Goal: Task Accomplishment & Management: Manage account settings

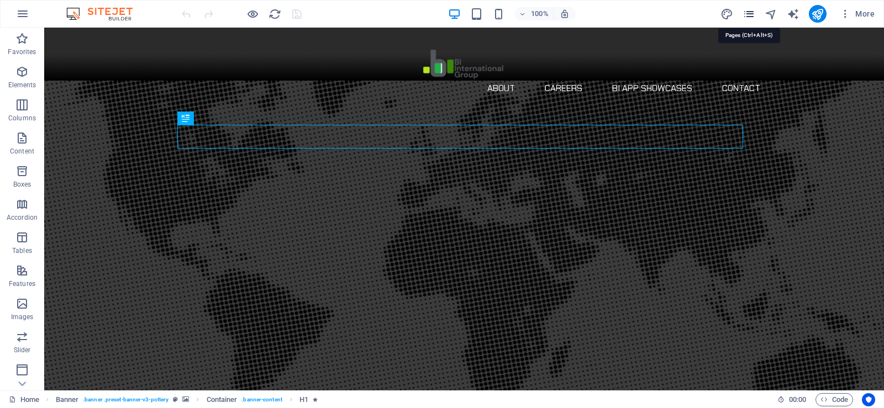
click at [752, 14] on icon "pages" at bounding box center [749, 14] width 13 height 13
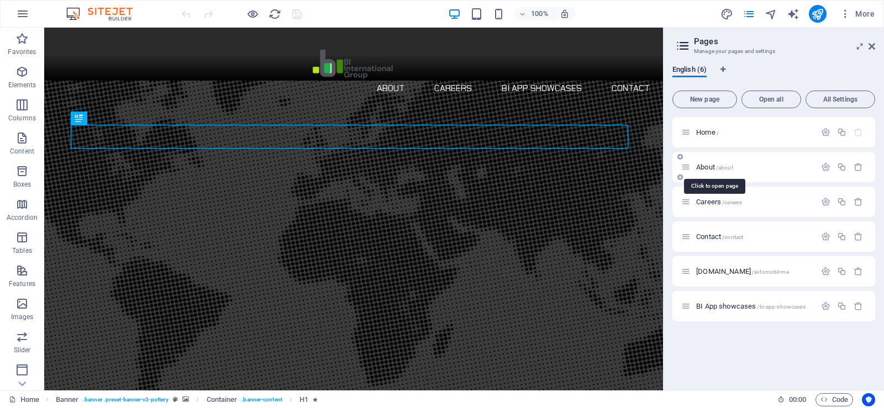
click at [716, 170] on span "About /about" at bounding box center [714, 167] width 37 height 8
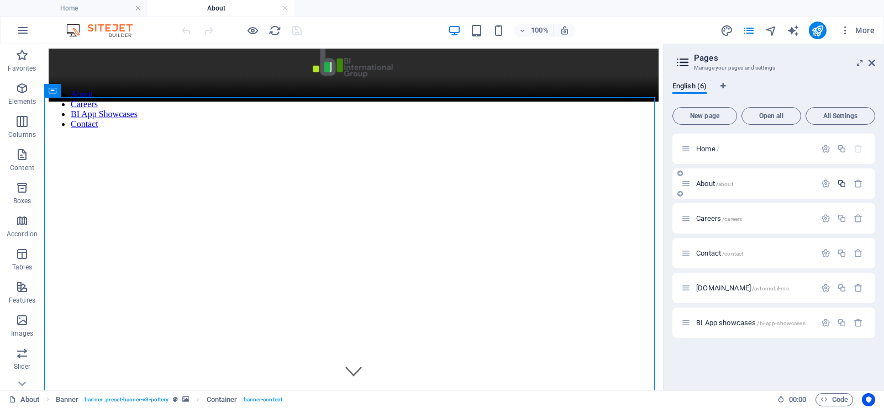
click at [839, 183] on icon "button" at bounding box center [841, 183] width 9 height 9
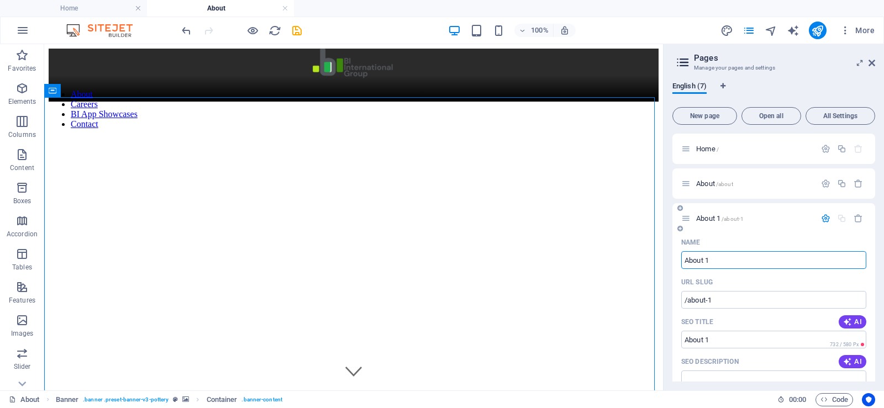
click at [700, 217] on span "About 1 /about-1" at bounding box center [720, 218] width 48 height 8
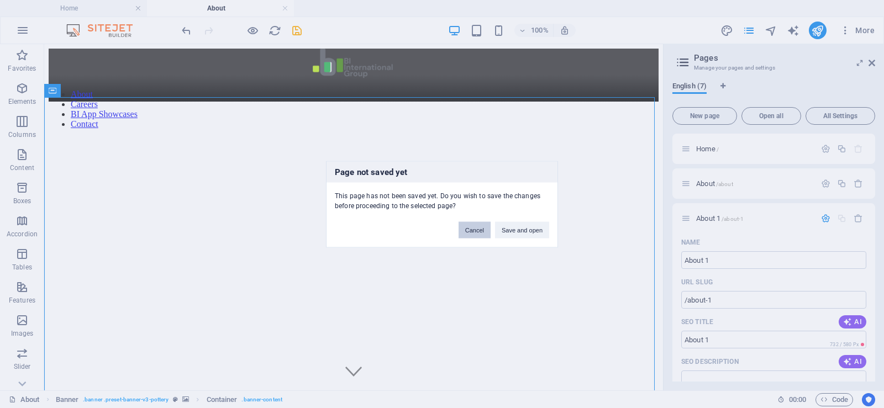
click at [469, 230] on button "Cancel" at bounding box center [475, 230] width 32 height 17
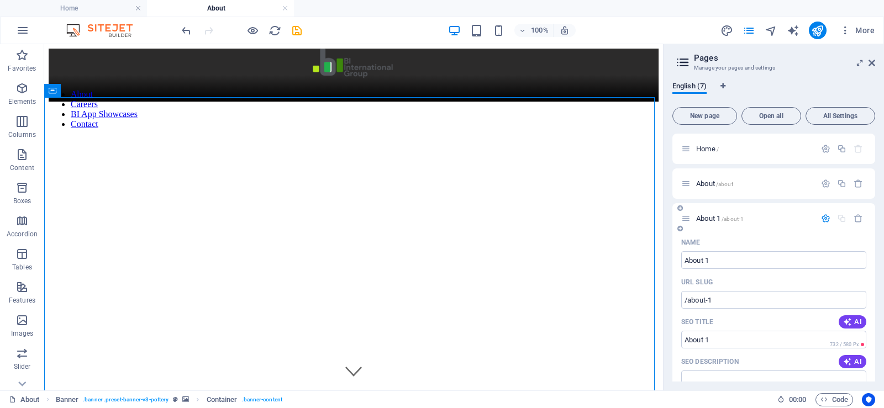
click at [733, 219] on span "/about-1" at bounding box center [733, 219] width 22 height 6
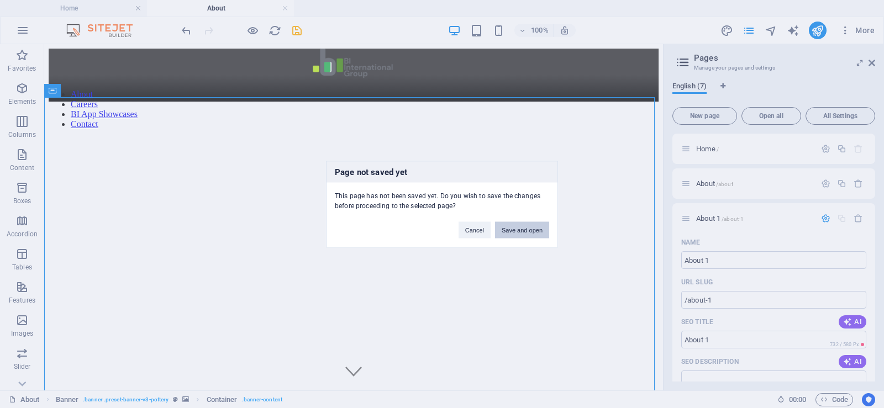
click at [507, 234] on button "Save and open" at bounding box center [522, 230] width 54 height 17
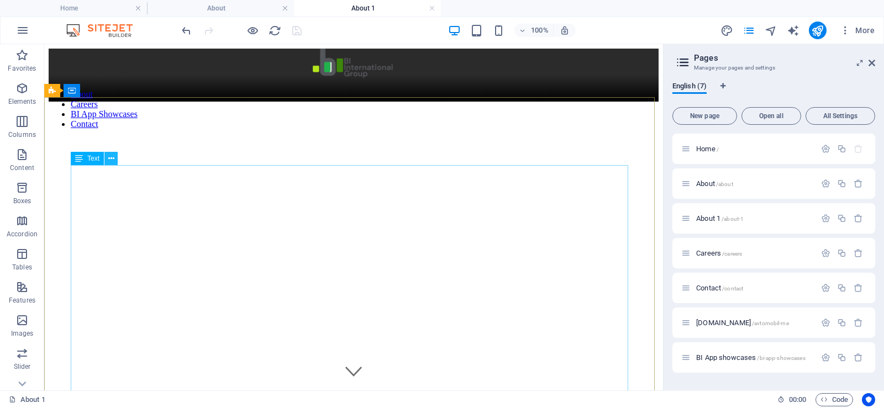
click at [110, 160] on icon at bounding box center [111, 159] width 6 height 12
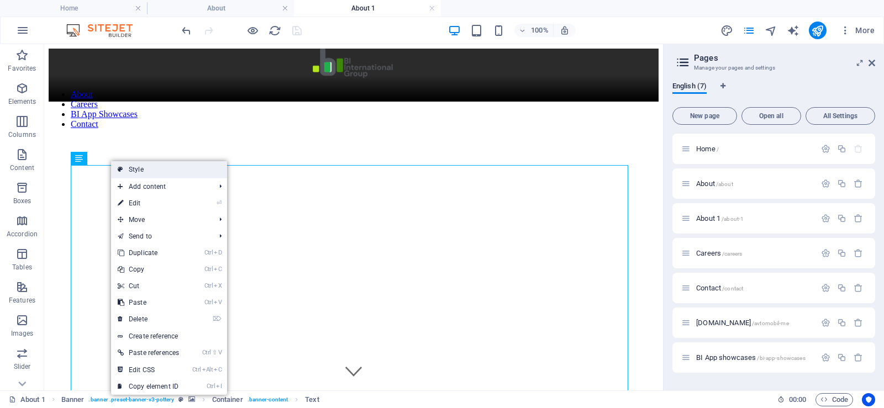
click at [154, 171] on link "Style" at bounding box center [169, 169] width 116 height 17
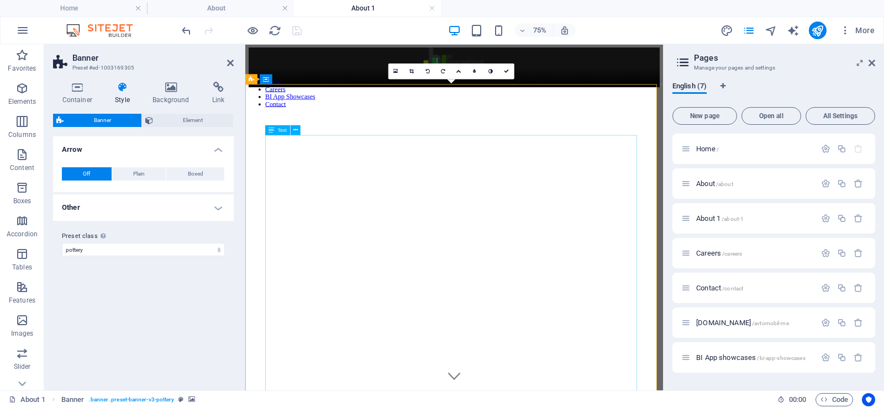
click at [295, 130] on icon at bounding box center [295, 130] width 4 height 9
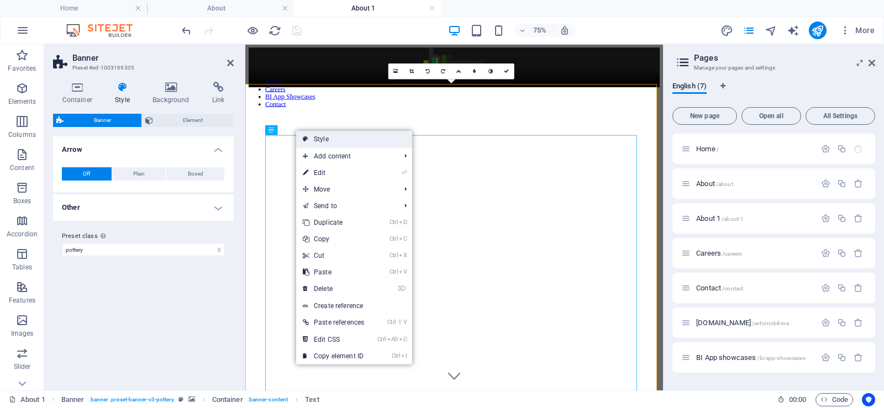
click at [323, 139] on link "Style" at bounding box center [354, 139] width 116 height 17
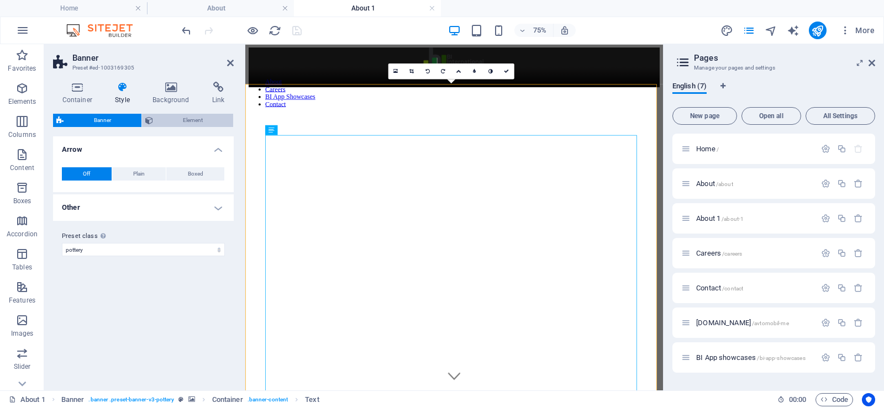
click at [175, 121] on span "Element" at bounding box center [193, 120] width 74 height 13
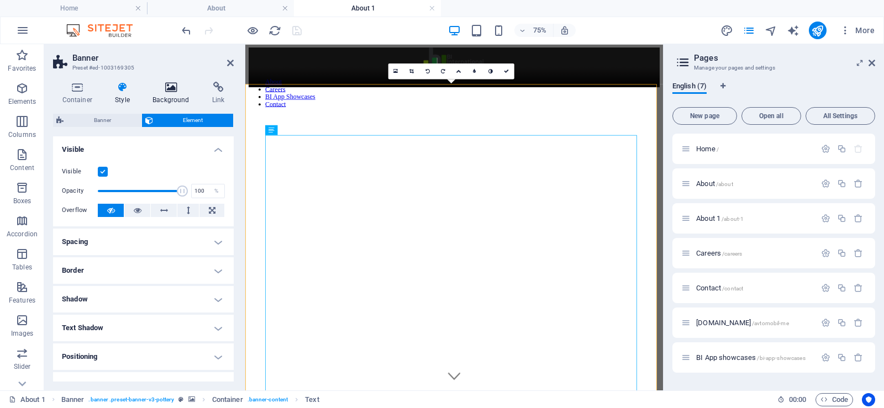
click at [169, 96] on h4 "Background" at bounding box center [174, 93] width 60 height 23
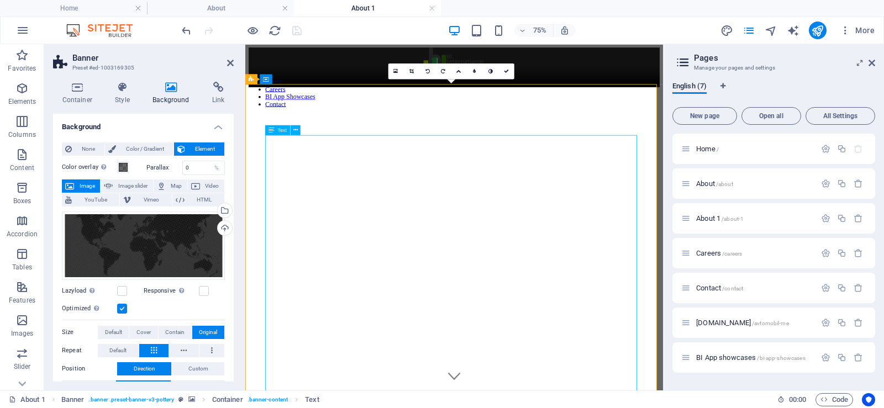
click at [298, 135] on div "Text" at bounding box center [285, 130] width 41 height 10
click at [297, 132] on icon at bounding box center [295, 130] width 4 height 9
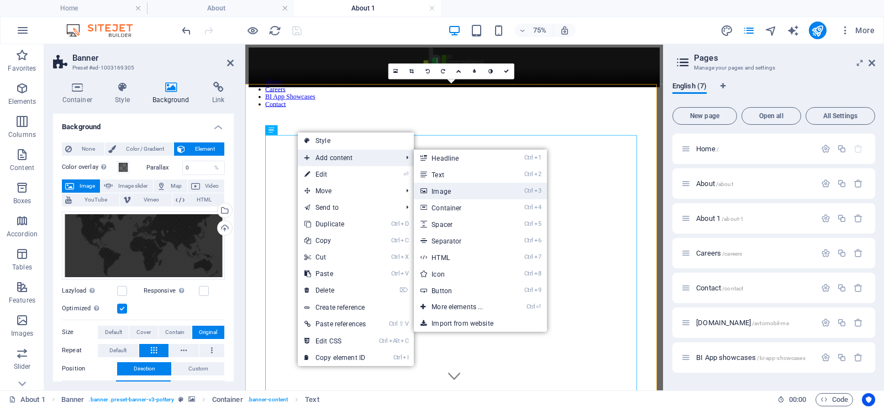
click at [472, 192] on link "Ctrl 3 Image" at bounding box center [459, 191] width 91 height 17
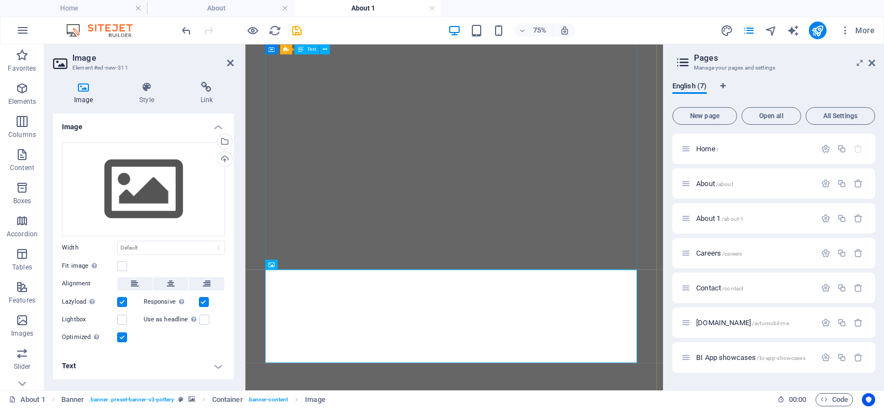
scroll to position [751, 0]
click at [121, 267] on label at bounding box center [122, 266] width 10 height 10
click at [0, 0] on input "Fit image Automatically fit image to a fixed width and height" at bounding box center [0, 0] width 0 height 0
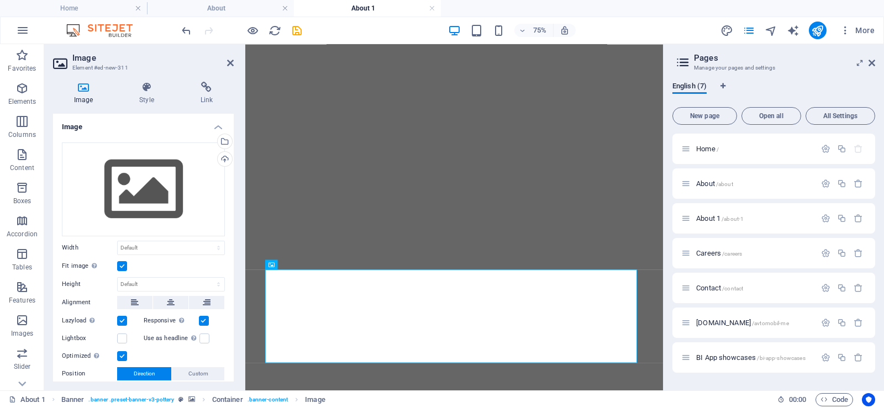
click at [121, 267] on label at bounding box center [122, 266] width 10 height 10
click at [0, 0] on input "Fit image Automatically fit image to a fixed width and height" at bounding box center [0, 0] width 0 height 0
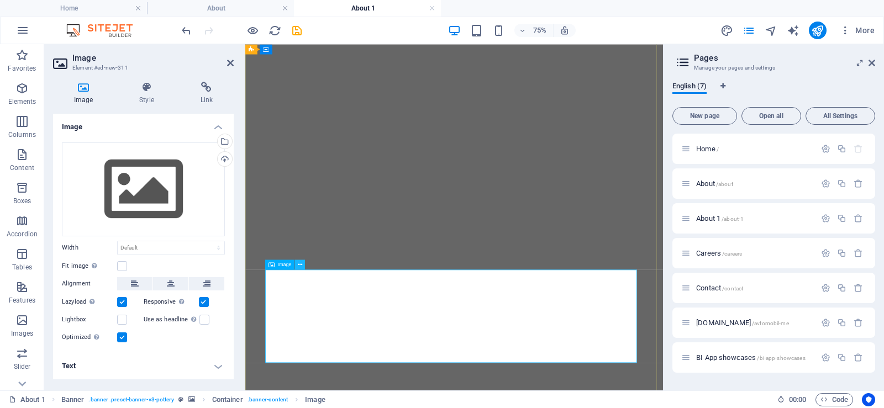
click at [301, 266] on icon at bounding box center [300, 264] width 4 height 9
click at [146, 196] on div "Drag files here, click to choose files or select files from Files or our free s…" at bounding box center [143, 190] width 163 height 94
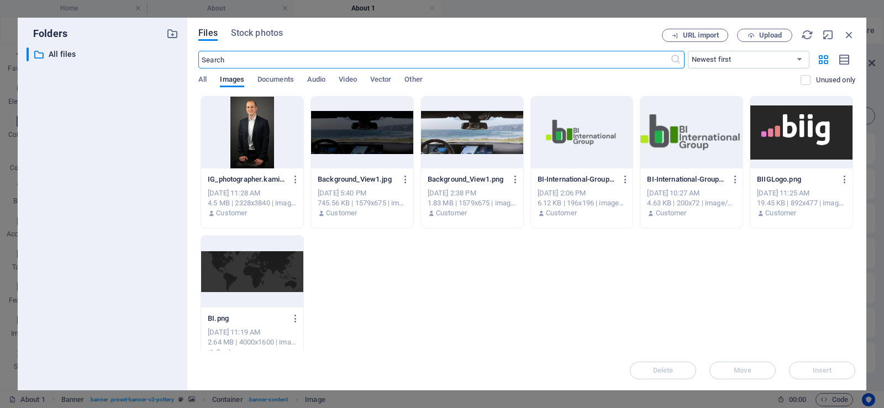
scroll to position [0, 0]
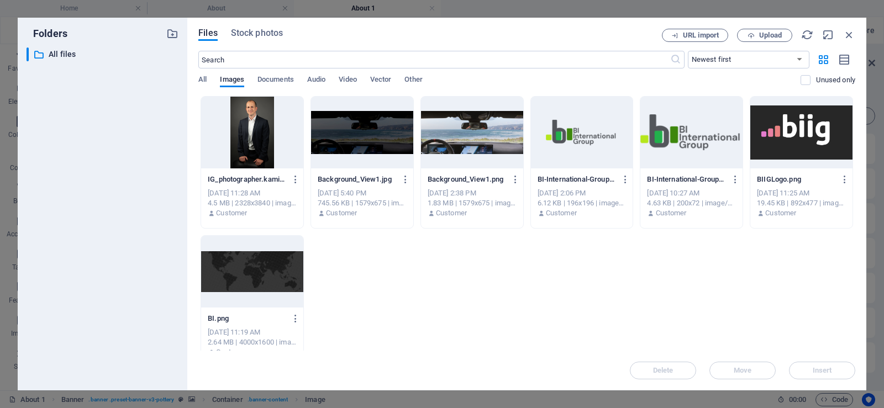
click at [264, 127] on div at bounding box center [252, 133] width 102 height 72
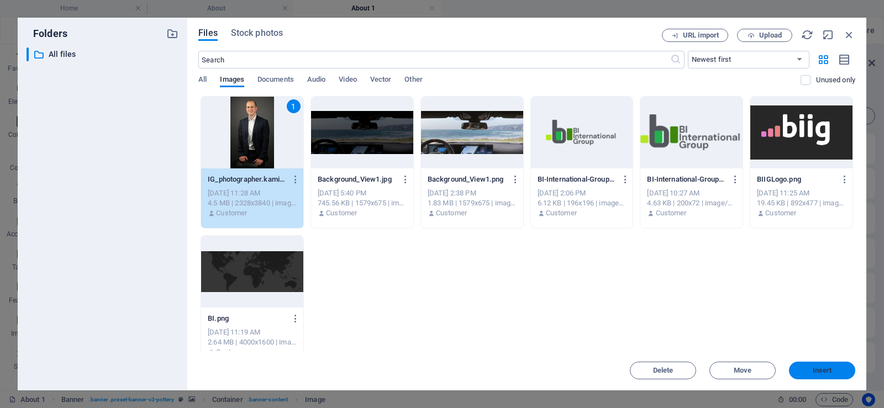
click at [813, 371] on span "Insert" at bounding box center [822, 370] width 19 height 7
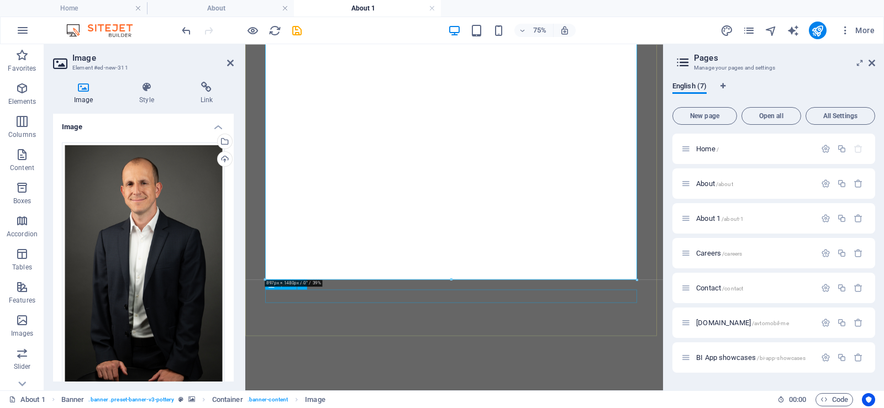
scroll to position [1556, 0]
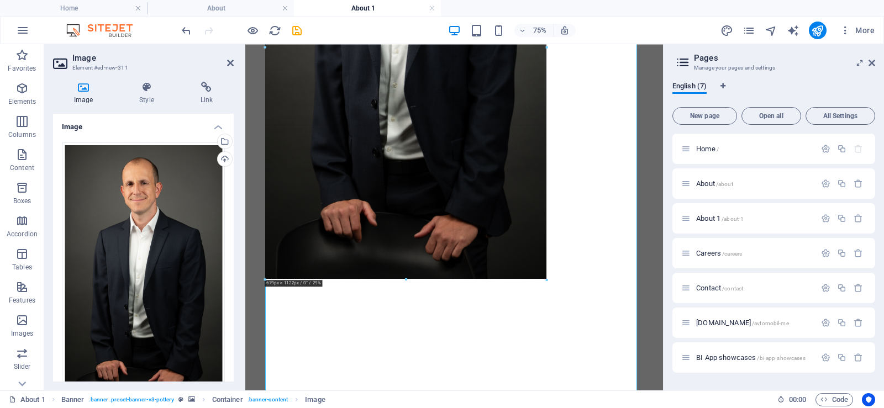
drag, startPoint x: 638, startPoint y: 280, endPoint x: 202, endPoint y: 60, distance: 488.6
type input "679"
select select "px"
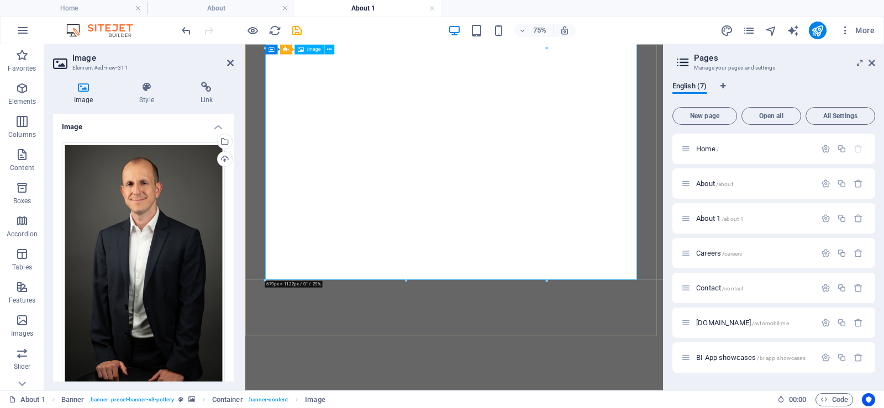
scroll to position [1357, 0]
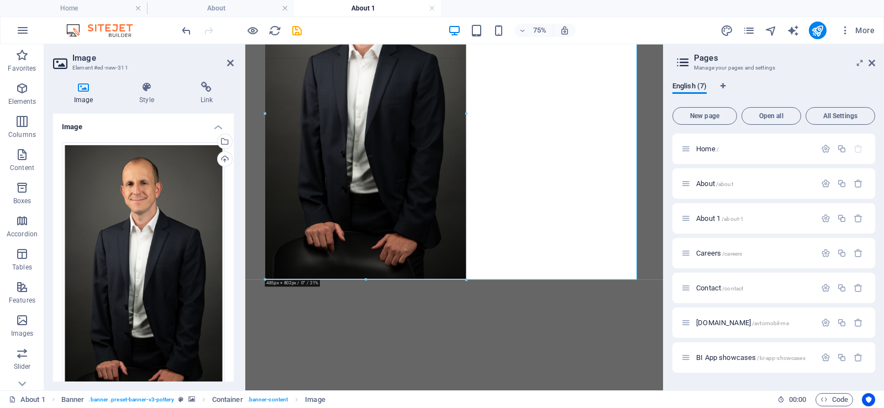
drag, startPoint x: 547, startPoint y: 282, endPoint x: 296, endPoint y: 86, distance: 318.8
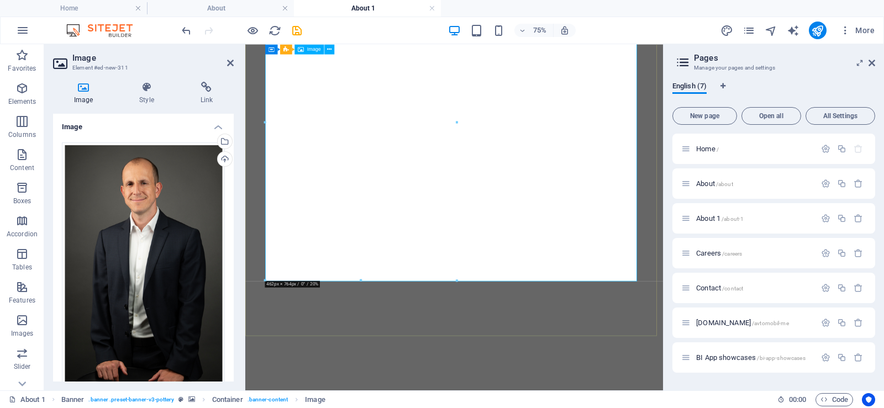
scroll to position [1159, 0]
drag, startPoint x: 522, startPoint y: 352, endPoint x: 309, endPoint y: 143, distance: 298.2
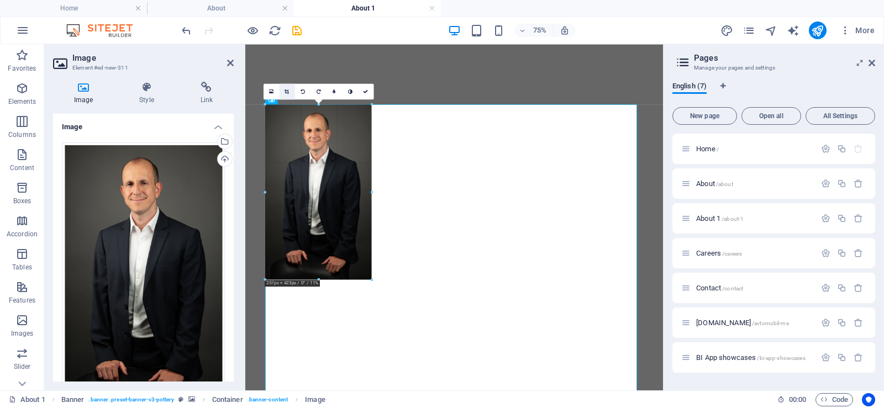
scroll to position [972, 0]
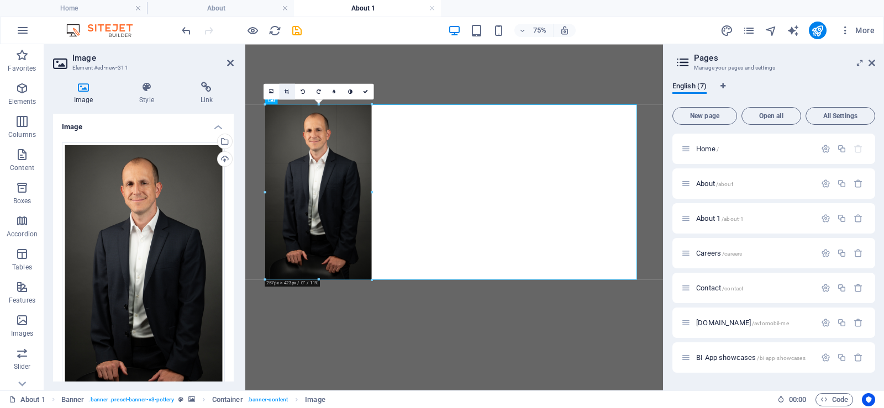
drag, startPoint x: 457, startPoint y: 283, endPoint x: 294, endPoint y: 92, distance: 251.7
type input "258"
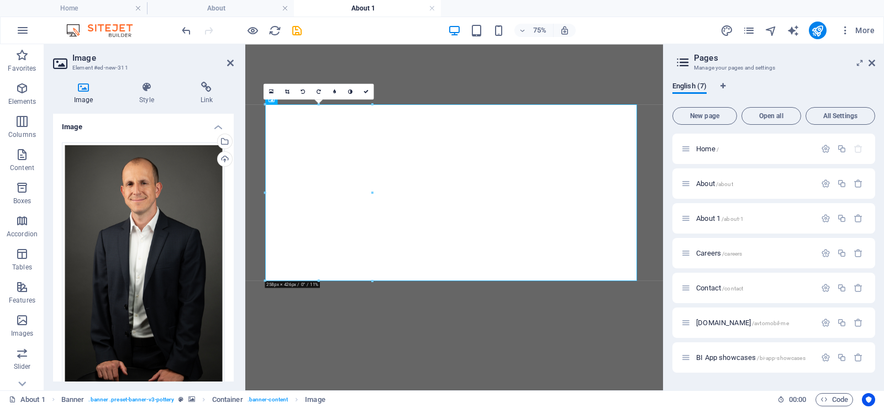
click at [371, 193] on div at bounding box center [372, 192] width 3 height 177
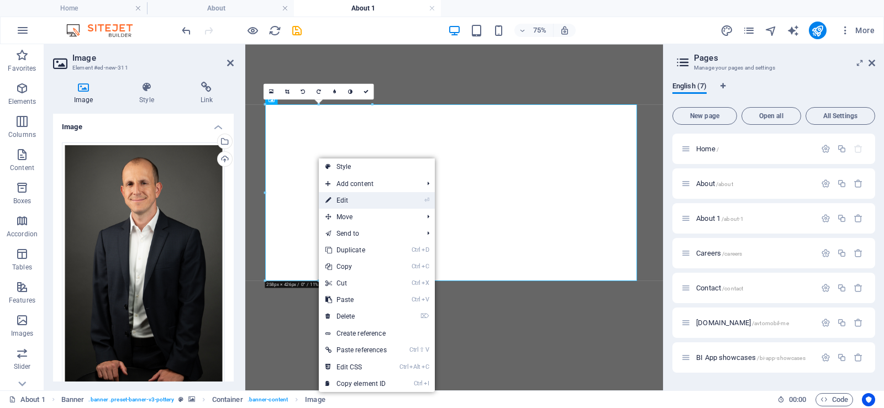
click at [356, 201] on link "⏎ Edit" at bounding box center [356, 200] width 75 height 17
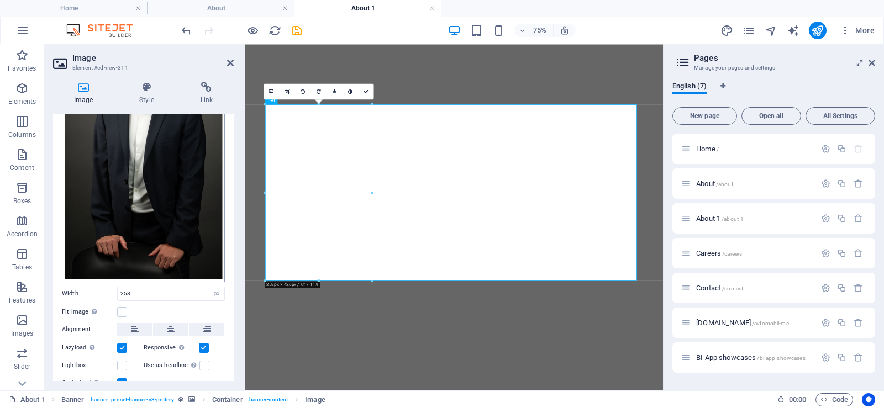
scroll to position [165, 0]
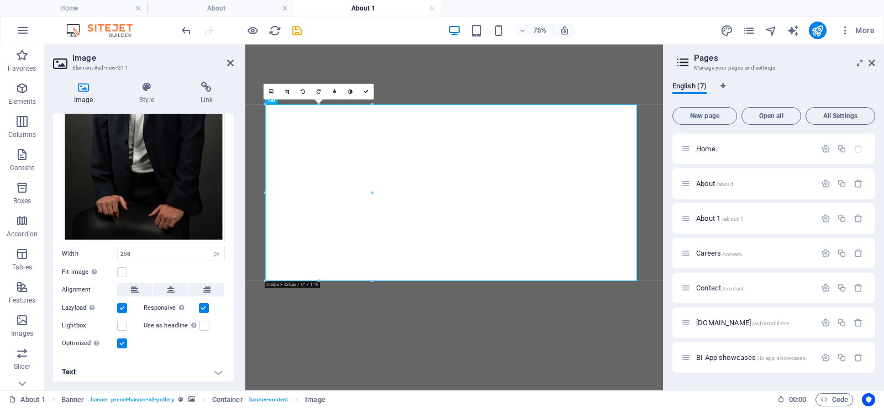
click at [120, 274] on div "Fit image Automatically fit image to a fixed width and height" at bounding box center [143, 272] width 163 height 13
click at [121, 271] on label at bounding box center [122, 272] width 10 height 10
click at [0, 0] on input "Fit image Automatically fit image to a fixed width and height" at bounding box center [0, 0] width 0 height 0
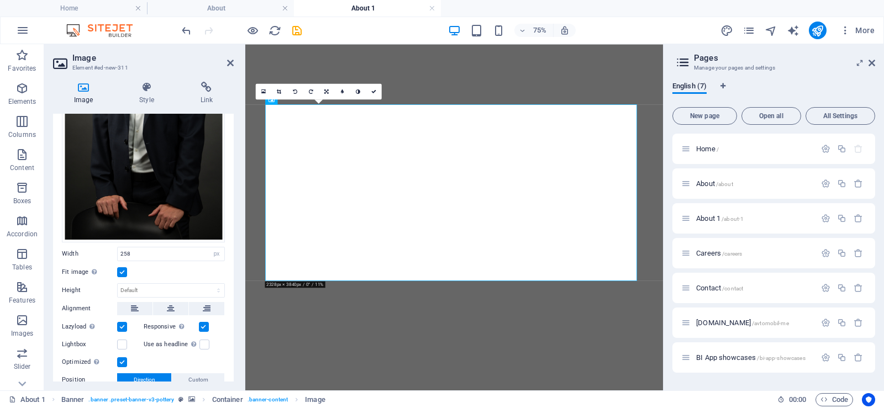
click at [121, 271] on label at bounding box center [122, 272] width 10 height 10
click at [0, 0] on input "Fit image Automatically fit image to a fixed width and height" at bounding box center [0, 0] width 0 height 0
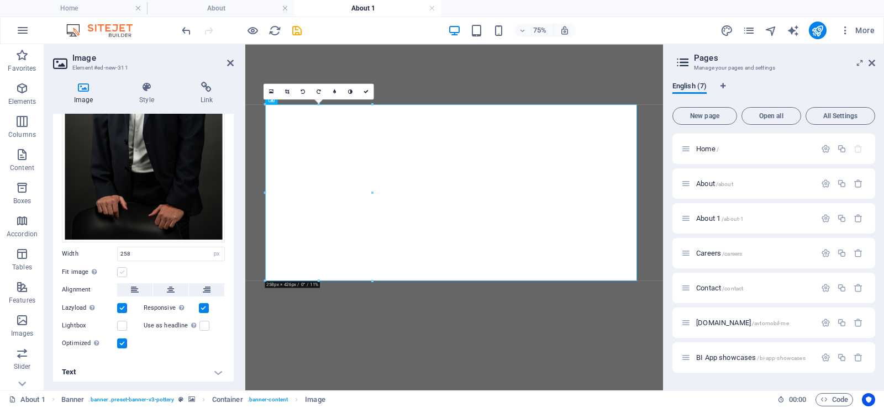
click at [121, 271] on label at bounding box center [122, 272] width 10 height 10
click at [0, 0] on input "Fit image Automatically fit image to a fixed width and height" at bounding box center [0, 0] width 0 height 0
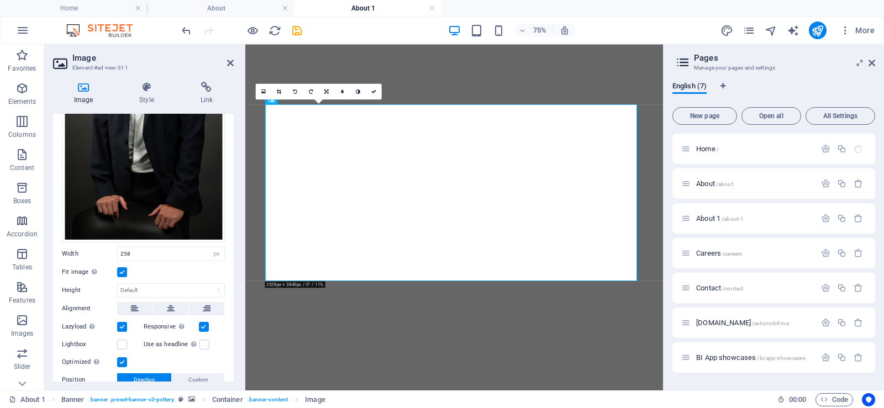
click at [121, 271] on label at bounding box center [122, 272] width 10 height 10
click at [0, 0] on input "Fit image Automatically fit image to a fixed width and height" at bounding box center [0, 0] width 0 height 0
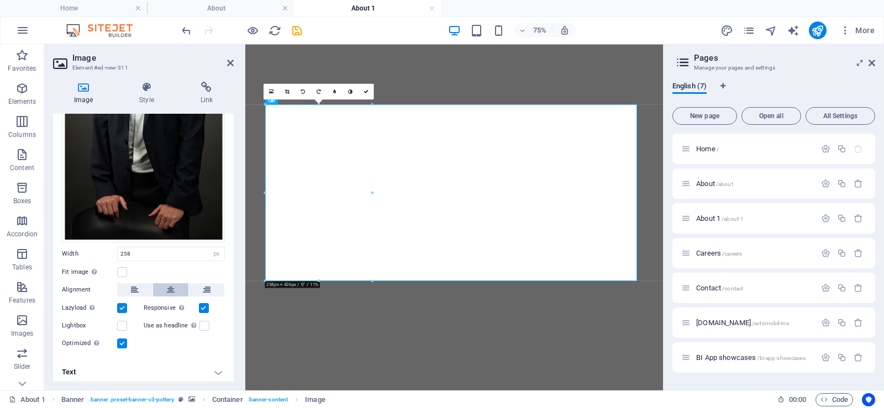
click at [167, 289] on icon at bounding box center [171, 289] width 8 height 13
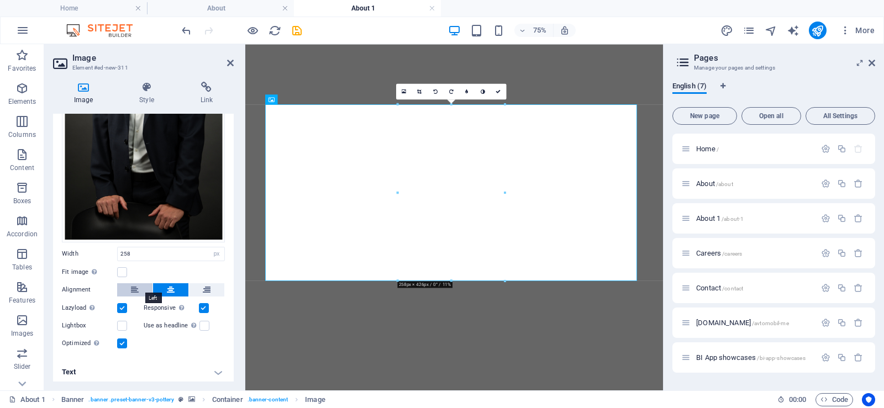
click at [135, 290] on icon at bounding box center [135, 289] width 8 height 13
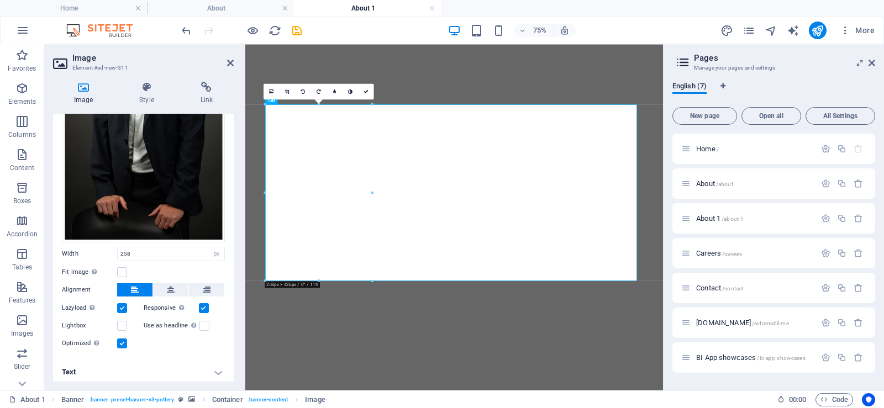
click at [208, 306] on div "Responsive Automatically load retina image and smartphone optimized sizes." at bounding box center [185, 308] width 82 height 13
click at [202, 305] on label at bounding box center [204, 308] width 10 height 10
click at [0, 0] on input "Responsive Automatically load retina image and smartphone optimized sizes." at bounding box center [0, 0] width 0 height 0
click at [202, 321] on label at bounding box center [204, 326] width 10 height 10
click at [0, 0] on input "Use as headline The image will be wrapped in an H1 headline tag. Useful for giv…" at bounding box center [0, 0] width 0 height 0
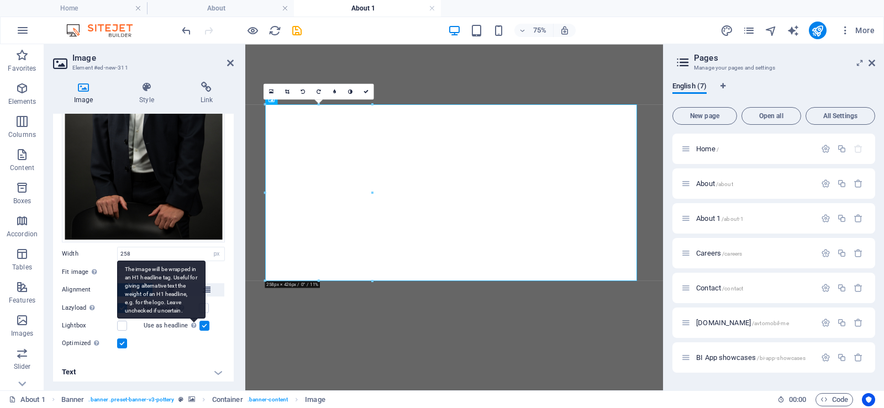
click at [192, 319] on div "The image will be wrapped in an H1 headline tag. Useful for giving alternative …" at bounding box center [161, 290] width 88 height 58
click at [0, 0] on input "Use as headline The image will be wrapped in an H1 headline tag. Useful for giv…" at bounding box center [0, 0] width 0 height 0
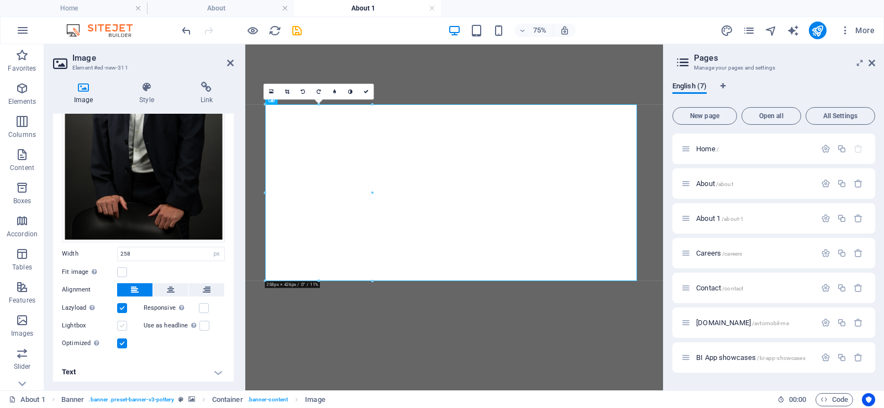
click at [123, 324] on label at bounding box center [122, 326] width 10 height 10
click at [0, 0] on input "Lightbox" at bounding box center [0, 0] width 0 height 0
click at [124, 339] on label at bounding box center [122, 344] width 10 height 10
click at [0, 0] on input "Optimized Images are compressed to improve page speed." at bounding box center [0, 0] width 0 height 0
click at [124, 339] on label at bounding box center [122, 344] width 10 height 10
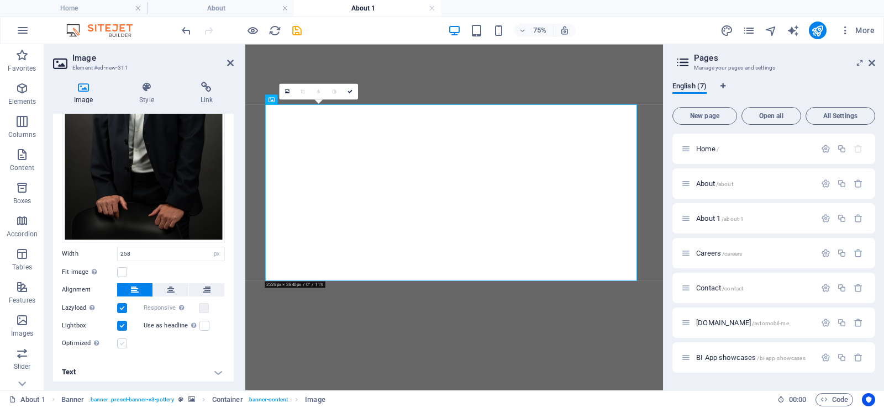
click at [0, 0] on input "Optimized Images are compressed to improve page speed." at bounding box center [0, 0] width 0 height 0
click at [124, 339] on label at bounding box center [122, 344] width 10 height 10
click at [0, 0] on input "Optimized Images are compressed to improve page speed." at bounding box center [0, 0] width 0 height 0
click at [132, 369] on h4 "Text" at bounding box center [143, 372] width 181 height 27
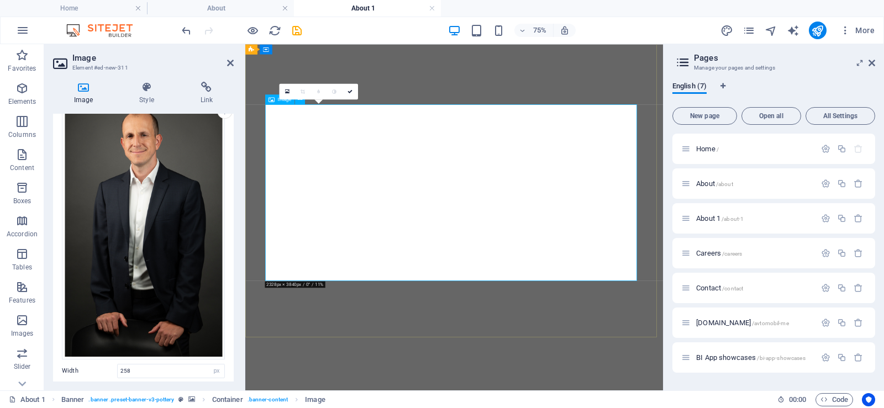
scroll to position [861, 0]
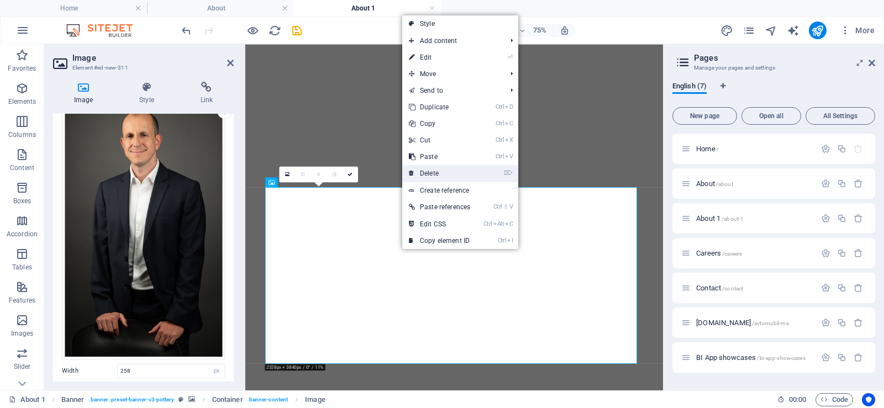
click at [435, 174] on link "⌦ Delete" at bounding box center [439, 173] width 75 height 17
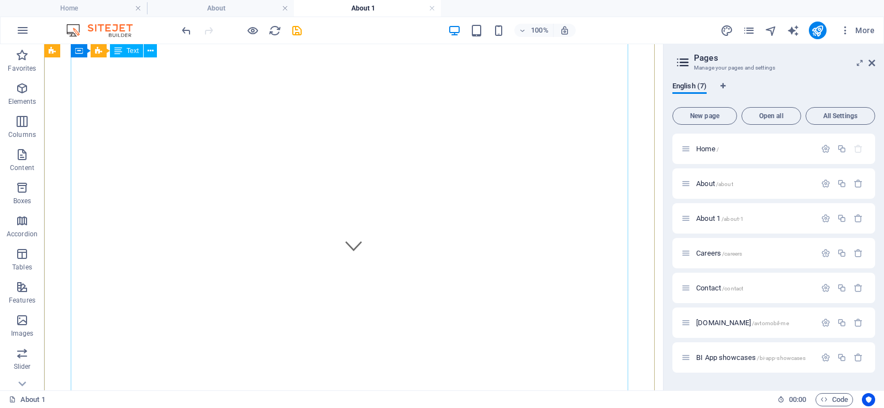
scroll to position [0, 0]
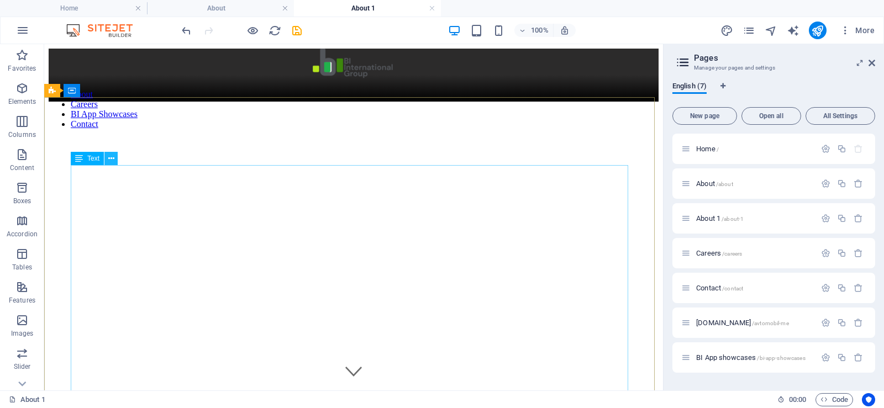
click at [111, 157] on icon at bounding box center [111, 159] width 6 height 12
click at [111, 160] on icon at bounding box center [111, 159] width 6 height 12
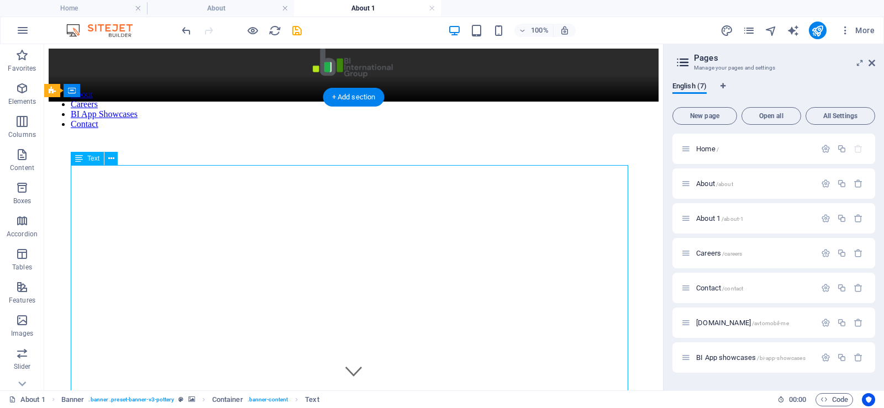
drag, startPoint x: 215, startPoint y: 220, endPoint x: 238, endPoint y: 165, distance: 59.7
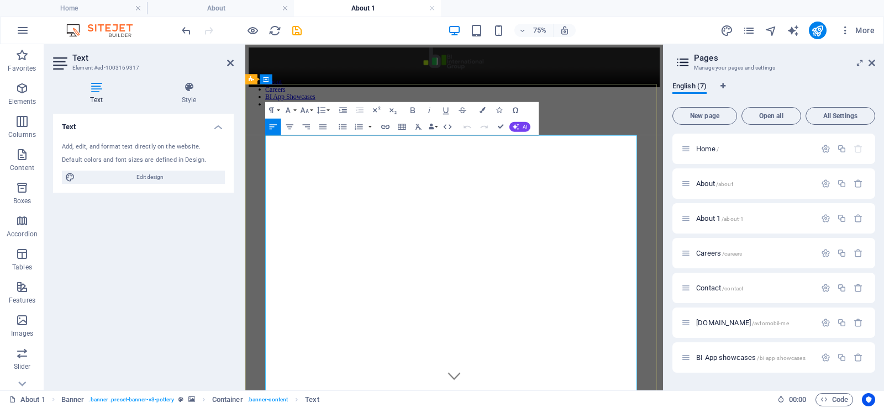
drag, startPoint x: 322, startPoint y: 240, endPoint x: 272, endPoint y: 182, distance: 76.4
click at [480, 110] on icon "button" at bounding box center [483, 110] width 6 height 6
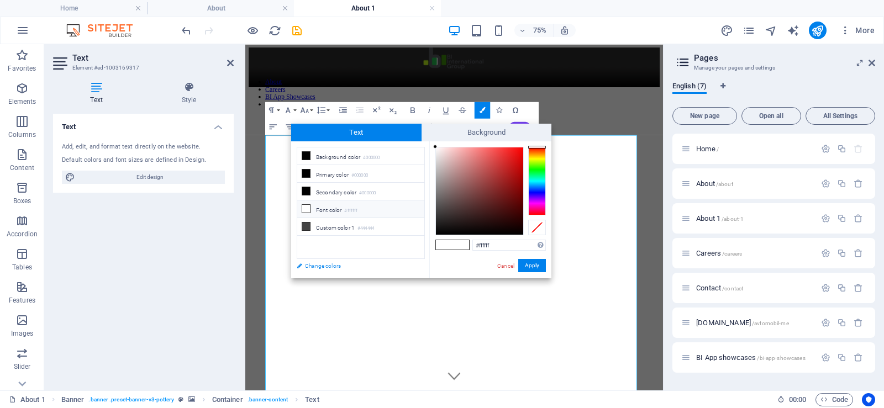
click at [315, 266] on link "Change colors" at bounding box center [355, 266] width 128 height 14
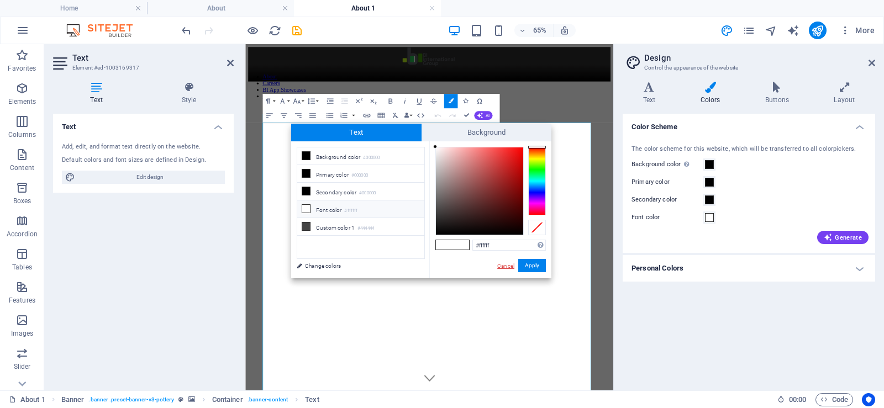
click at [511, 266] on link "Cancel" at bounding box center [505, 266] width 19 height 8
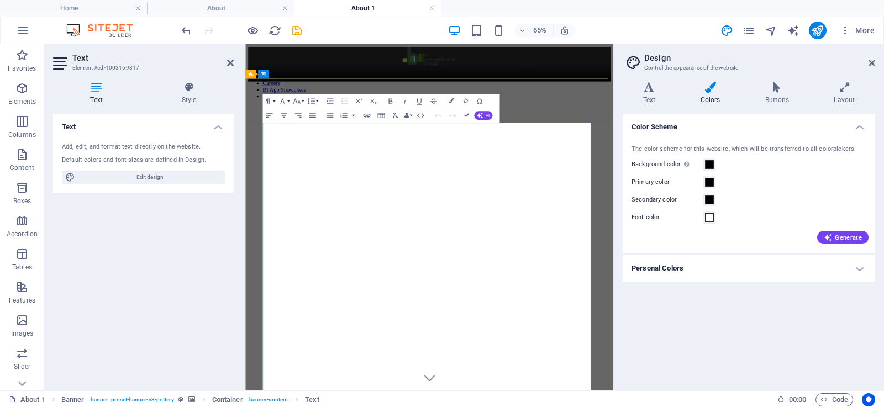
click at [664, 272] on h4 "Personal Colors" at bounding box center [749, 268] width 253 height 27
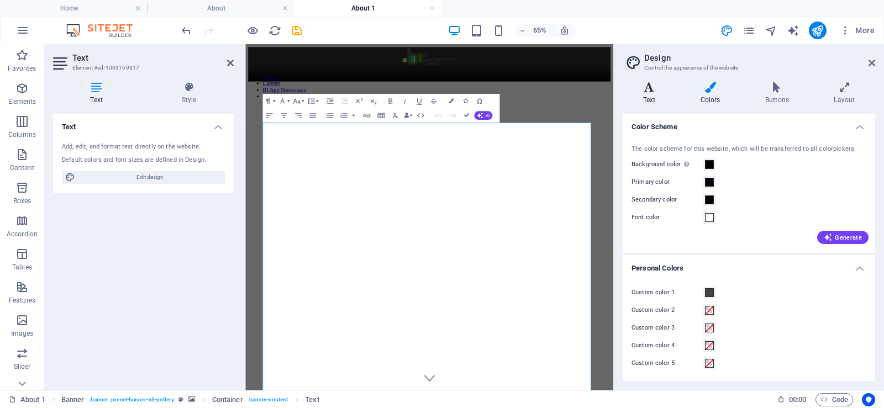
click at [651, 91] on icon at bounding box center [649, 87] width 53 height 11
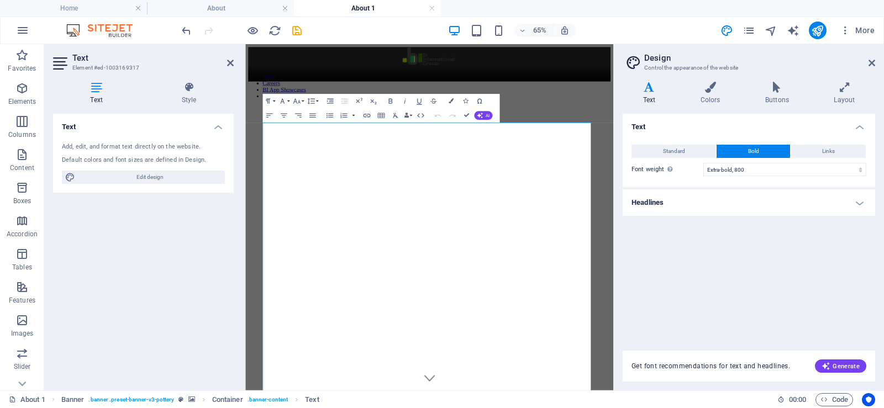
click at [736, 201] on h4 "Headlines" at bounding box center [749, 203] width 253 height 27
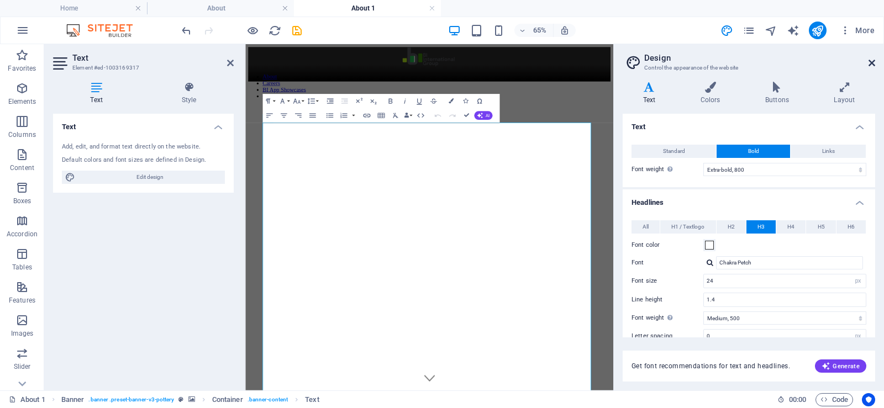
click at [873, 62] on icon at bounding box center [872, 63] width 7 height 9
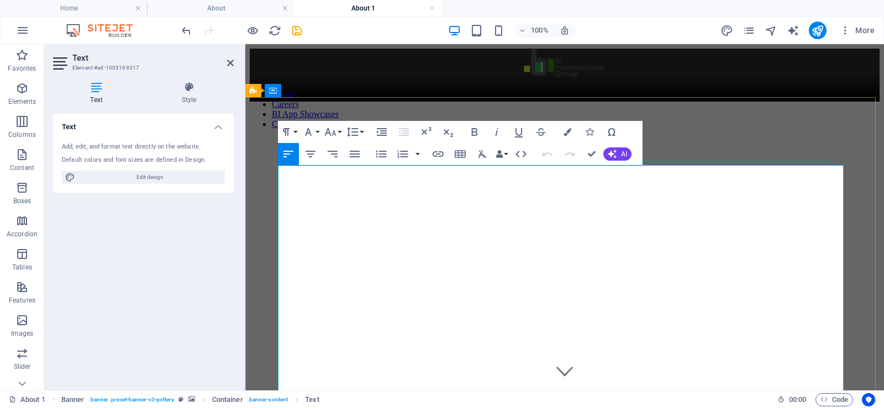
drag, startPoint x: 496, startPoint y: 224, endPoint x: 375, endPoint y: 208, distance: 122.0
drag, startPoint x: 348, startPoint y: 249, endPoint x: 309, endPoint y: 251, distance: 38.7
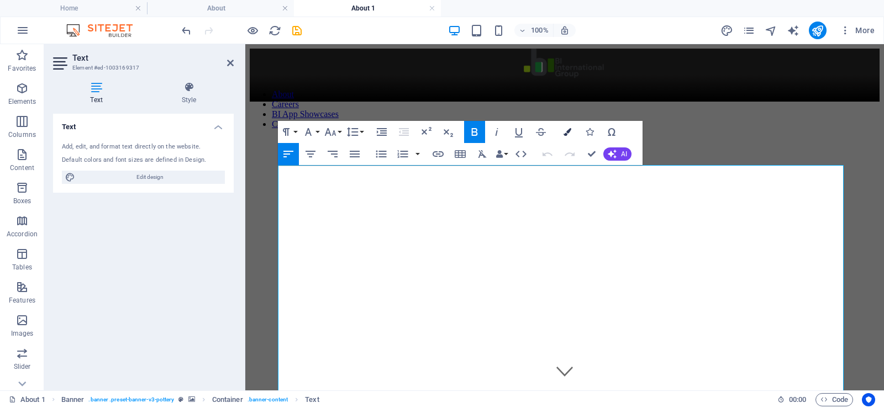
click at [569, 131] on icon "button" at bounding box center [568, 132] width 8 height 8
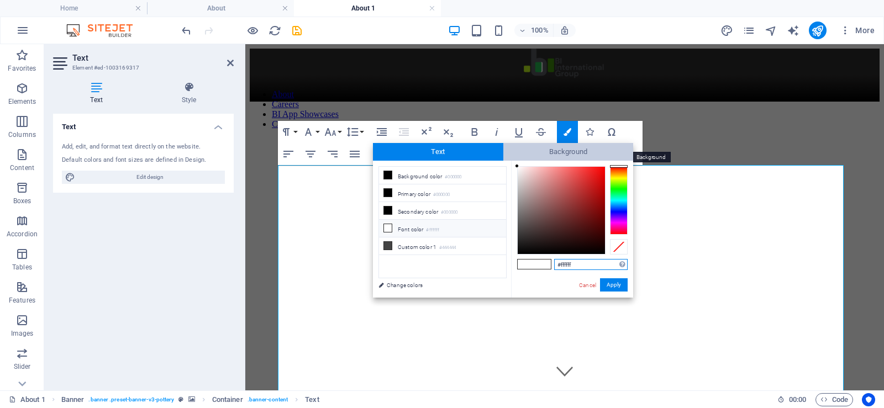
click at [569, 149] on span "Background" at bounding box center [568, 152] width 130 height 18
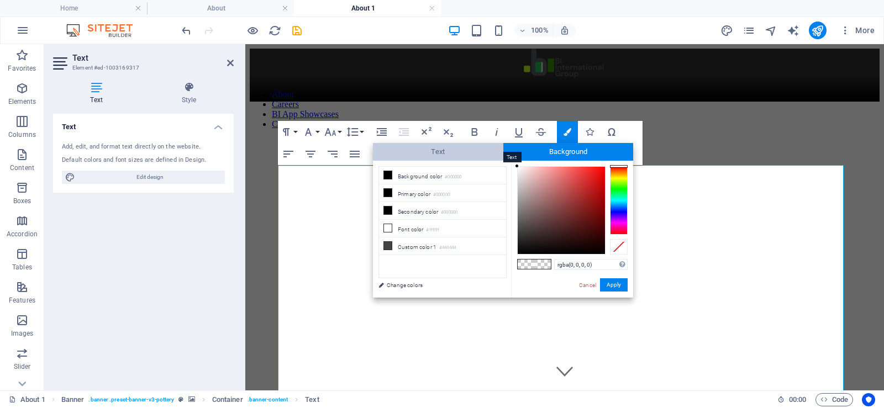
click at [451, 150] on span "Text" at bounding box center [438, 152] width 130 height 18
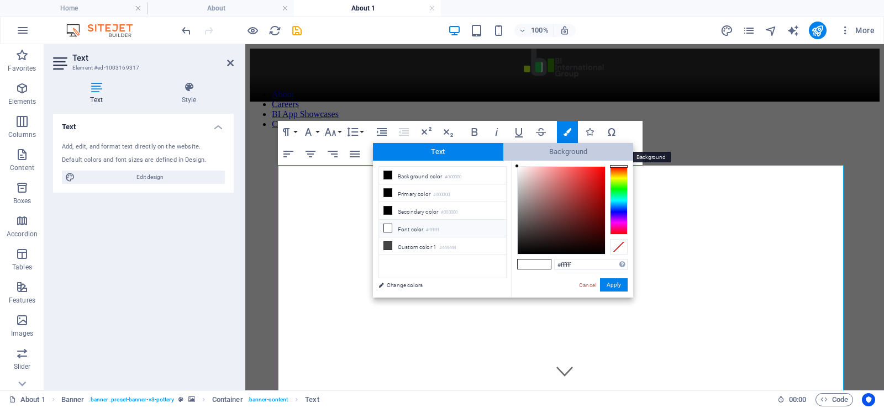
click at [540, 150] on span "Background" at bounding box center [568, 152] width 130 height 18
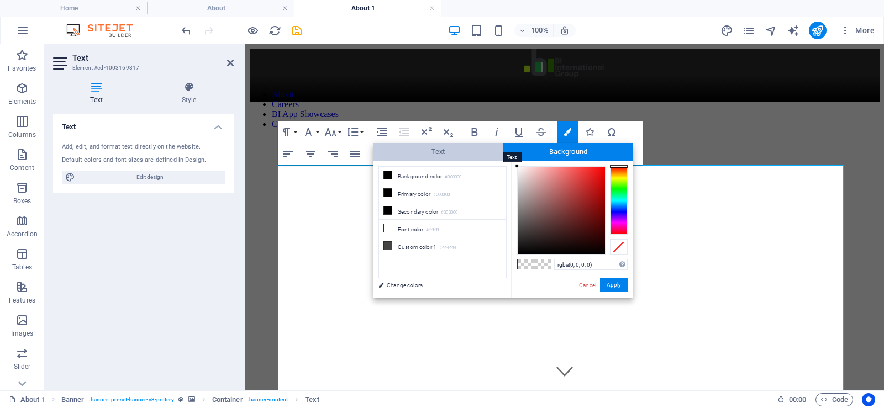
click at [470, 150] on span "Text" at bounding box center [438, 152] width 130 height 18
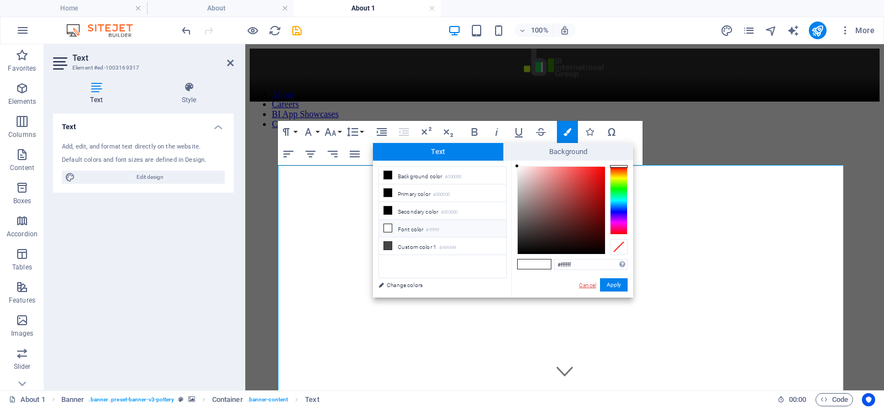
click at [587, 286] on link "Cancel" at bounding box center [587, 285] width 19 height 8
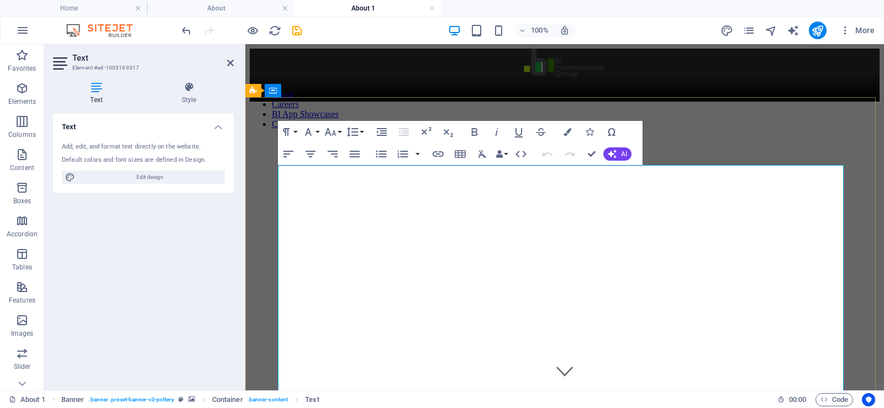
drag, startPoint x: 269, startPoint y: 233, endPoint x: 470, endPoint y: 234, distance: 201.2
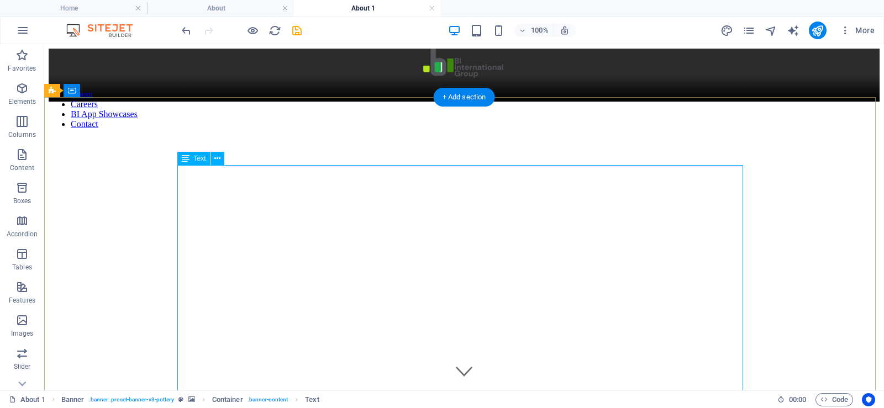
click at [19, 123] on icon "button" at bounding box center [21, 121] width 13 height 13
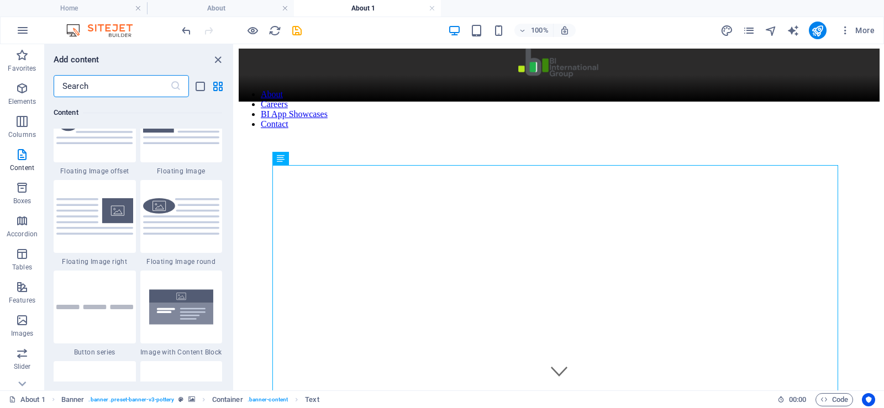
scroll to position [2316, 0]
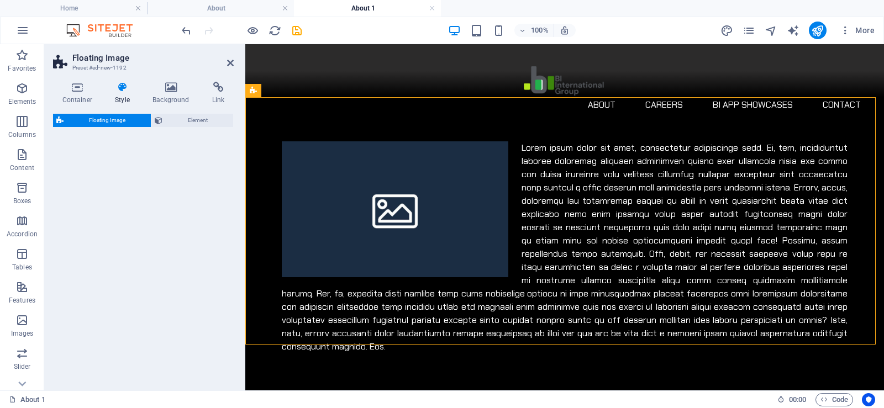
select select "%"
select select "rem"
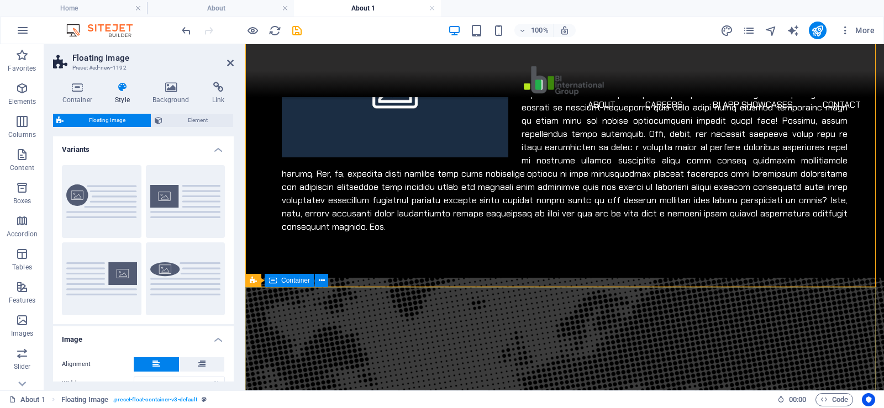
scroll to position [111, 0]
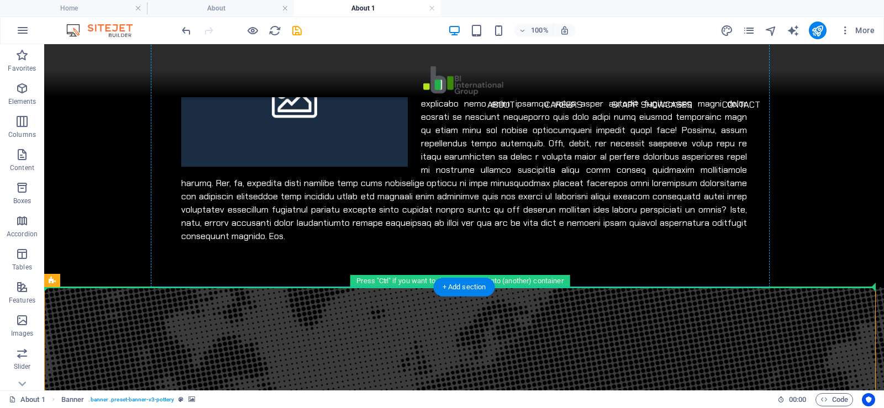
drag, startPoint x: 312, startPoint y: 325, endPoint x: 556, endPoint y: 169, distance: 290.0
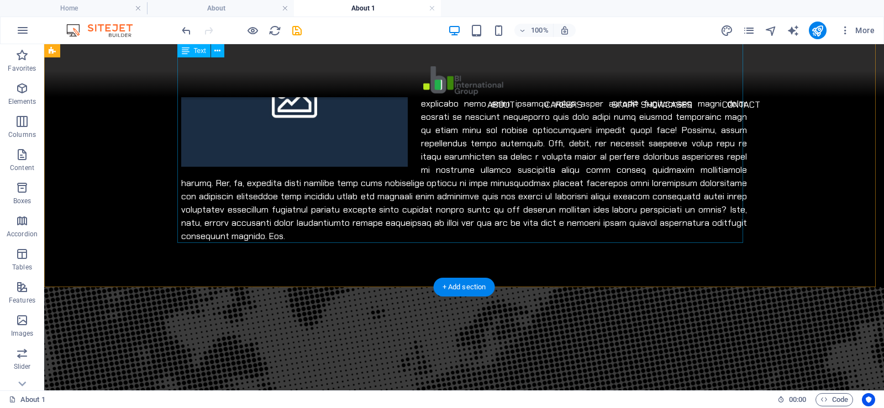
click at [514, 159] on div at bounding box center [464, 137] width 566 height 212
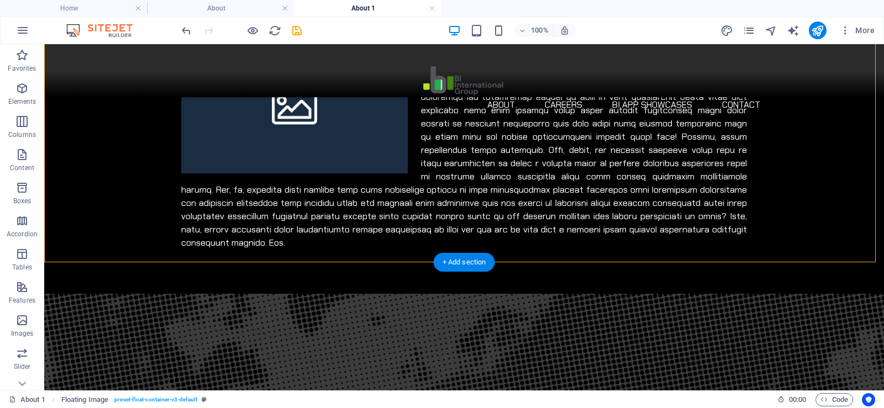
scroll to position [221, 0]
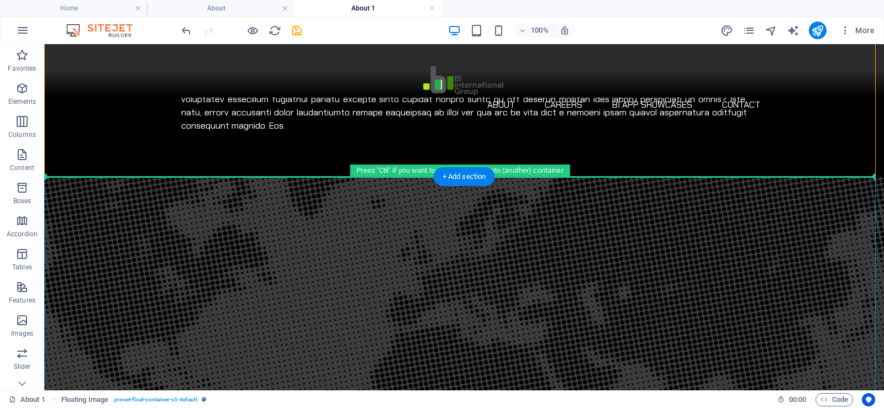
drag, startPoint x: 115, startPoint y: 134, endPoint x: 249, endPoint y: 209, distance: 153.1
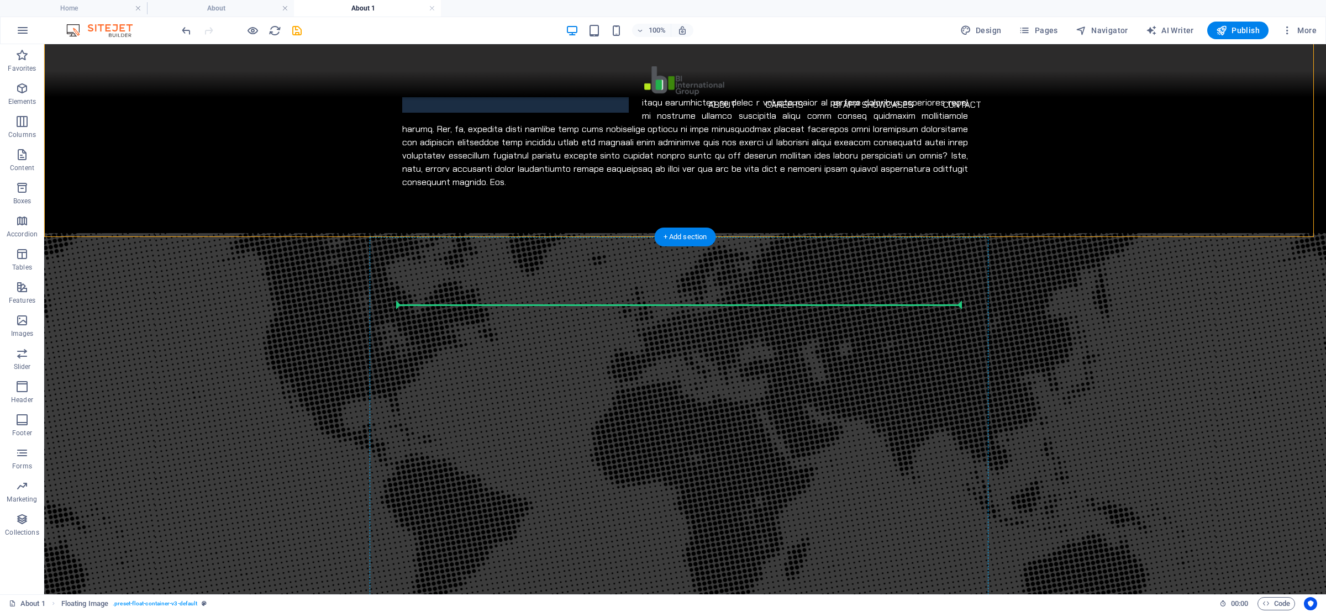
scroll to position [167, 0]
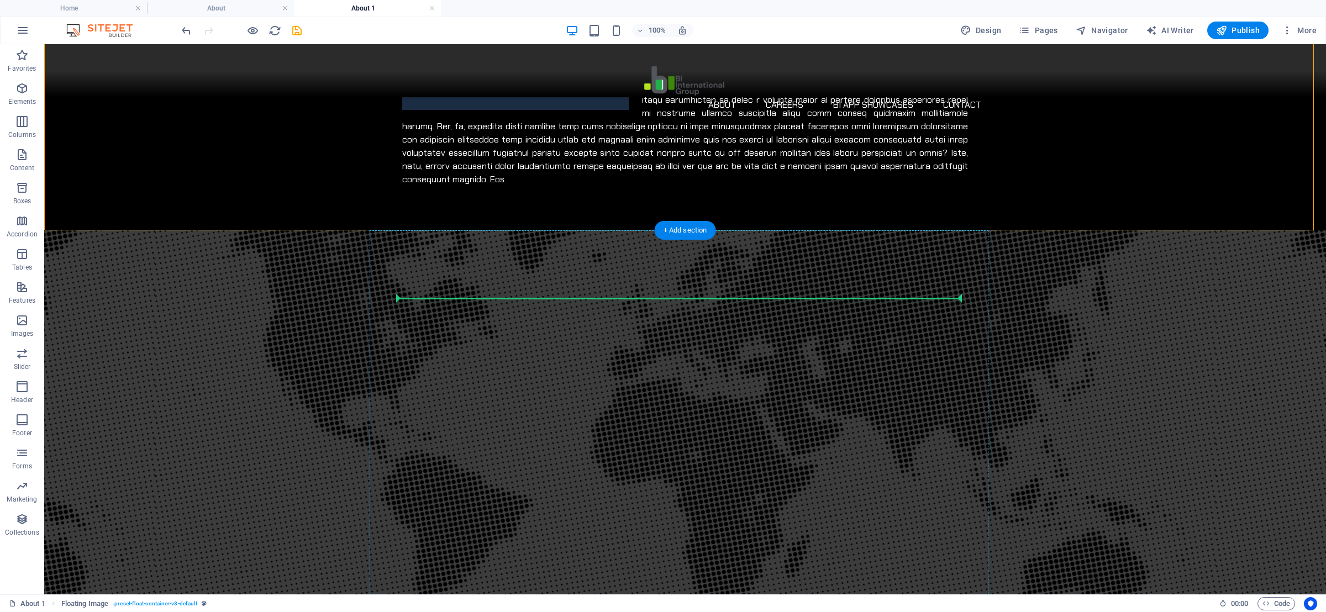
drag, startPoint x: 124, startPoint y: 136, endPoint x: 519, endPoint y: 296, distance: 425.7
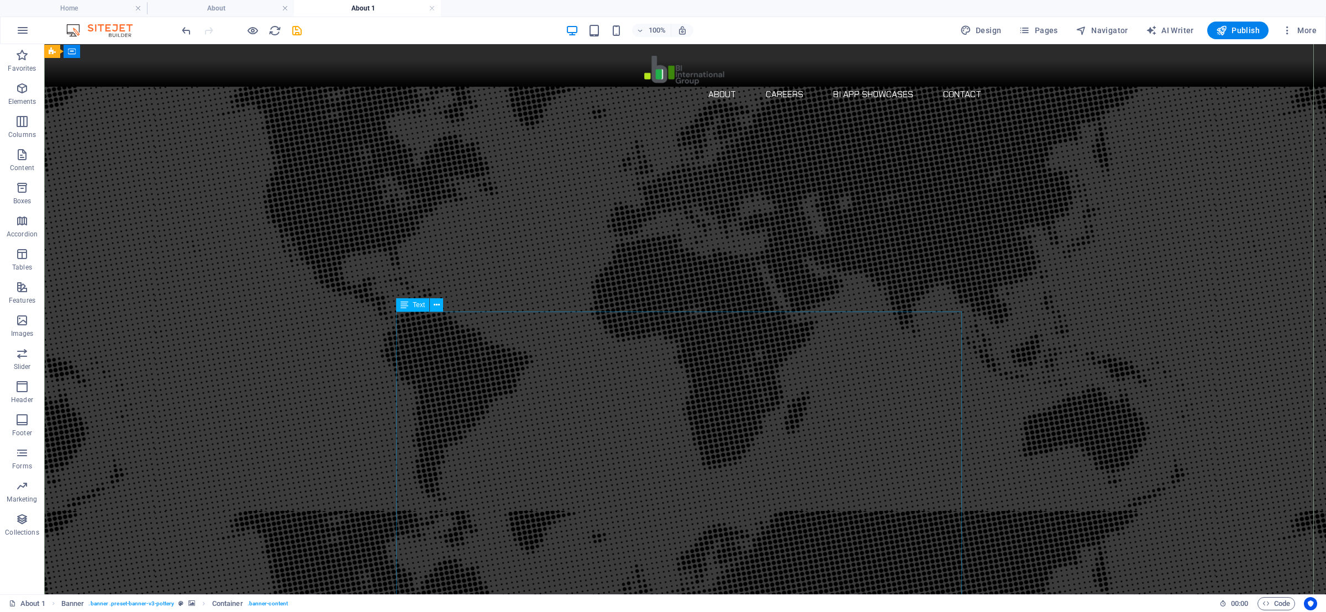
scroll to position [2, 0]
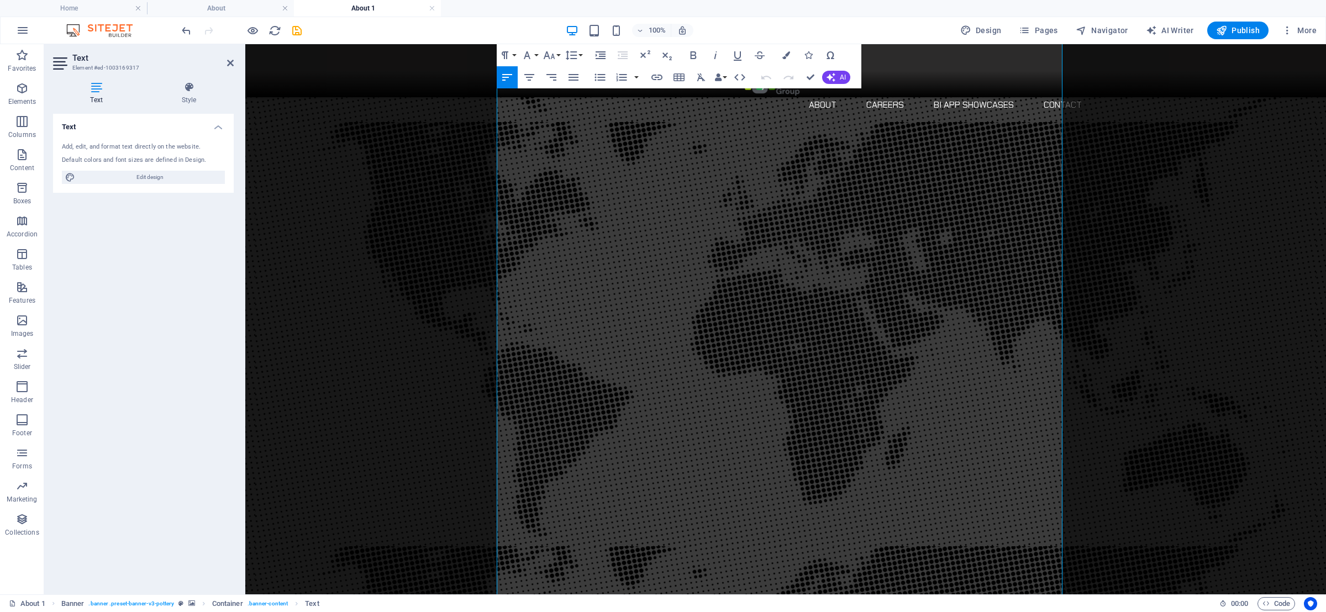
scroll to position [924, 0]
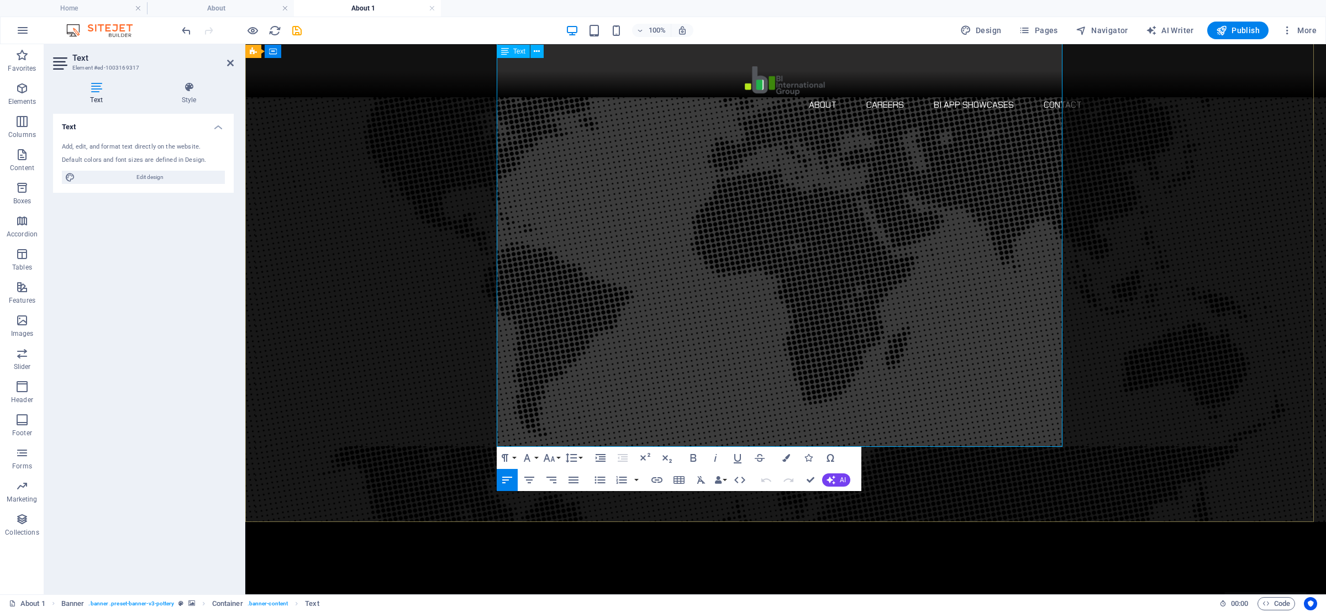
drag, startPoint x: 497, startPoint y: 161, endPoint x: 854, endPoint y: 422, distance: 441.8
copy div "Lore Ips./Do., sita co adi eli sed doeiusmodt in utl et dol mag ali en adm veni…"
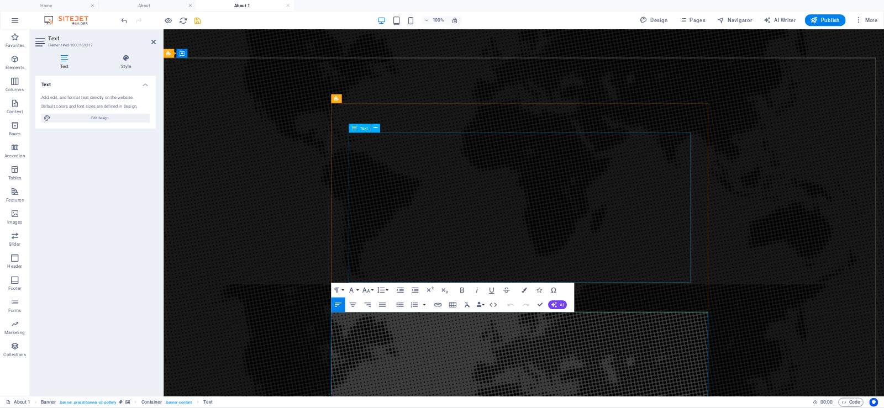
scroll to position [0, 0]
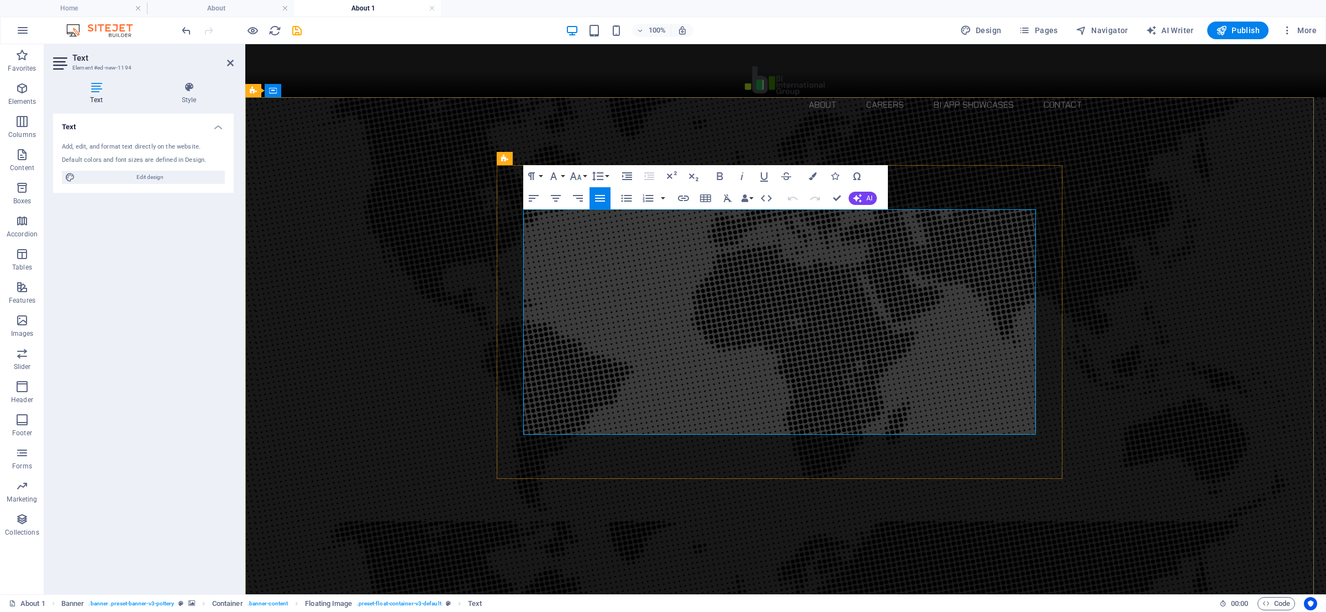
drag, startPoint x: 743, startPoint y: 216, endPoint x: 958, endPoint y: 433, distance: 305.6
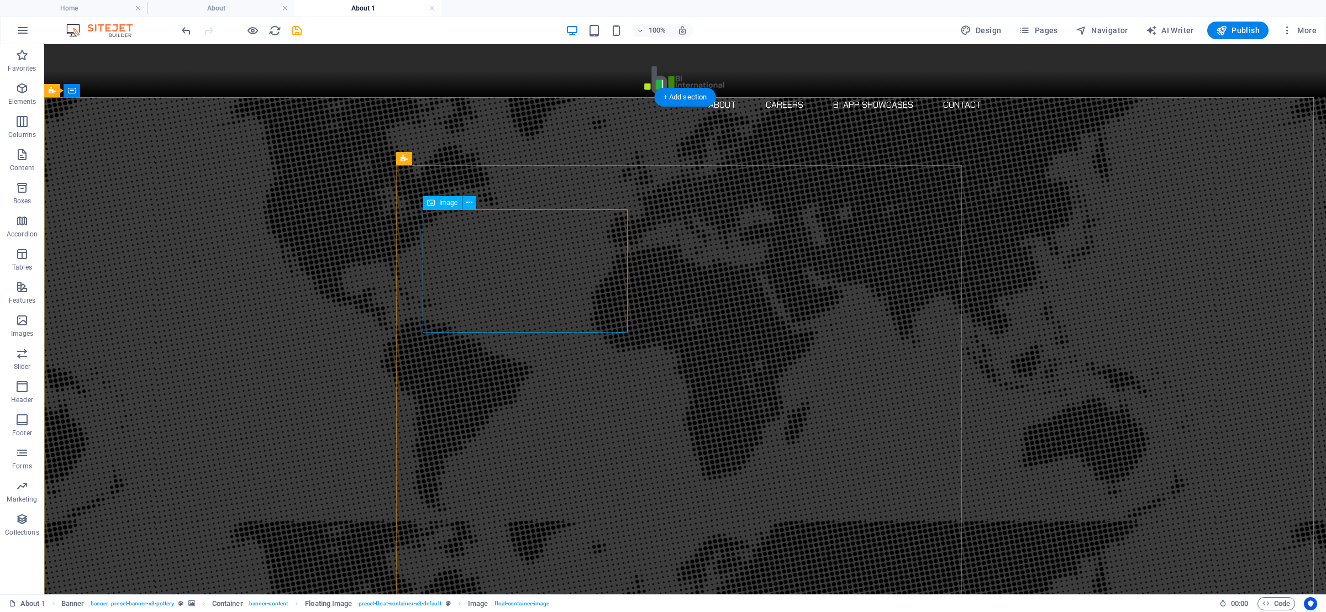
select select "%"
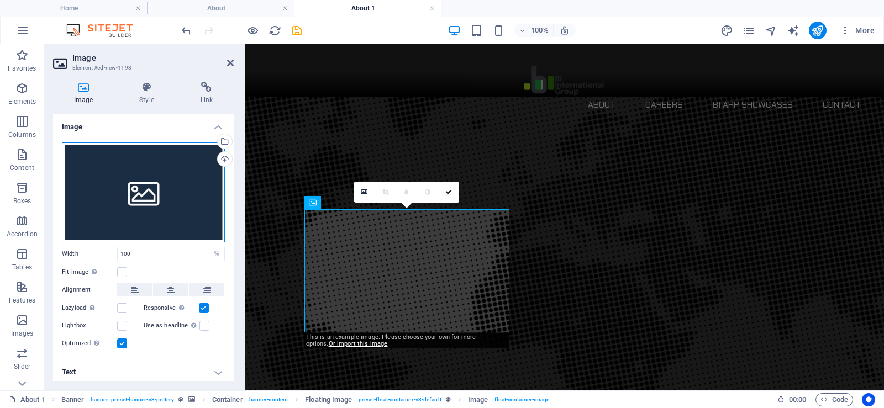
click at [146, 188] on div "Drag files here, click to choose files or select files from Files or our free s…" at bounding box center [143, 193] width 163 height 100
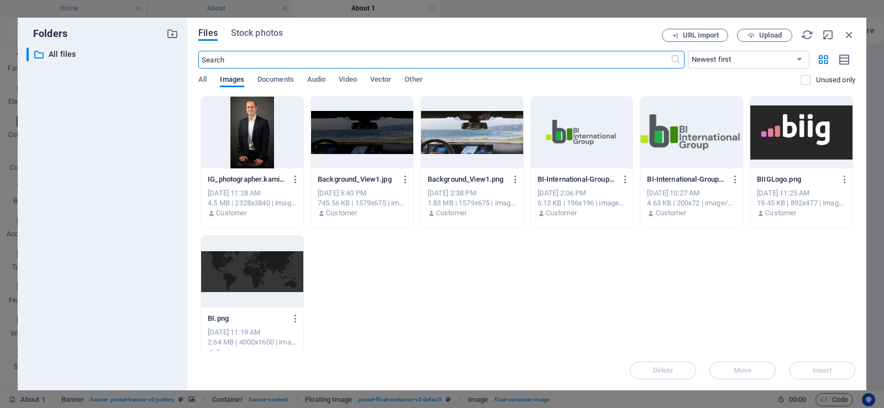
click at [259, 130] on div at bounding box center [252, 133] width 102 height 72
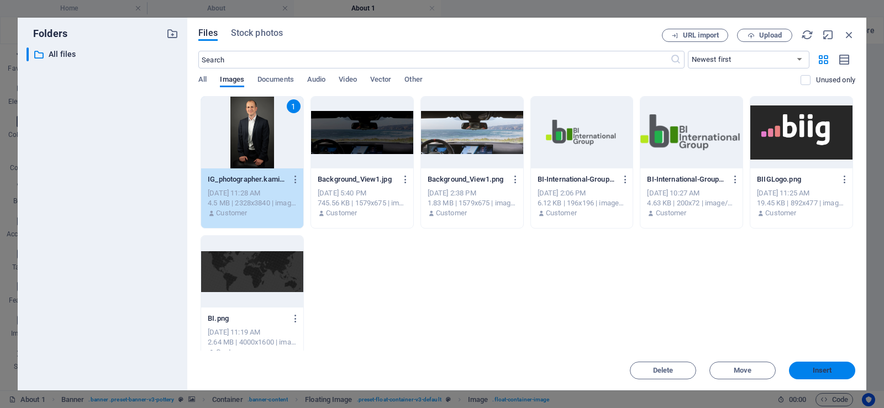
click at [816, 375] on button "Insert" at bounding box center [822, 371] width 66 height 18
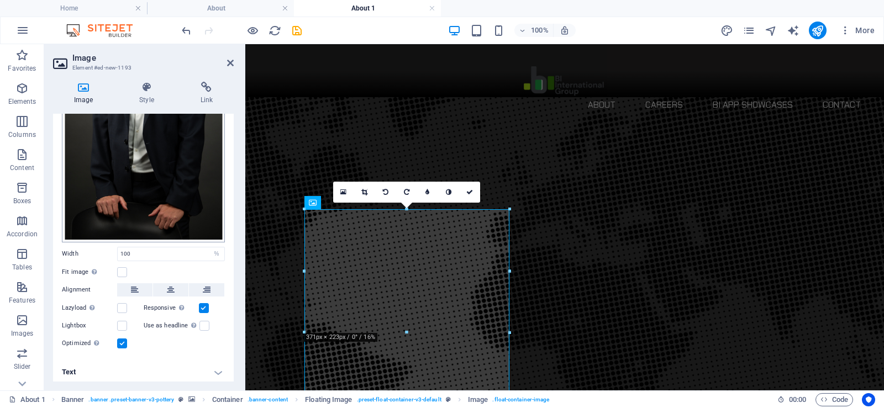
scroll to position [55, 0]
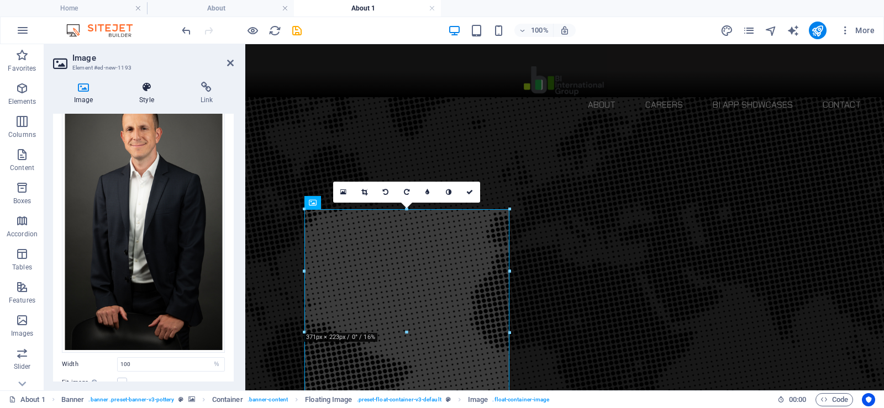
click at [143, 89] on icon at bounding box center [146, 87] width 56 height 11
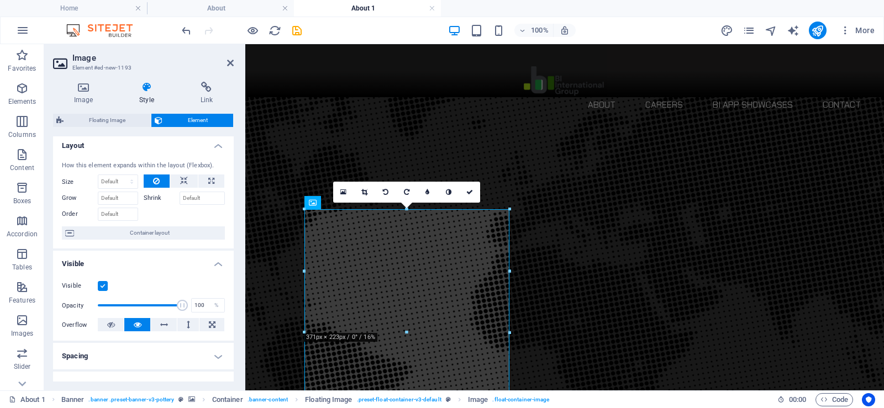
scroll to position [0, 0]
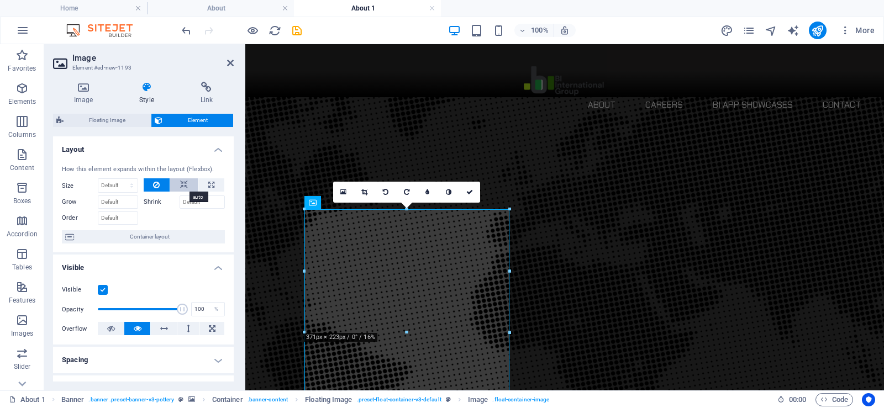
click at [178, 186] on button at bounding box center [184, 184] width 28 height 13
click at [160, 185] on button at bounding box center [157, 184] width 27 height 13
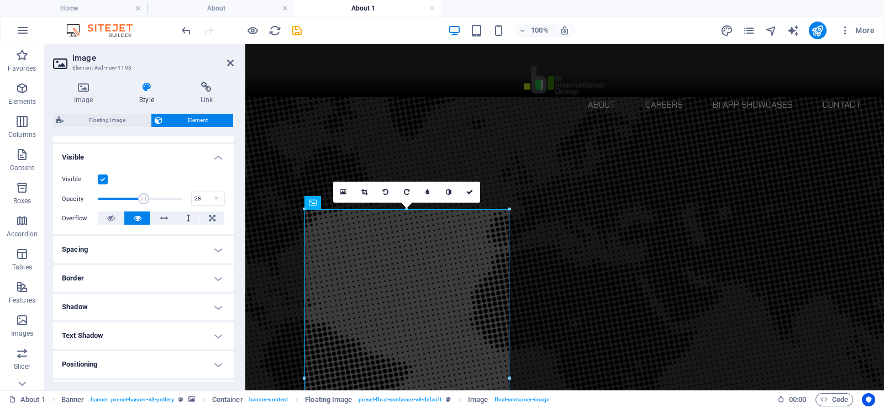
drag, startPoint x: 176, startPoint y: 198, endPoint x: 120, endPoint y: 198, distance: 55.8
click at [138, 198] on span at bounding box center [143, 198] width 11 height 11
drag, startPoint x: 120, startPoint y: 198, endPoint x: 148, endPoint y: 198, distance: 27.1
click at [148, 198] on span at bounding box center [149, 198] width 11 height 11
type input "100"
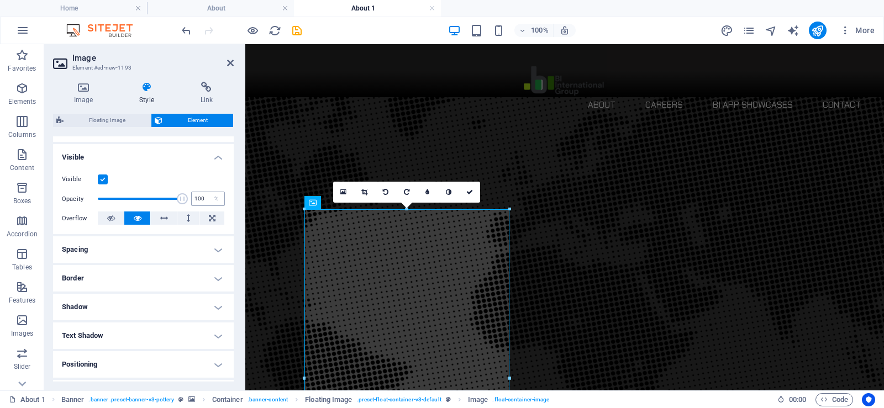
drag, startPoint x: 148, startPoint y: 198, endPoint x: 189, endPoint y: 198, distance: 41.4
click at [189, 198] on div "Opacity 100 %" at bounding box center [143, 199] width 163 height 17
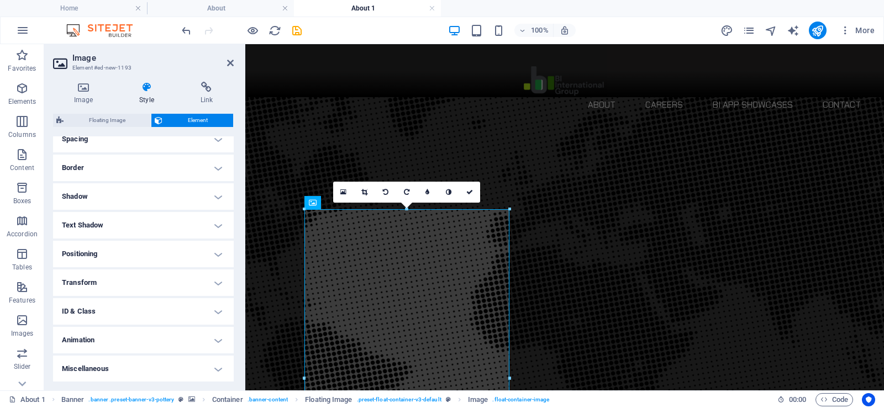
scroll to position [222, 0]
click at [148, 284] on h4 "Transform" at bounding box center [143, 282] width 181 height 27
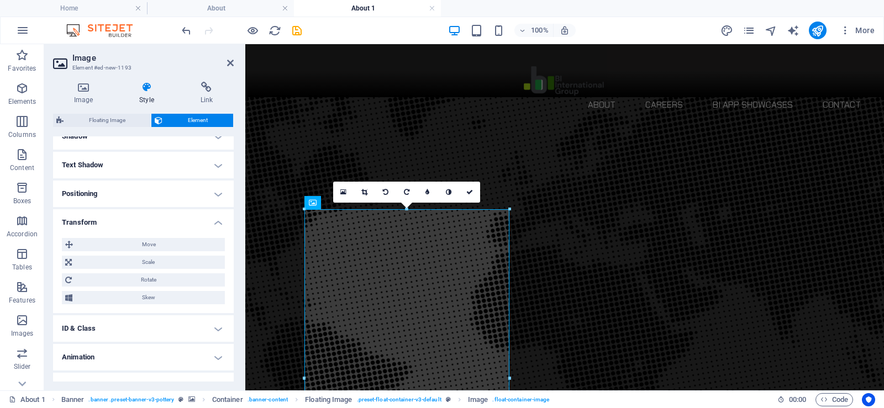
scroll to position [299, 0]
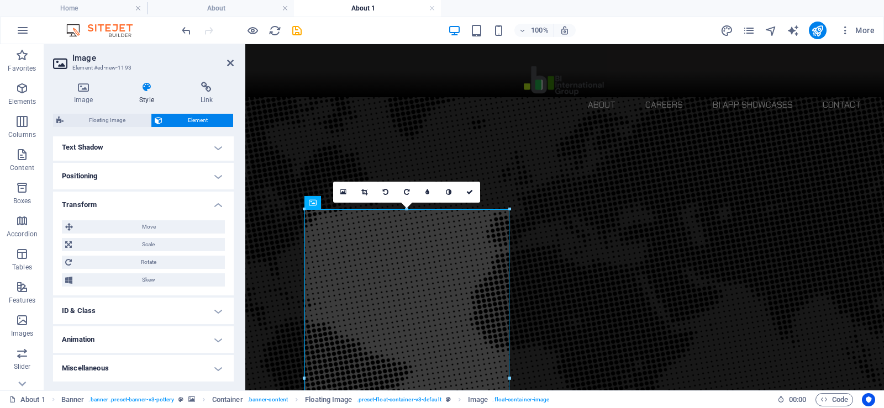
click at [140, 336] on h4 "Animation" at bounding box center [143, 340] width 181 height 27
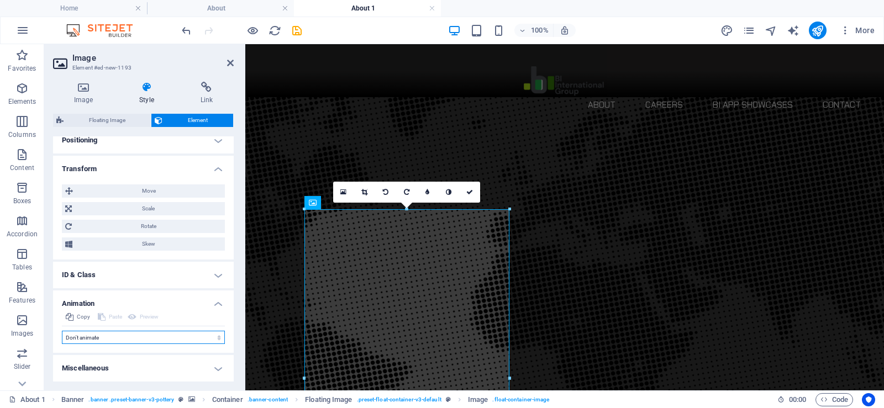
click at [127, 339] on select "Don't animate Show / Hide Slide up/down Zoom in/out Slide left to right Slide r…" at bounding box center [143, 337] width 163 height 13
select select "shrink"
click at [62, 331] on select "Don't animate Show / Hide Slide up/down Zoom in/out Slide left to right Slide r…" at bounding box center [143, 337] width 163 height 13
select select "scroll"
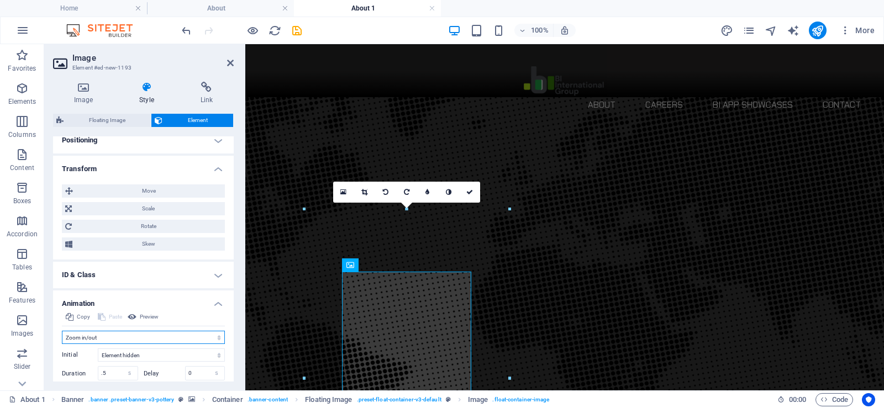
click at [103, 342] on select "Don't animate Show / Hide Slide up/down Zoom in/out Slide left to right Slide r…" at bounding box center [143, 337] width 163 height 13
click at [62, 331] on select "Don't animate Show / Hide Slide up/down Zoom in/out Slide left to right Slide r…" at bounding box center [143, 337] width 163 height 13
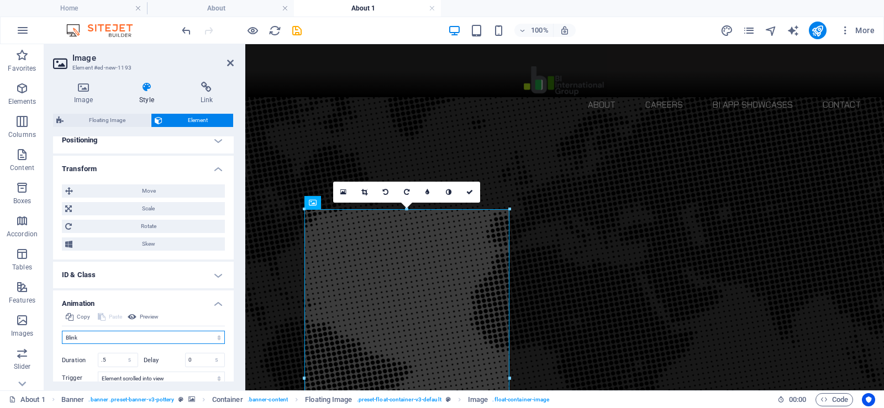
click at [112, 343] on select "Don't animate Show / Hide Slide up/down Zoom in/out Slide left to right Slide r…" at bounding box center [143, 337] width 163 height 13
click at [62, 331] on select "Don't animate Show / Hide Slide up/down Zoom in/out Slide left to right Slide r…" at bounding box center [143, 337] width 163 height 13
click at [120, 338] on select "Don't animate Show / Hide Slide up/down Zoom in/out Slide left to right Slide r…" at bounding box center [143, 337] width 163 height 13
click at [62, 331] on select "Don't animate Show / Hide Slide up/down Zoom in/out Slide left to right Slide r…" at bounding box center [143, 337] width 163 height 13
click at [115, 340] on select "Don't animate Show / Hide Slide up/down Zoom in/out Slide left to right Slide r…" at bounding box center [143, 337] width 163 height 13
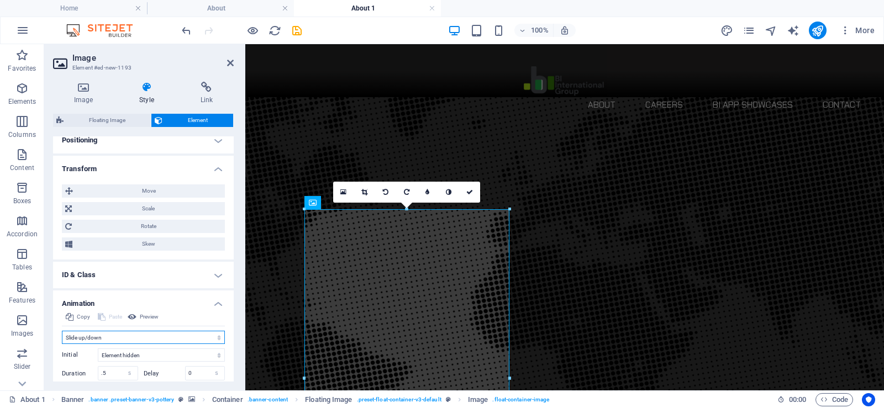
click at [62, 331] on select "Don't animate Show / Hide Slide up/down Zoom in/out Slide left to right Slide r…" at bounding box center [143, 337] width 163 height 13
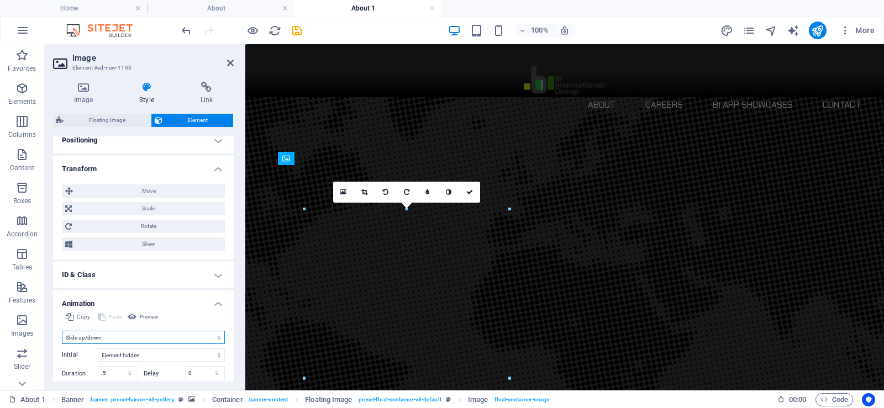
click at [116, 338] on select "Don't animate Show / Hide Slide up/down Zoom in/out Slide left to right Slide r…" at bounding box center [143, 337] width 163 height 13
click at [62, 331] on select "Don't animate Show / Hide Slide up/down Zoom in/out Slide left to right Slide r…" at bounding box center [143, 337] width 163 height 13
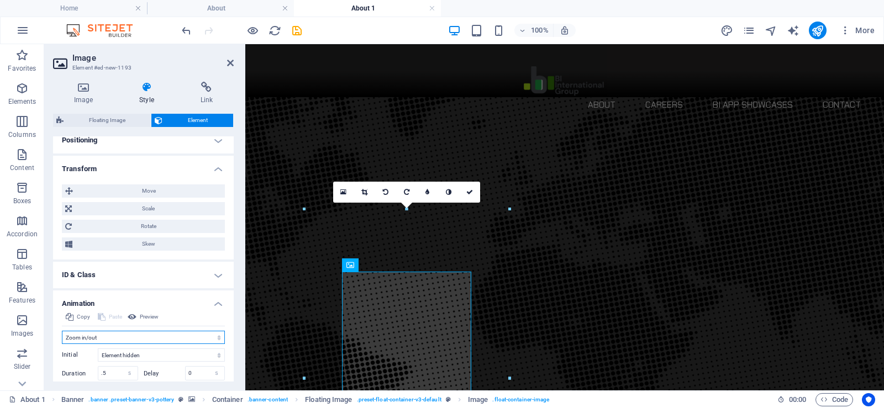
click at [114, 338] on select "Don't animate Show / Hide Slide up/down Zoom in/out Slide left to right Slide r…" at bounding box center [143, 337] width 163 height 13
click at [62, 331] on select "Don't animate Show / Hide Slide up/down Zoom in/out Slide left to right Slide r…" at bounding box center [143, 337] width 163 height 13
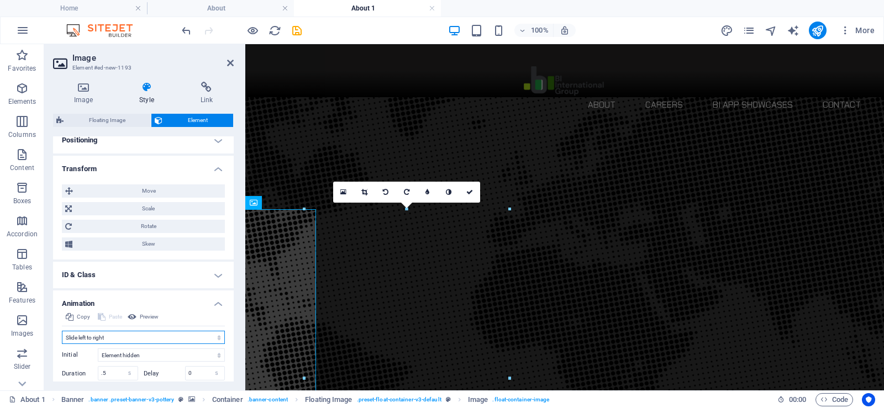
click at [119, 338] on select "Don't animate Show / Hide Slide up/down Zoom in/out Slide left to right Slide r…" at bounding box center [143, 337] width 163 height 13
click at [62, 331] on select "Don't animate Show / Hide Slide up/down Zoom in/out Slide left to right Slide r…" at bounding box center [143, 337] width 163 height 13
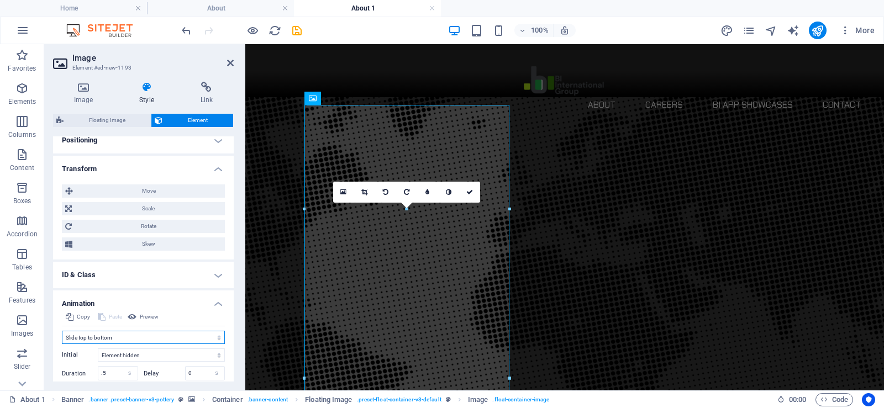
click at [117, 334] on select "Don't animate Show / Hide Slide up/down Zoom in/out Slide left to right Slide r…" at bounding box center [143, 337] width 163 height 13
select select "fade"
click at [62, 331] on select "Don't animate Show / Hide Slide up/down Zoom in/out Slide left to right Slide r…" at bounding box center [143, 337] width 163 height 13
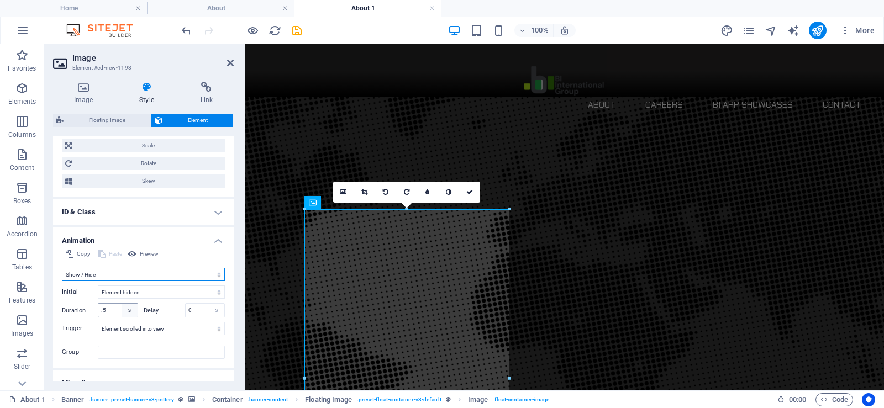
scroll to position [413, 0]
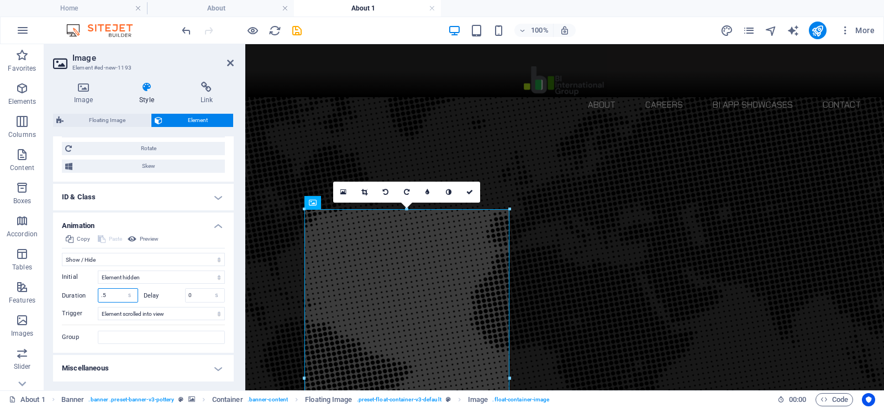
drag, startPoint x: 112, startPoint y: 295, endPoint x: 94, endPoint y: 295, distance: 17.7
click at [94, 295] on div "Duration .5 s ms" at bounding box center [100, 295] width 76 height 14
type input "3"
click at [94, 297] on label "Duration" at bounding box center [80, 296] width 36 height 6
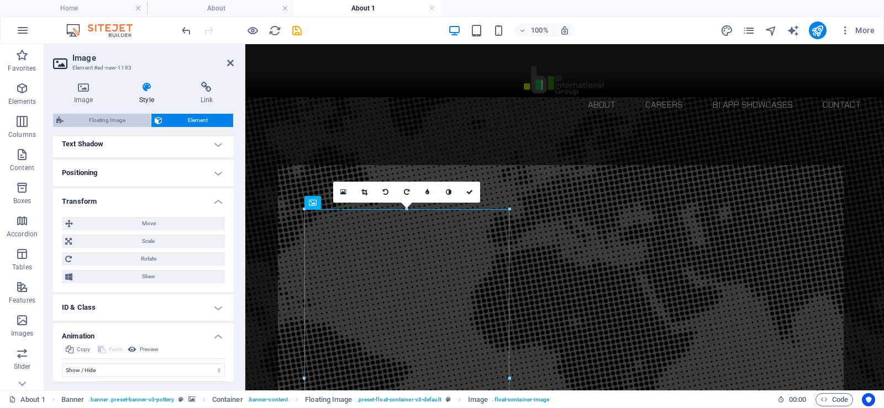
click at [123, 123] on span "Floating Image" at bounding box center [107, 120] width 81 height 13
select select "%"
select select "rem"
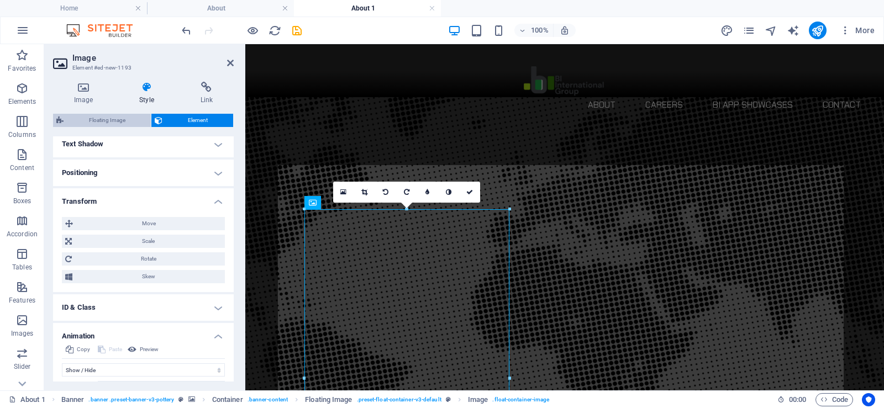
select select "rem"
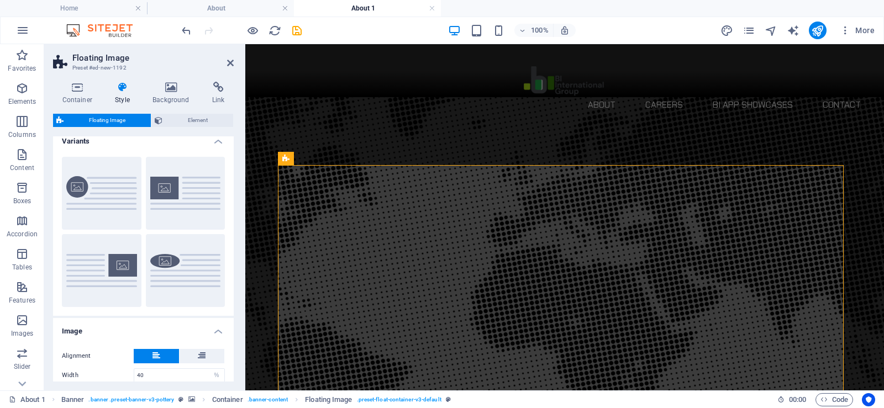
scroll to position [0, 0]
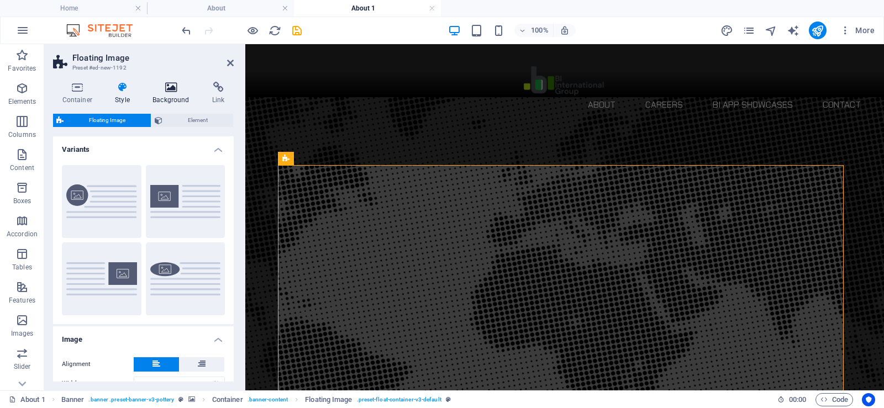
click at [159, 88] on icon at bounding box center [171, 87] width 55 height 11
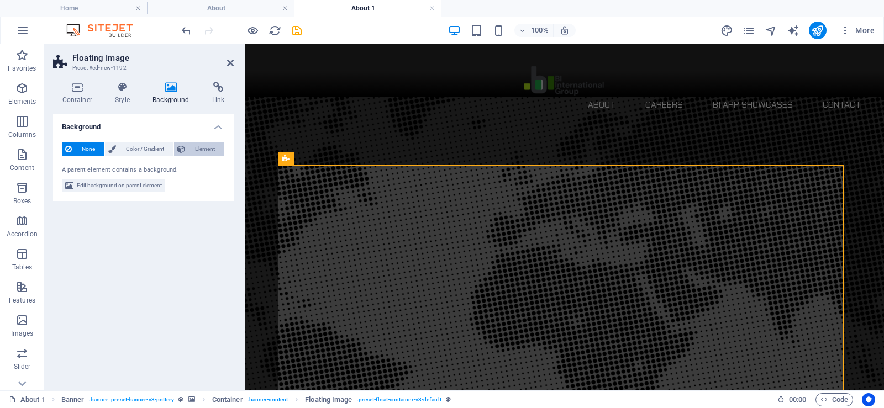
click at [193, 150] on span "Element" at bounding box center [204, 149] width 33 height 13
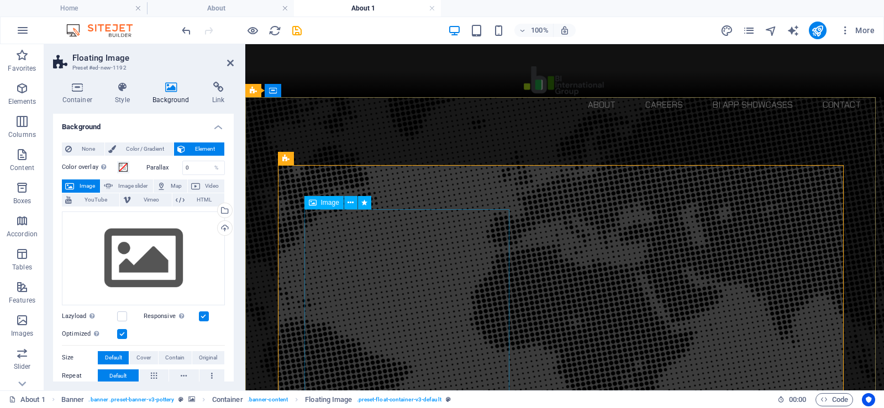
click at [348, 199] on icon at bounding box center [351, 203] width 6 height 12
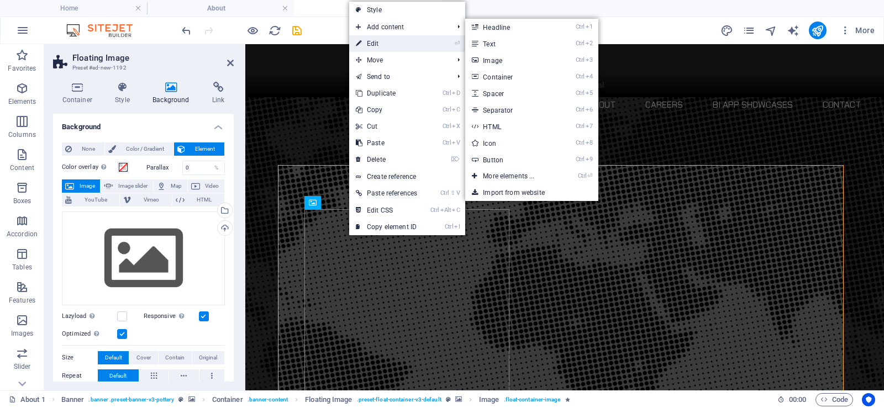
click at [388, 48] on link "⏎ Edit" at bounding box center [386, 43] width 75 height 17
select select "fade"
select select "s"
select select "scroll"
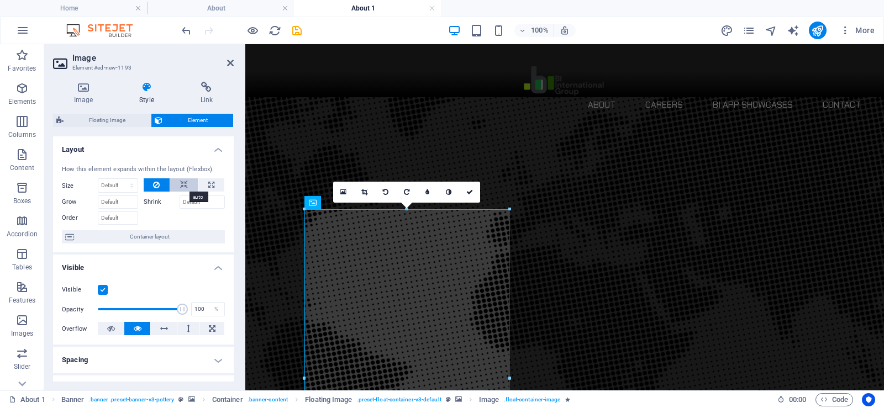
click at [183, 185] on icon at bounding box center [184, 184] width 8 height 13
click at [157, 186] on icon at bounding box center [156, 184] width 7 height 13
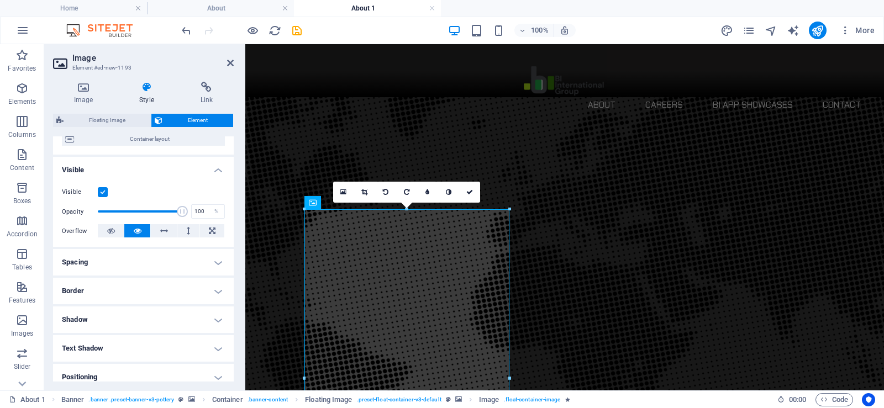
scroll to position [111, 0]
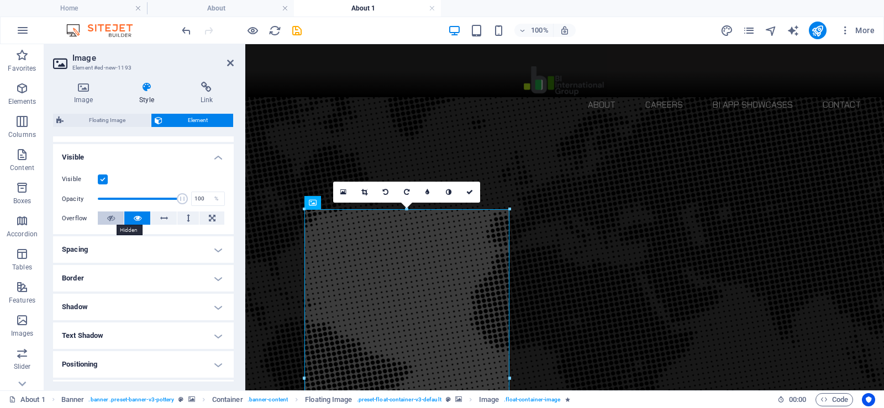
click at [115, 222] on button at bounding box center [111, 218] width 26 height 13
click at [134, 218] on icon at bounding box center [138, 218] width 8 height 13
click at [161, 218] on icon at bounding box center [164, 218] width 8 height 13
click at [138, 217] on icon at bounding box center [138, 218] width 8 height 13
click at [150, 244] on h4 "Spacing" at bounding box center [143, 250] width 181 height 27
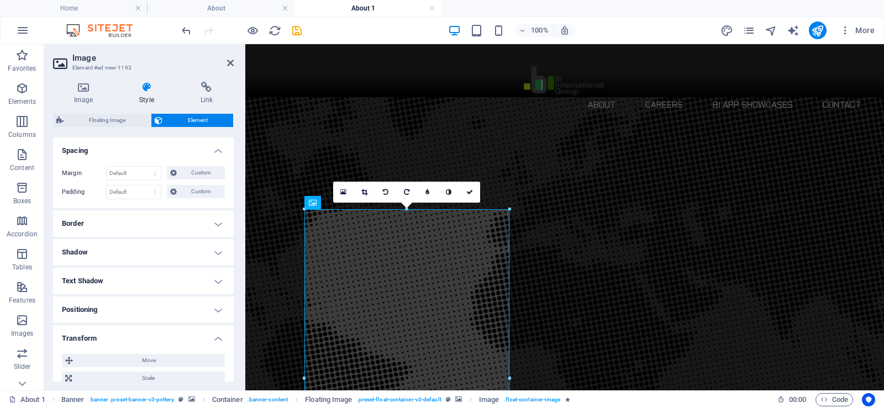
scroll to position [221, 0]
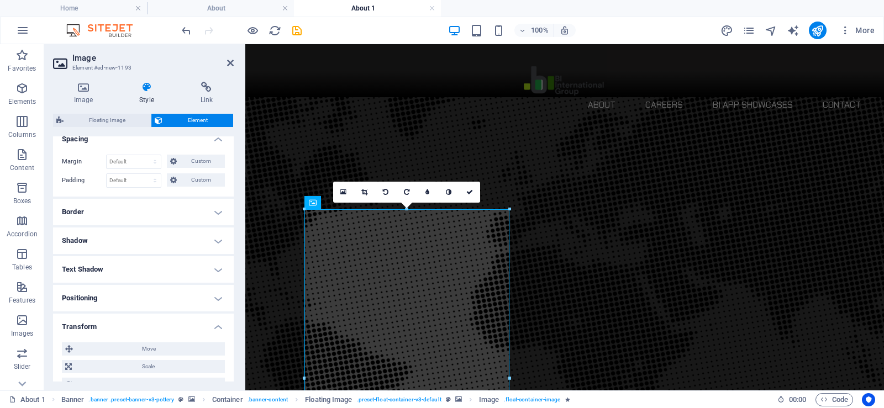
click at [147, 213] on h4 "Border" at bounding box center [143, 212] width 181 height 27
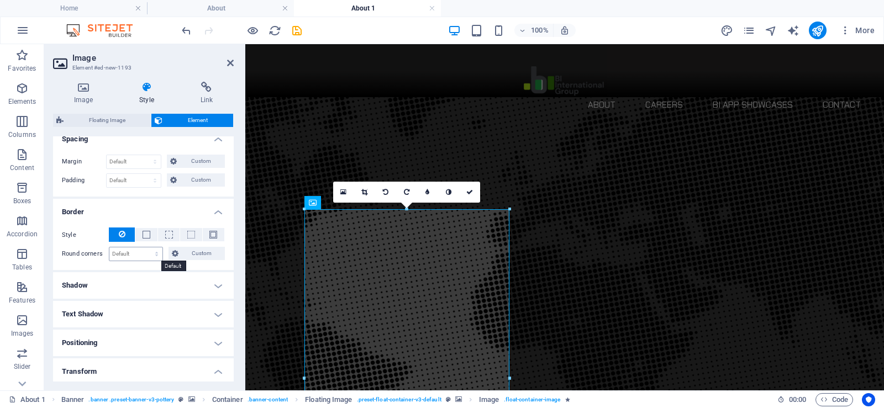
scroll to position [332, 0]
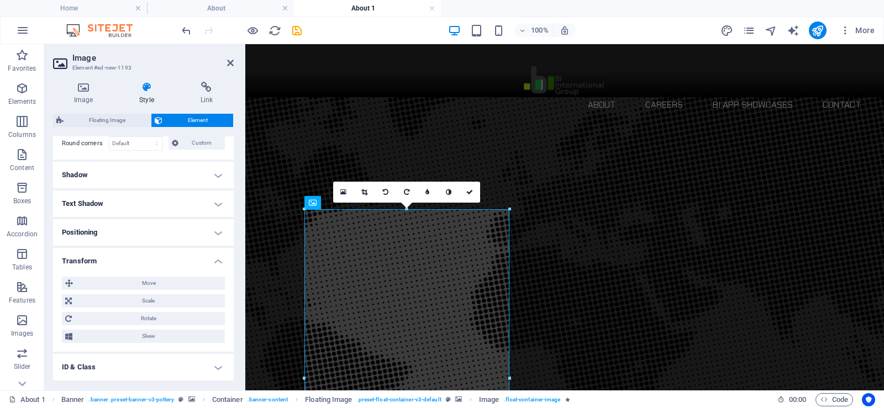
click at [137, 181] on h4 "Shadow" at bounding box center [143, 175] width 181 height 27
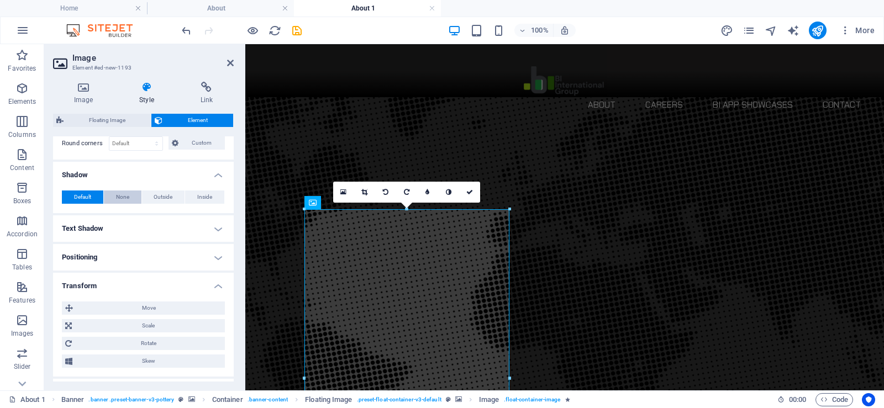
click at [128, 199] on span "None" at bounding box center [122, 197] width 13 height 13
click at [160, 198] on span "Outside" at bounding box center [163, 197] width 19 height 13
type input "2"
type input "4"
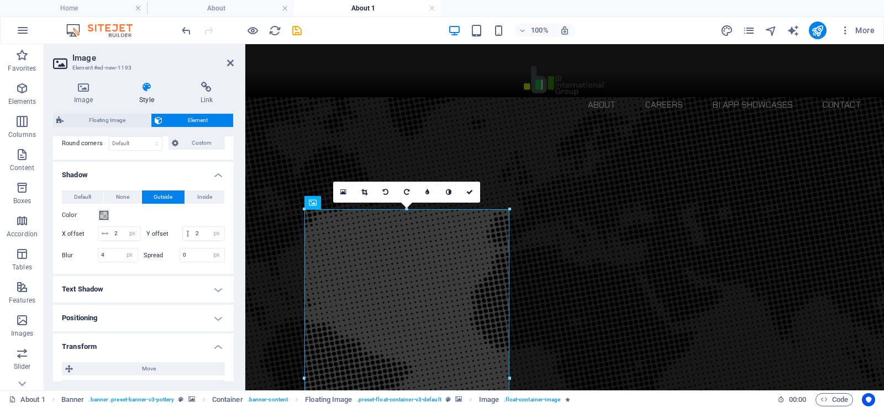
click at [144, 303] on h4 "Text Shadow" at bounding box center [143, 289] width 181 height 27
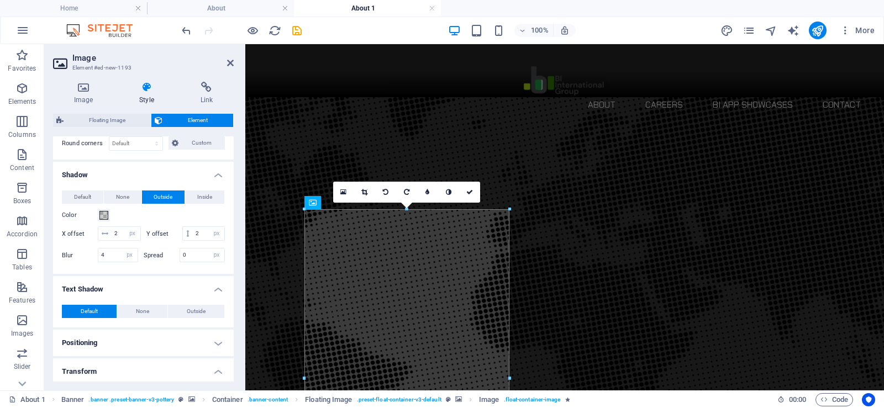
scroll to position [442, 0]
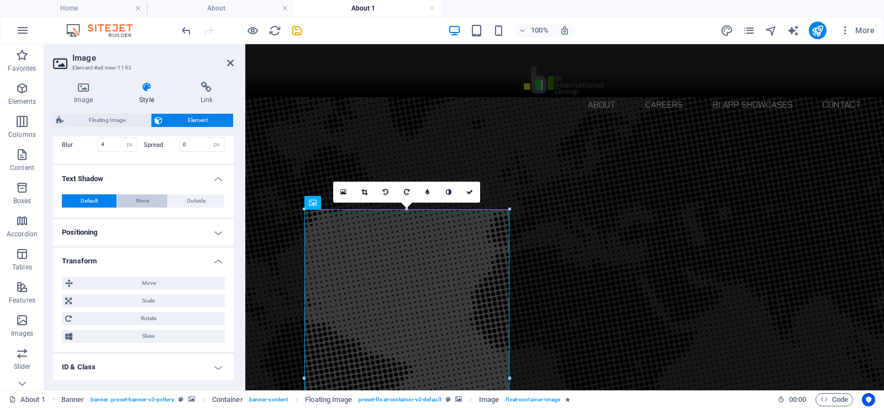
click at [144, 208] on span "None" at bounding box center [142, 201] width 13 height 13
click at [94, 208] on span "Default" at bounding box center [89, 201] width 17 height 13
click at [144, 246] on h4 "Positioning" at bounding box center [143, 232] width 181 height 27
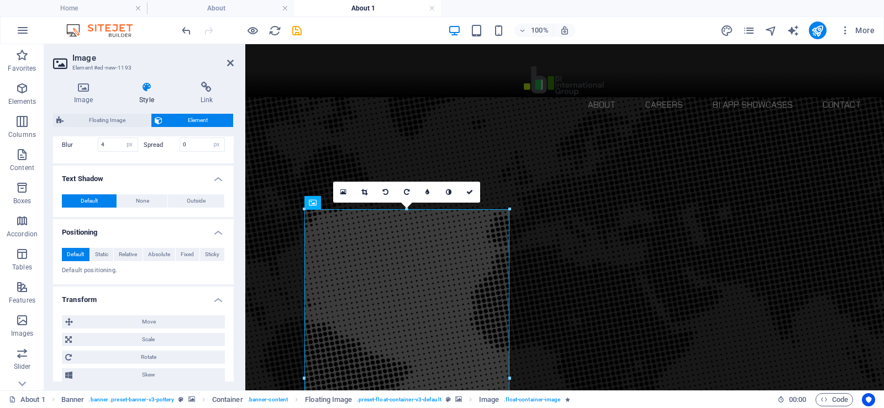
scroll to position [553, 0]
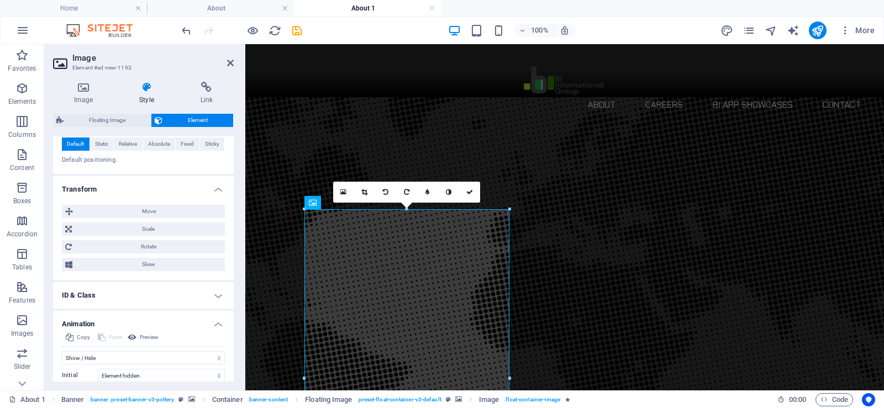
click at [140, 307] on h4 "ID & Class" at bounding box center [143, 295] width 181 height 27
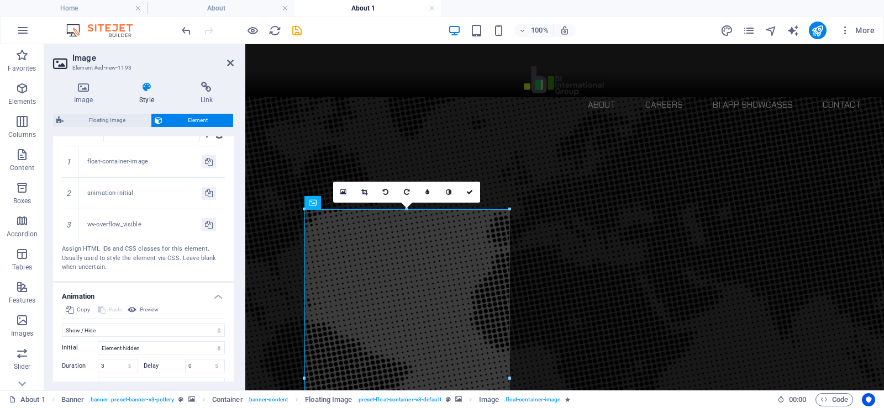
scroll to position [859, 0]
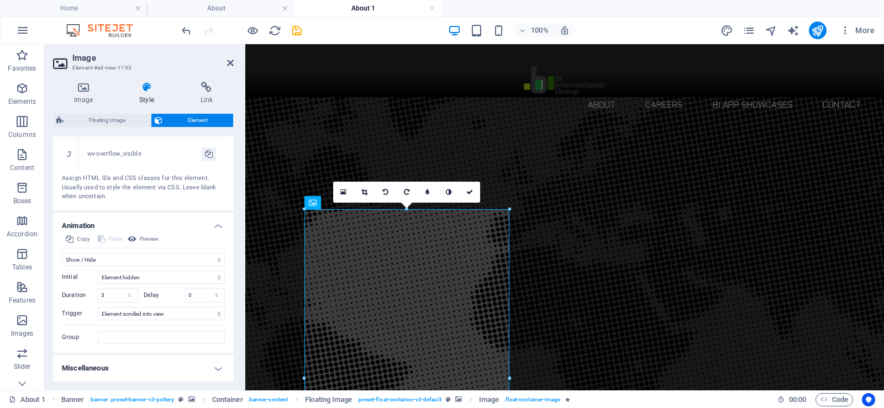
click at [139, 369] on h4 "Miscellaneous" at bounding box center [143, 368] width 181 height 27
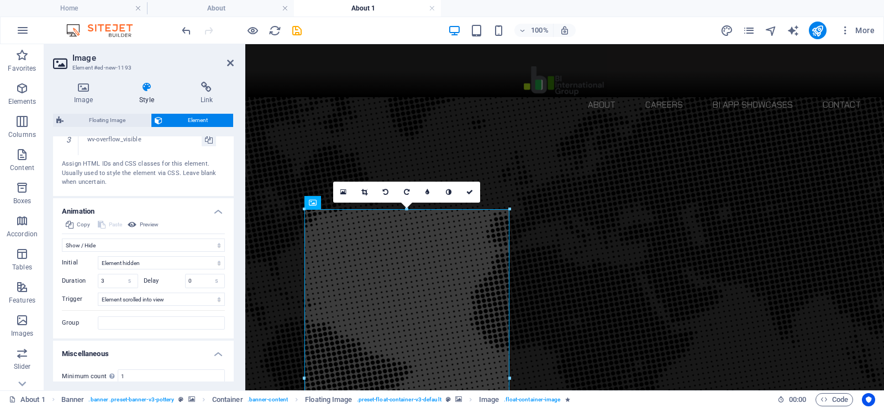
scroll to position [927, 0]
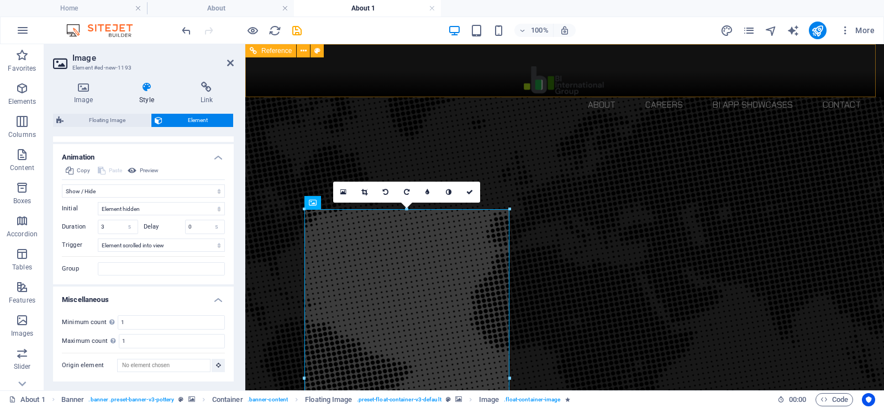
click at [493, 96] on nav "About Careers BI App Showcases Contact" at bounding box center [565, 105] width 592 height 18
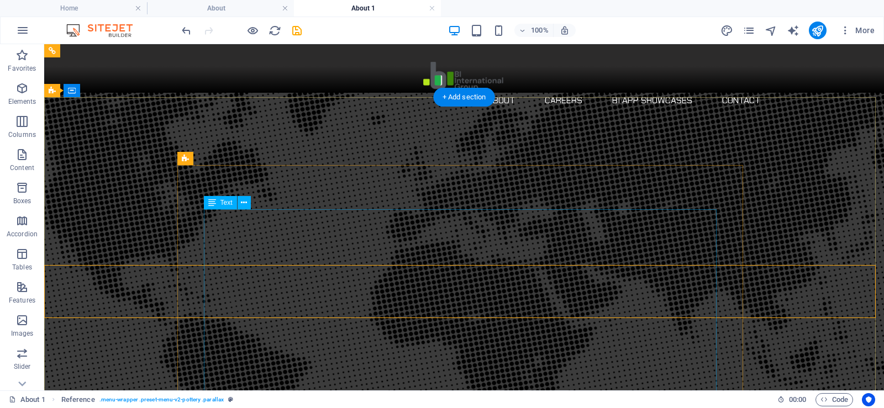
scroll to position [0, 0]
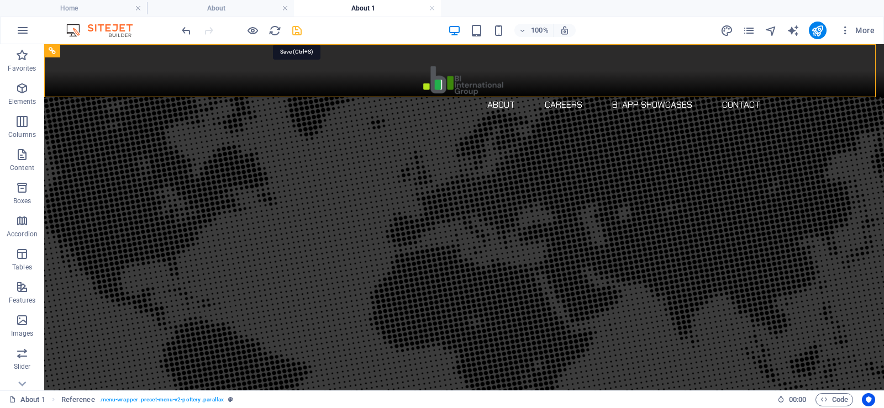
click at [297, 30] on icon "save" at bounding box center [297, 30] width 13 height 13
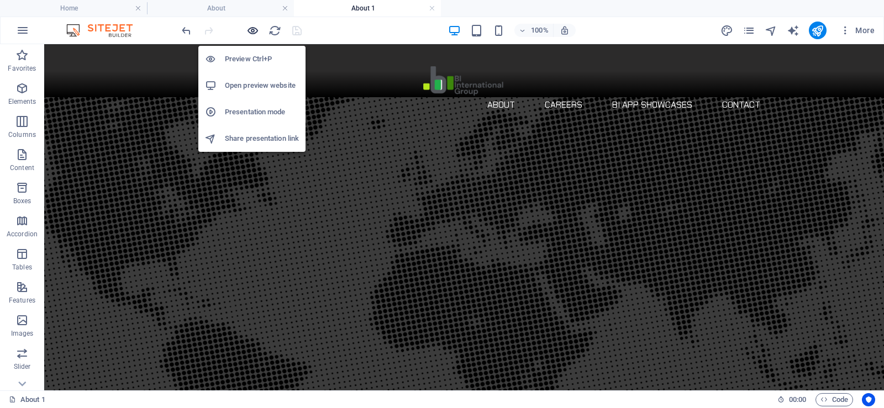
click at [252, 30] on icon "button" at bounding box center [252, 30] width 13 height 13
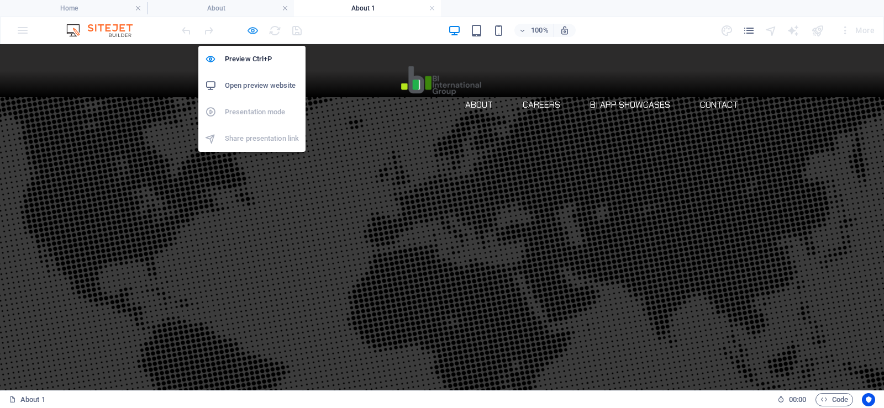
click at [252, 36] on icon "button" at bounding box center [252, 30] width 13 height 13
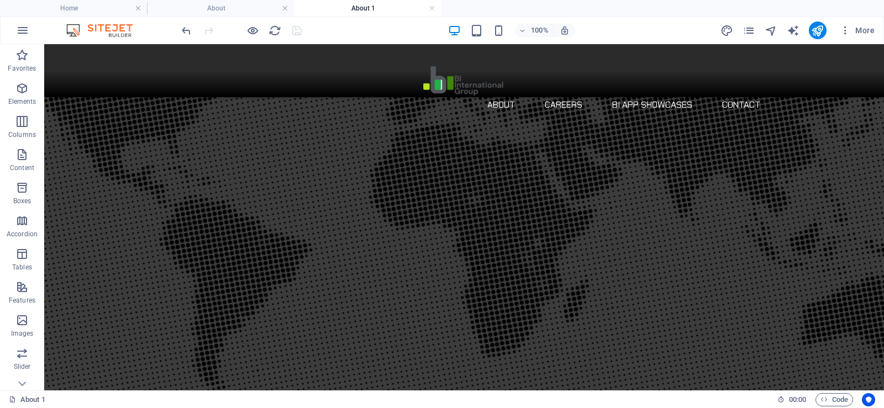
scroll to position [995, 0]
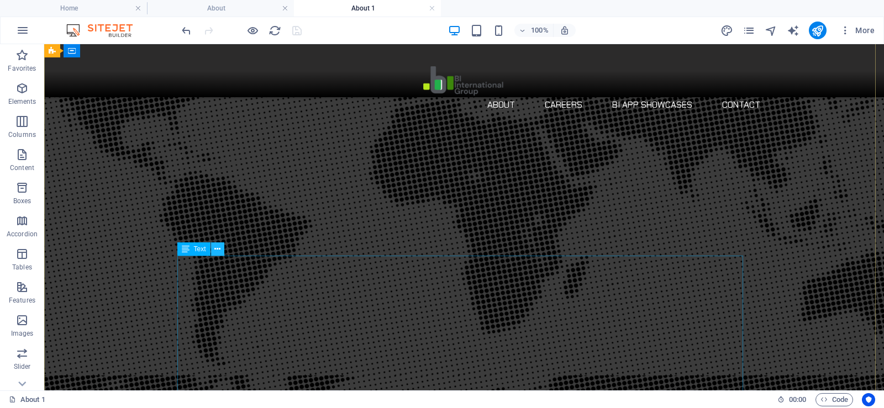
click at [219, 251] on icon at bounding box center [217, 250] width 6 height 12
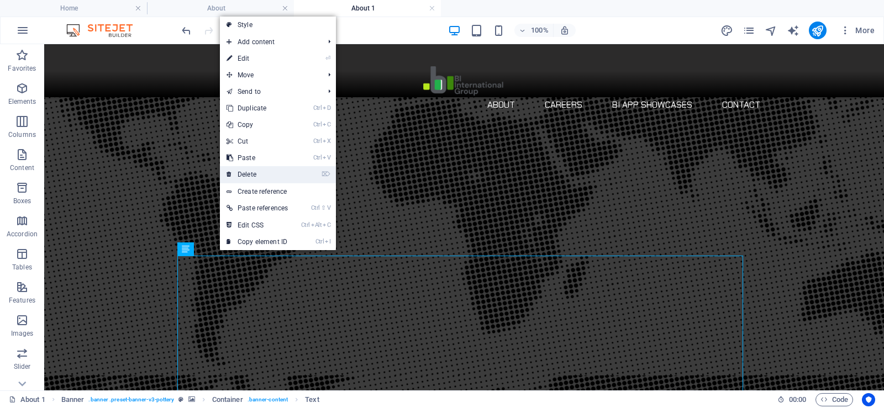
click at [260, 174] on link "⌦ Delete" at bounding box center [257, 174] width 75 height 17
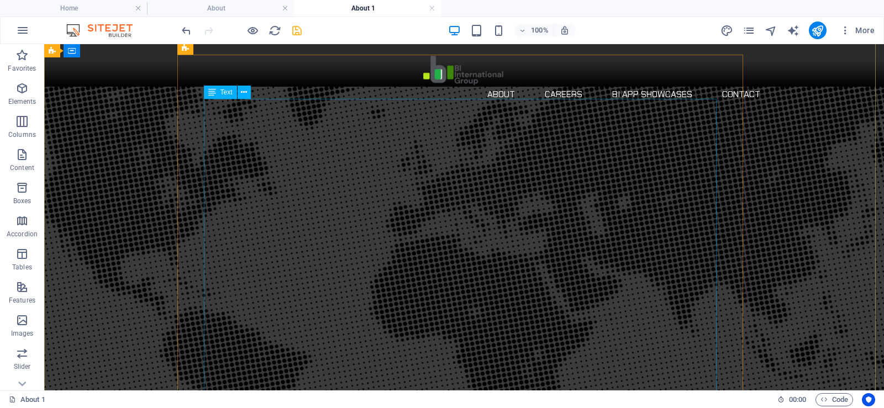
scroll to position [0, 0]
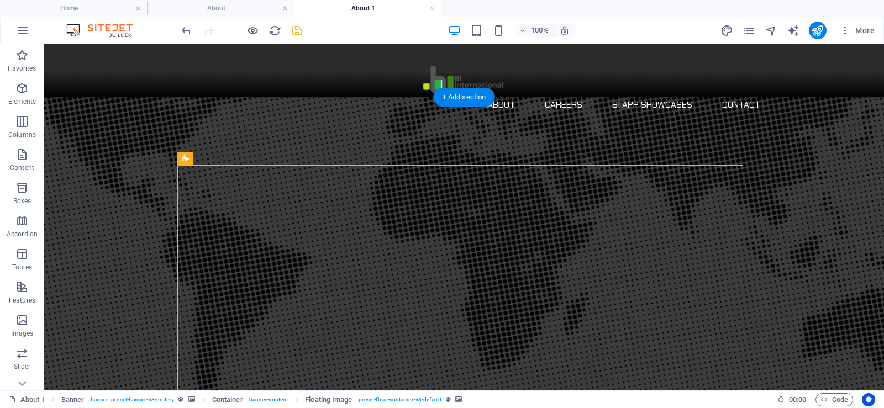
scroll to position [111, 0]
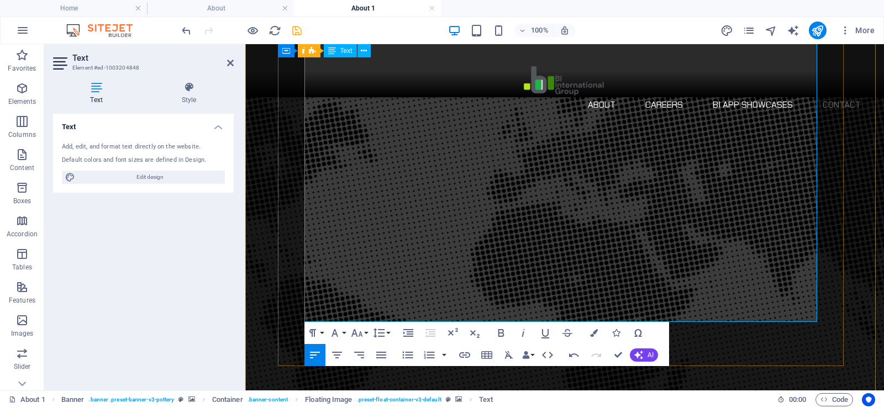
scroll to position [897, 0]
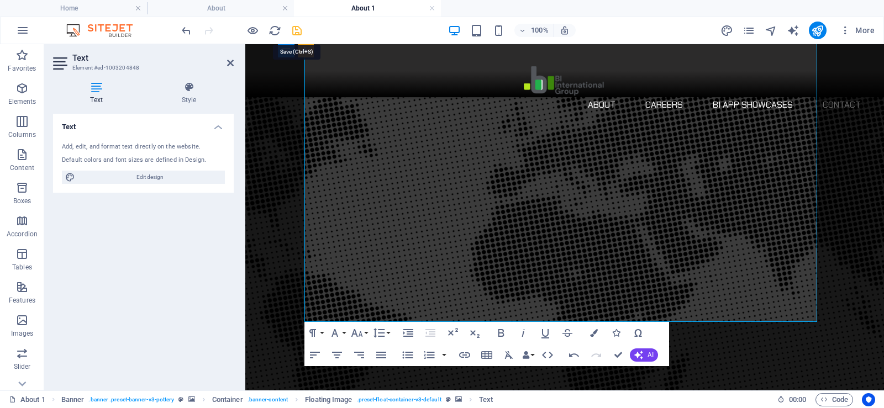
click at [296, 34] on icon "save" at bounding box center [297, 30] width 13 height 13
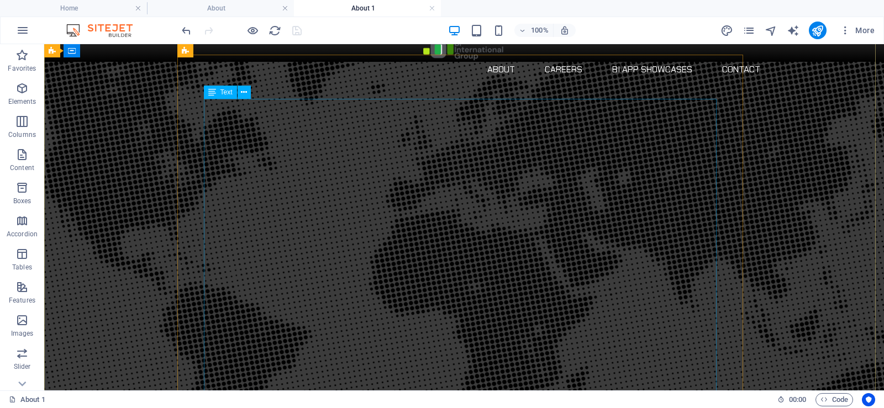
scroll to position [0, 0]
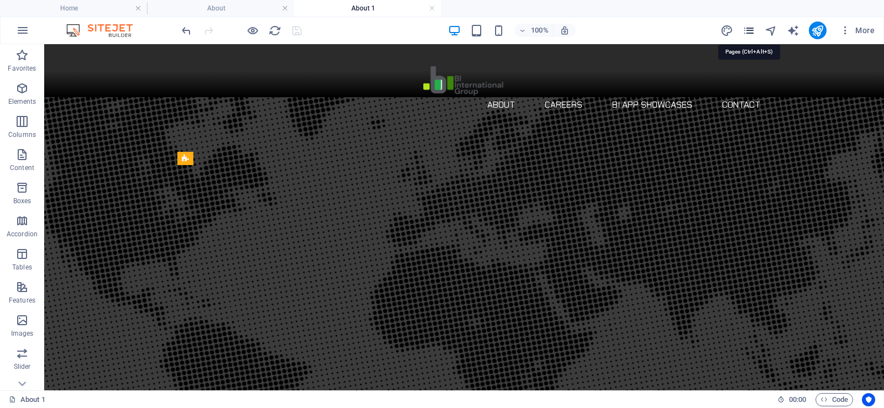
click at [752, 33] on icon "pages" at bounding box center [749, 30] width 13 height 13
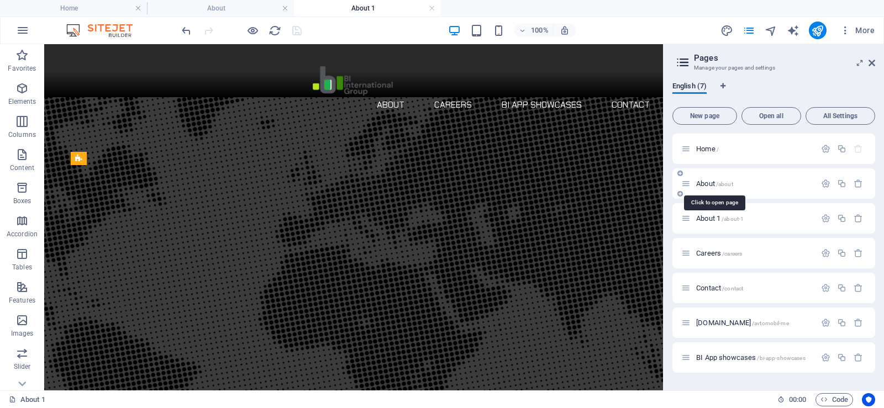
click at [704, 184] on span "About /about" at bounding box center [714, 184] width 37 height 8
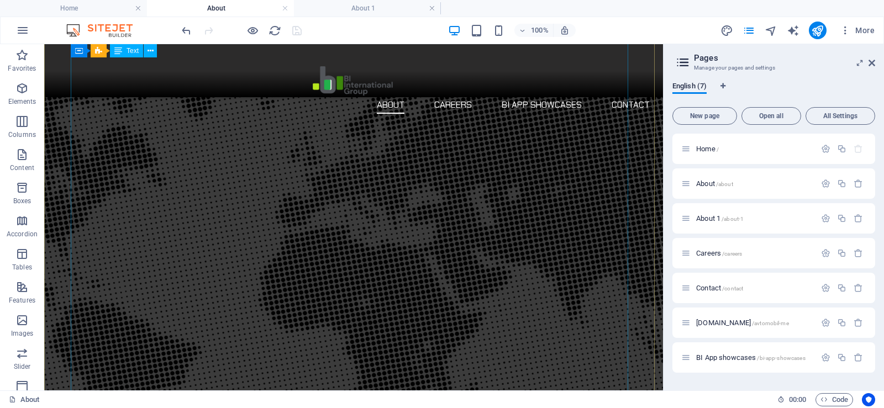
scroll to position [442, 0]
click at [701, 251] on span "Careers /careers" at bounding box center [719, 253] width 46 height 8
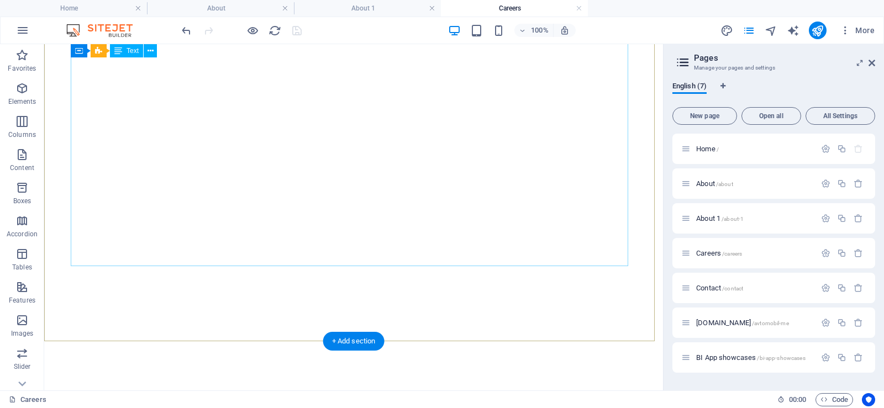
scroll to position [579, 0]
click at [697, 183] on span "About /about" at bounding box center [714, 184] width 37 height 8
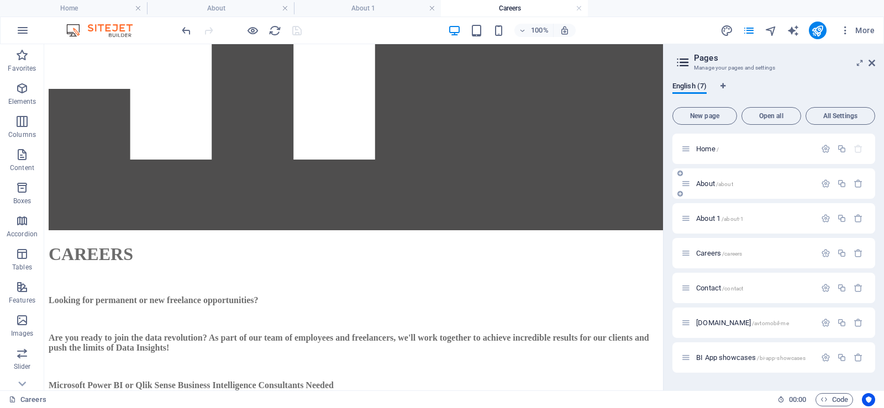
scroll to position [0, 0]
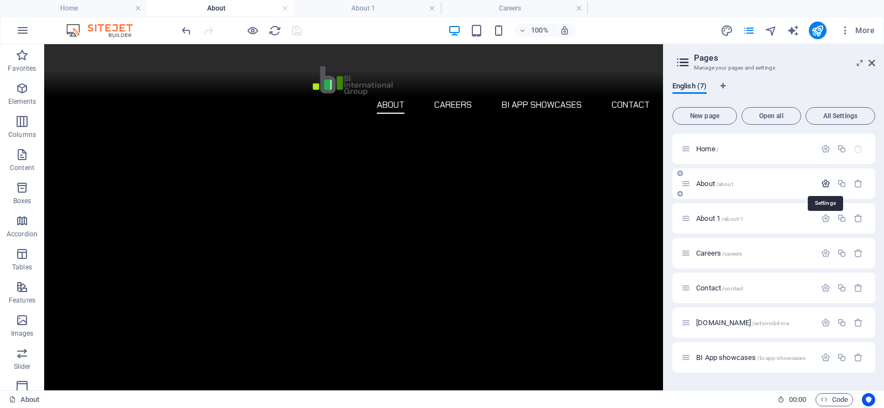
click at [828, 183] on icon "button" at bounding box center [825, 183] width 9 height 9
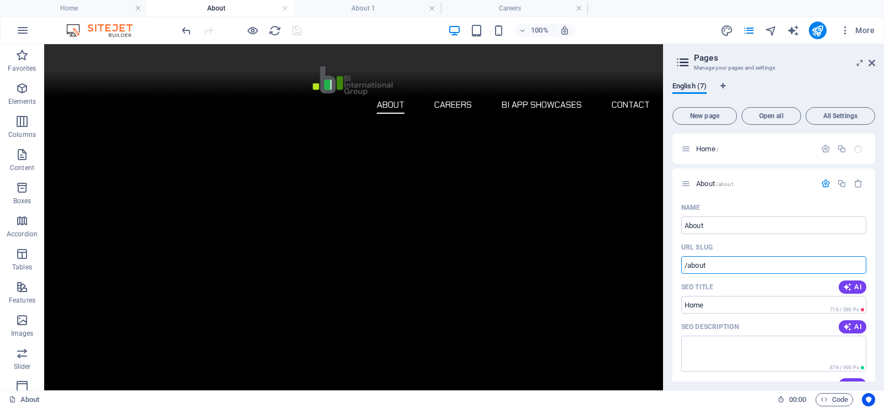
drag, startPoint x: 719, startPoint y: 264, endPoint x: 664, endPoint y: 271, distance: 55.7
click at [664, 271] on aside "Pages Manage your pages and settings English (7) New page Open all All Settings…" at bounding box center [773, 217] width 221 height 346
click at [857, 184] on icon "button" at bounding box center [858, 183] width 9 height 9
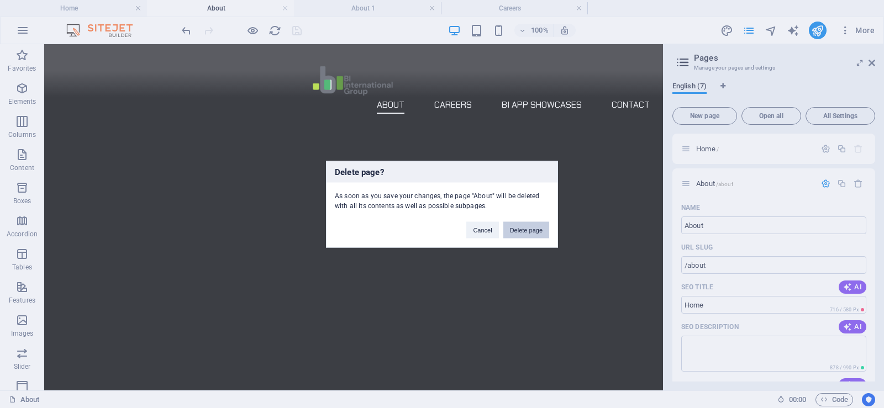
click at [524, 232] on button "Delete page" at bounding box center [526, 230] width 46 height 17
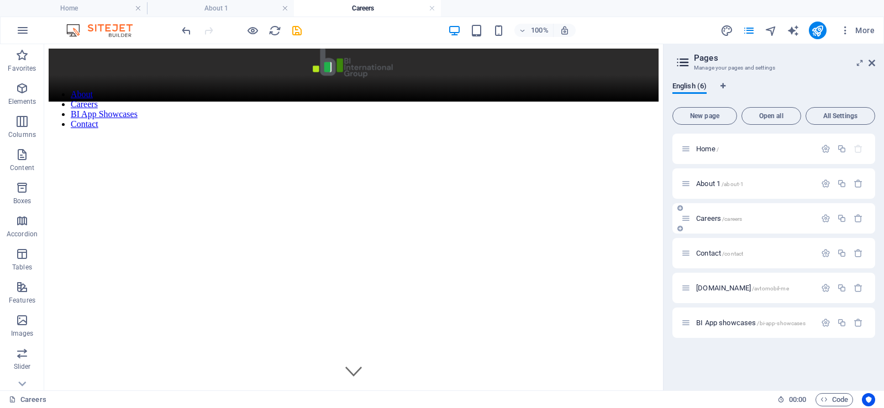
scroll to position [579, 0]
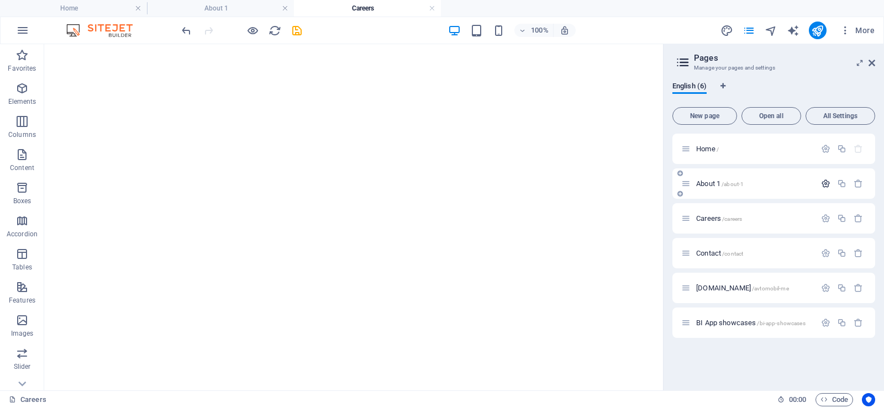
click at [825, 185] on icon "button" at bounding box center [825, 183] width 9 height 9
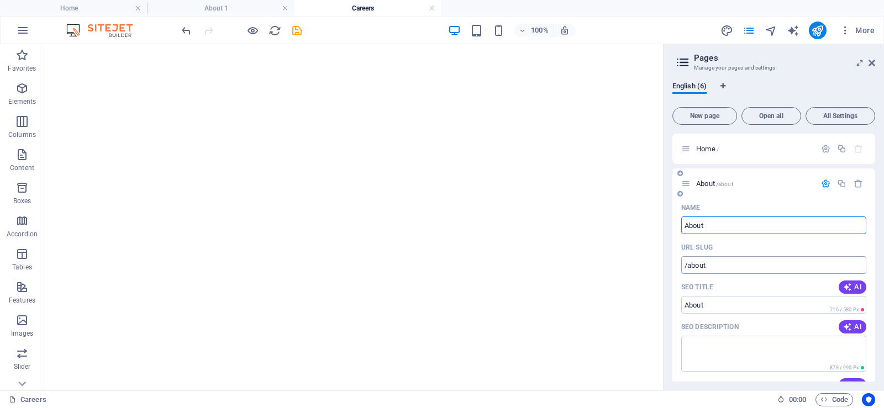
type input "About"
type input "/about"
type input "About"
click at [726, 264] on input "/about" at bounding box center [773, 265] width 185 height 18
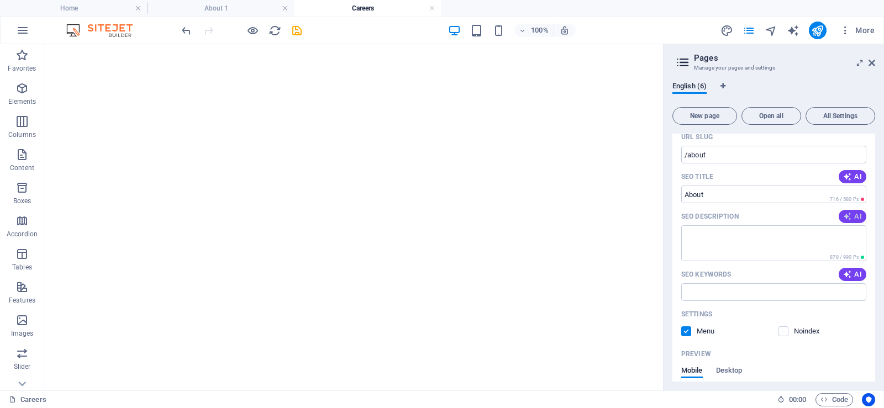
click at [856, 217] on span "AI" at bounding box center [852, 216] width 19 height 9
type textarea "Transform your BI projects with industry experts at BI International Group. Spe…"
click at [847, 274] on icon "button" at bounding box center [847, 274] width 9 height 9
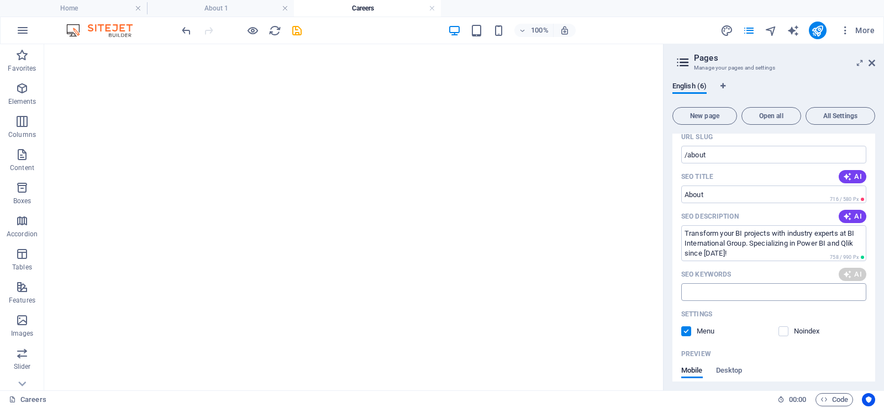
type input "Power BI consulting, Qlik implementation, BI systems development, enterprise BI…"
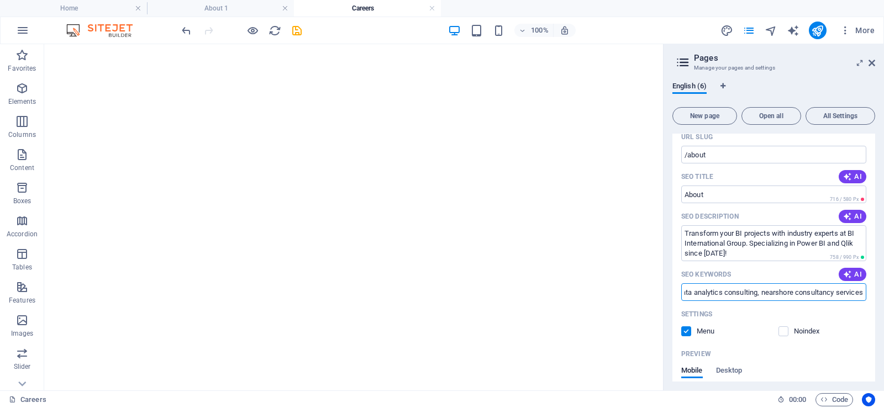
drag, startPoint x: 775, startPoint y: 292, endPoint x: 869, endPoint y: 292, distance: 93.9
click at [869, 292] on div "Name About ​ URL SLUG /about ​ SEO Title AI About ​ 716 / 580 Px SEO Descriptio…" at bounding box center [774, 326] width 203 height 476
click at [867, 292] on div "Name About ​ URL SLUG /about ​ SEO Title AI About ​ 716 / 580 Px SEO Descriptio…" at bounding box center [774, 326] width 203 height 476
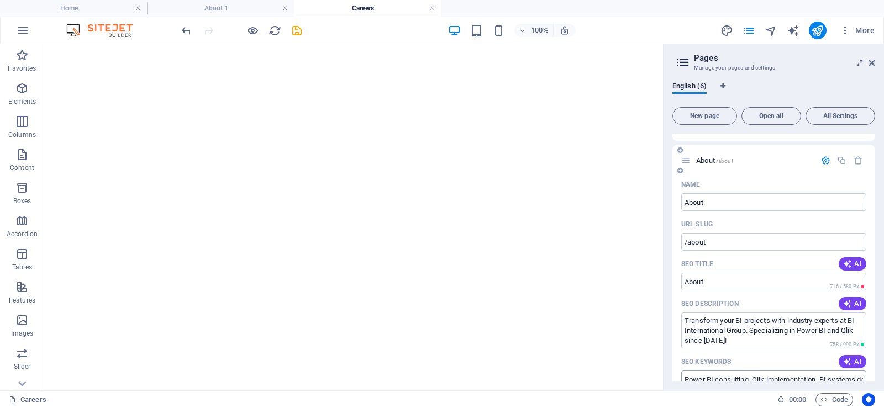
scroll to position [0, 0]
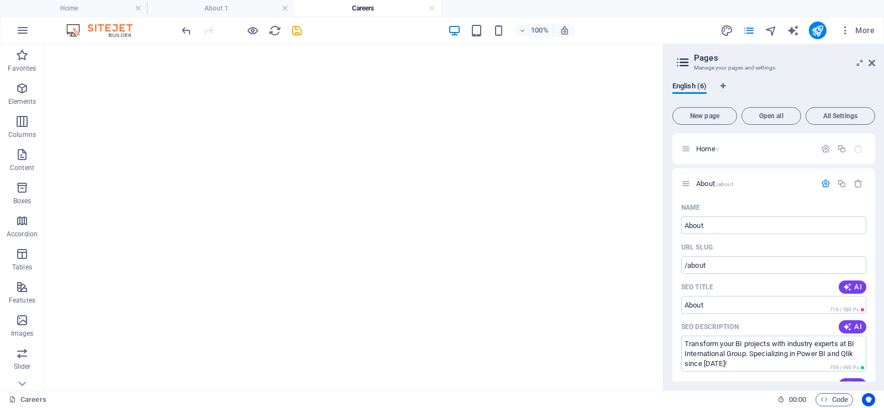
click at [666, 181] on div "English (6) New page Open all All Settings Home / About /about Name About ​ URL…" at bounding box center [774, 232] width 220 height 318
click at [293, 34] on icon "save" at bounding box center [297, 30] width 13 height 13
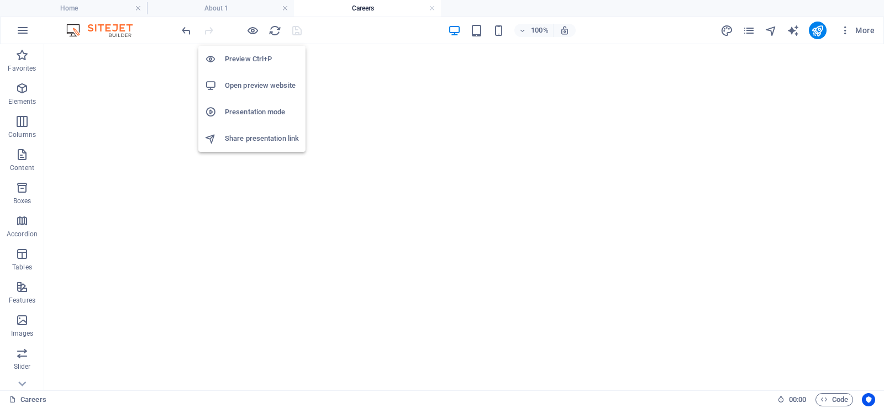
click at [250, 82] on h6 "Open preview website" at bounding box center [262, 85] width 74 height 13
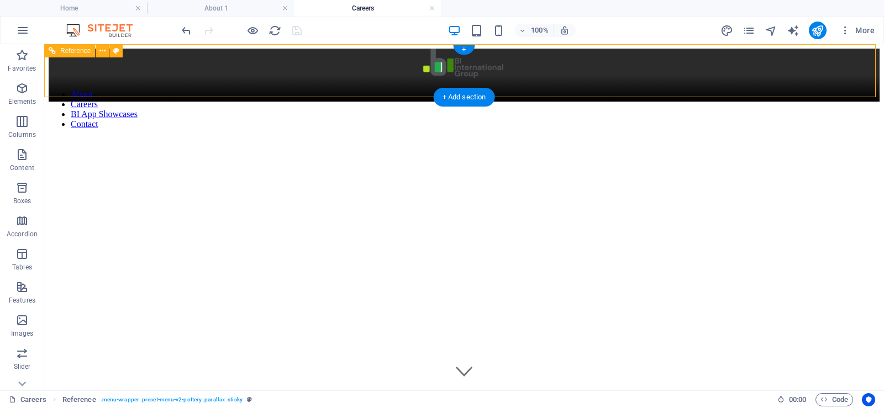
click at [527, 90] on nav "About Careers BI App Showcases Contact" at bounding box center [464, 110] width 831 height 40
click at [103, 50] on icon at bounding box center [102, 51] width 6 height 12
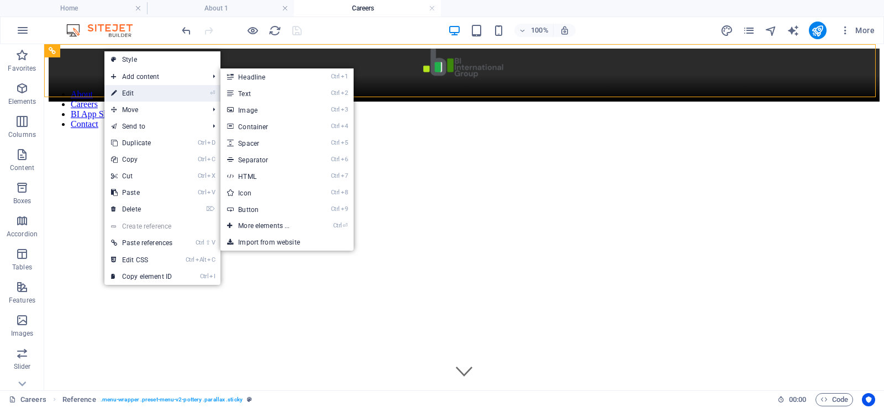
click at [162, 91] on link "⏎ Edit" at bounding box center [141, 93] width 75 height 17
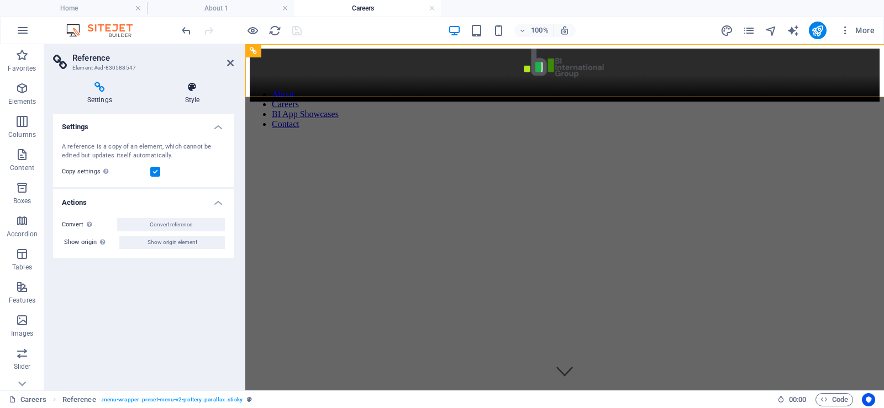
select select "rem"
click at [188, 94] on h4 "Style" at bounding box center [192, 93] width 83 height 23
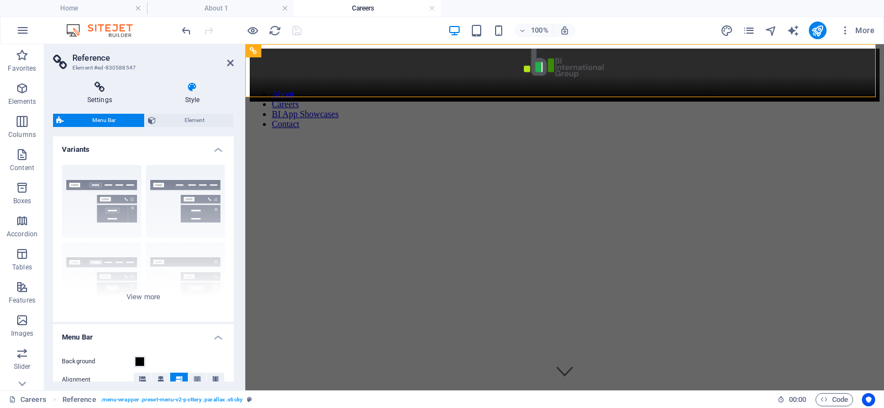
click at [97, 87] on icon at bounding box center [99, 87] width 93 height 11
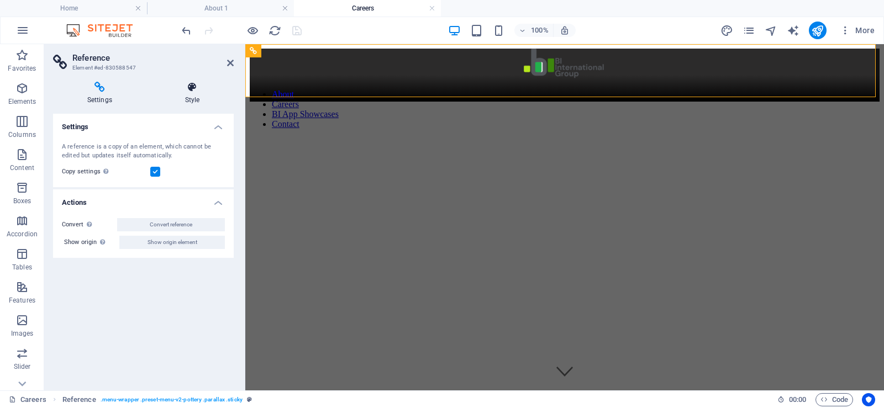
click at [185, 87] on icon at bounding box center [192, 87] width 83 height 11
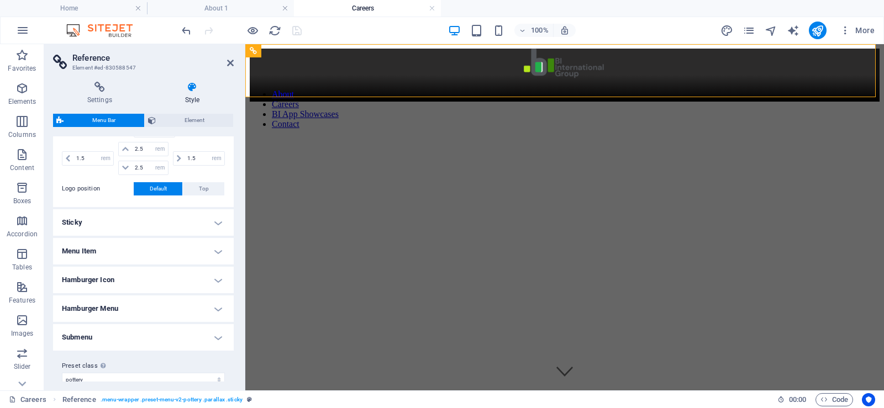
scroll to position [282, 0]
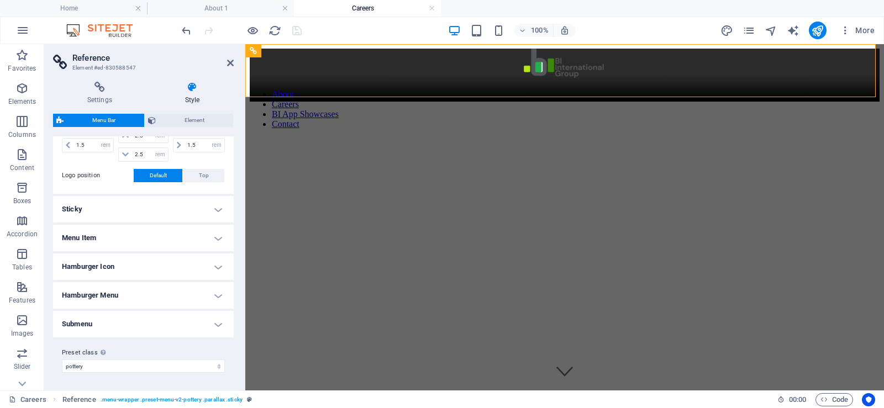
click at [136, 236] on h4 "Menu Item" at bounding box center [143, 238] width 181 height 27
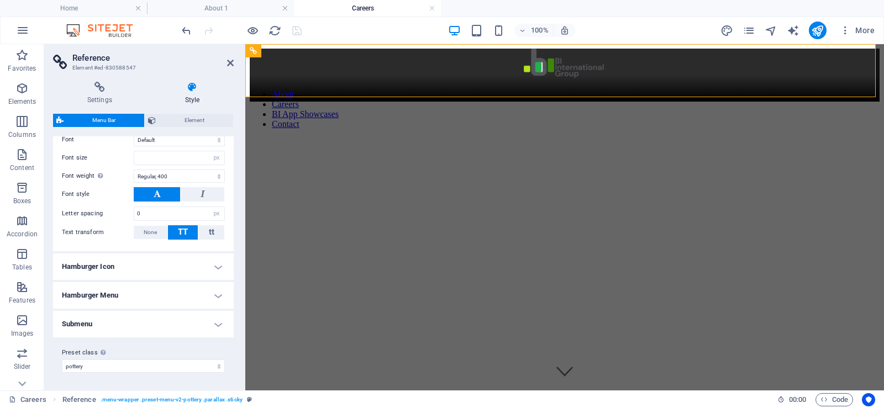
scroll to position [0, 0]
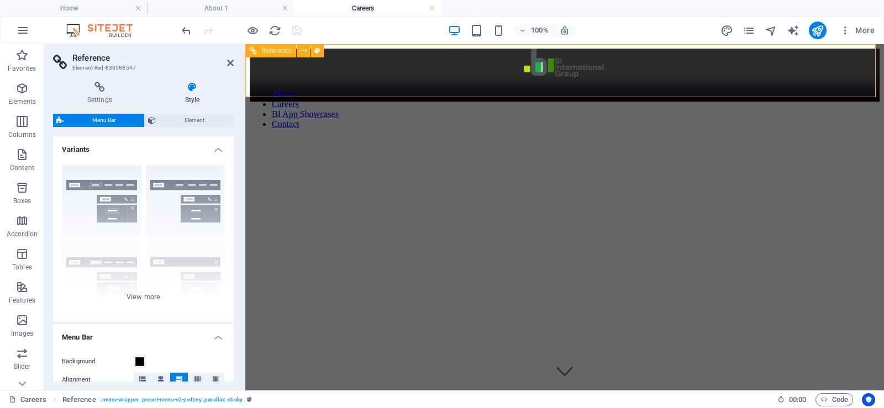
click at [435, 90] on nav "About Careers BI App Showcases Contact" at bounding box center [565, 110] width 630 height 40
click at [622, 90] on nav "About Careers BI App Showcases Contact" at bounding box center [565, 110] width 630 height 40
click at [749, 29] on icon "pages" at bounding box center [749, 30] width 13 height 13
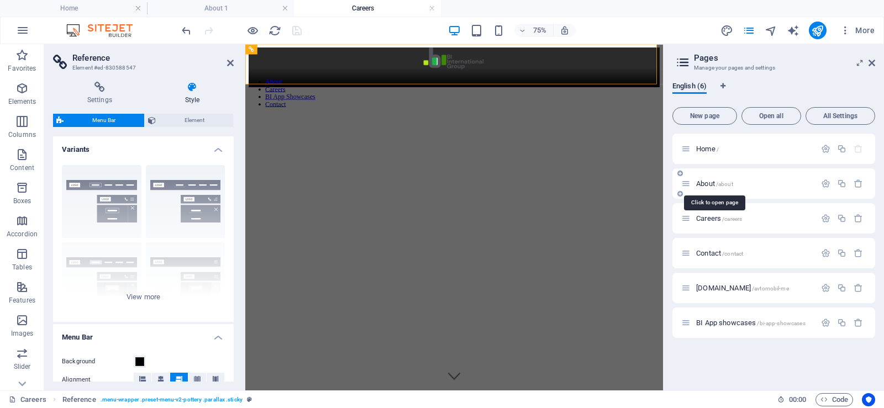
click at [729, 184] on span "/about" at bounding box center [724, 184] width 17 height 6
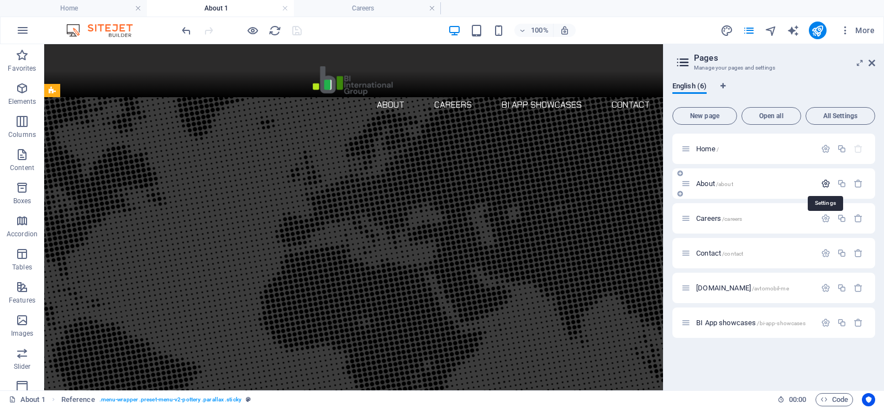
click at [826, 181] on icon "button" at bounding box center [825, 183] width 9 height 9
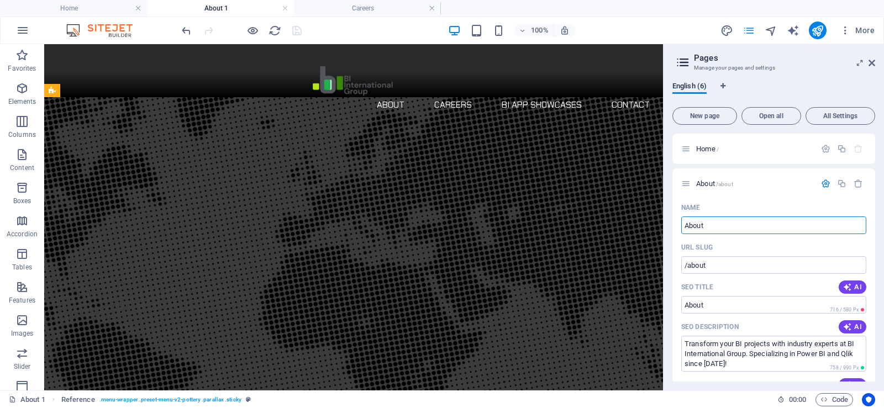
click at [751, 30] on icon "pages" at bounding box center [749, 30] width 13 height 13
click at [706, 148] on span "Home /" at bounding box center [707, 149] width 23 height 8
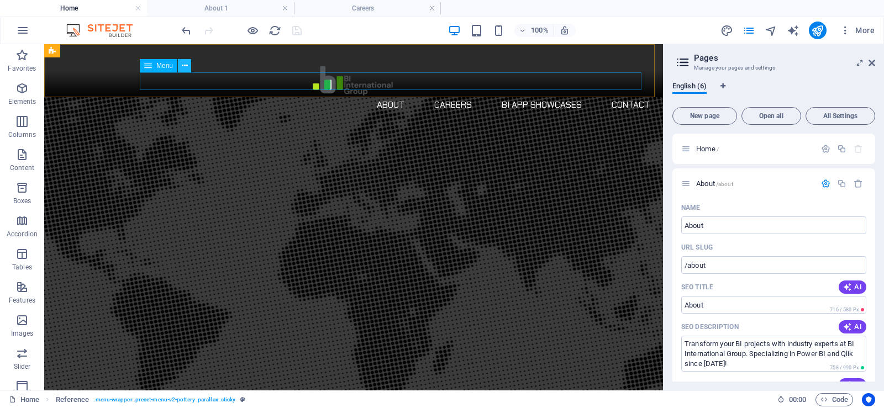
click at [182, 67] on icon at bounding box center [185, 66] width 6 height 12
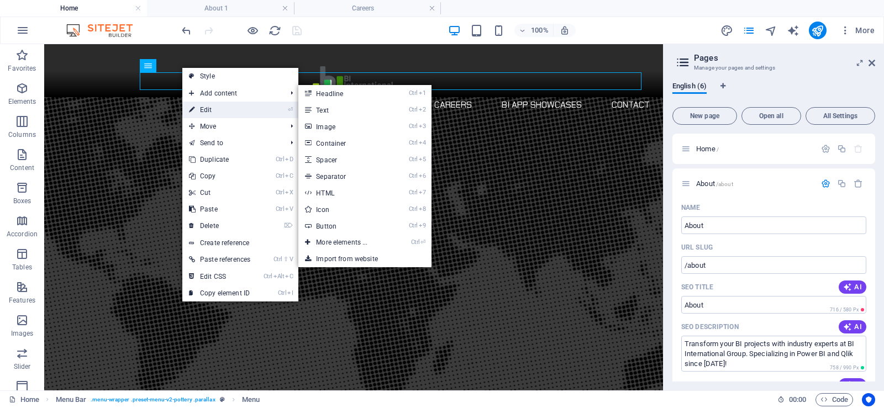
click at [221, 109] on link "⏎ Edit" at bounding box center [219, 110] width 75 height 17
select select
select select "2"
select select
select select "5"
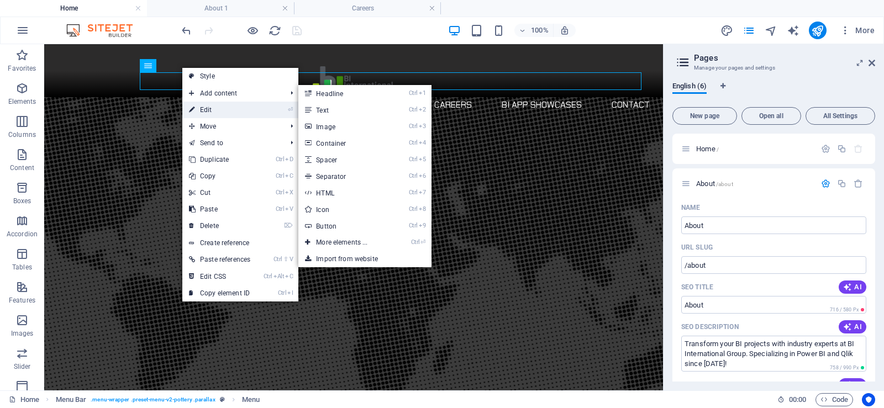
select select
select select "3"
select select
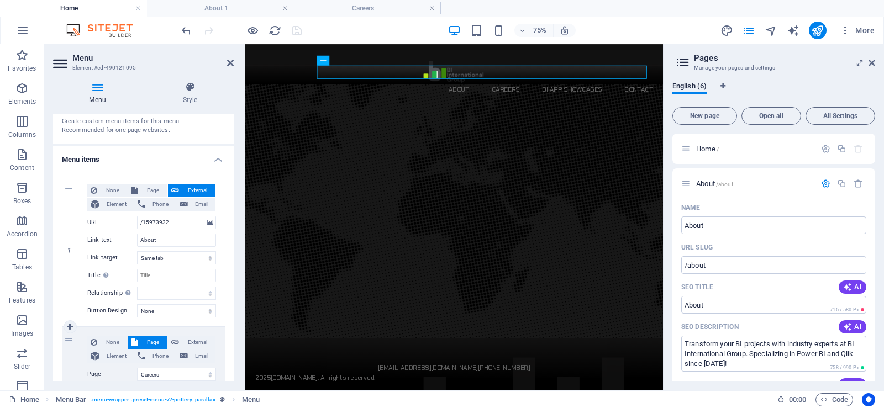
scroll to position [33, 0]
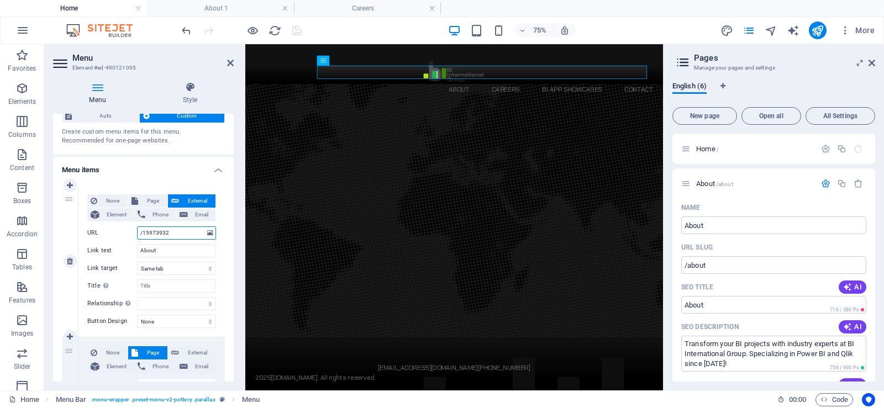
drag, startPoint x: 176, startPoint y: 235, endPoint x: 127, endPoint y: 235, distance: 48.6
click at [127, 235] on div "URL /15973932" at bounding box center [151, 233] width 129 height 13
click at [150, 199] on span "Page" at bounding box center [152, 201] width 23 height 13
select select
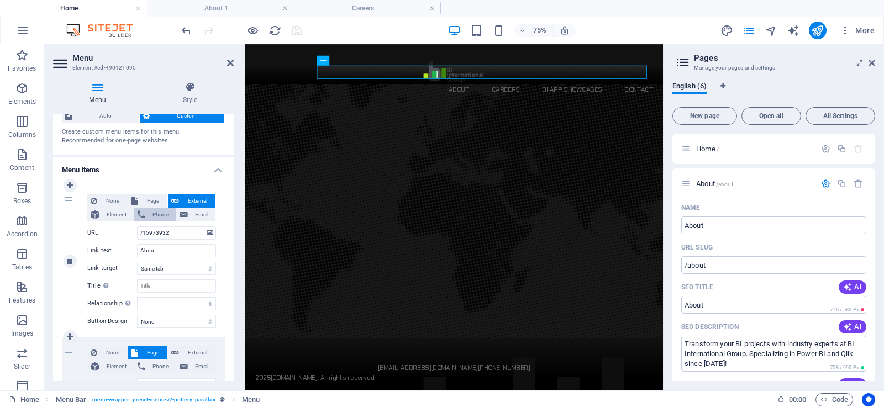
select select
click at [174, 237] on select "Home About Careers Contact [DOMAIN_NAME] BI App showcases" at bounding box center [176, 233] width 79 height 13
select select "1"
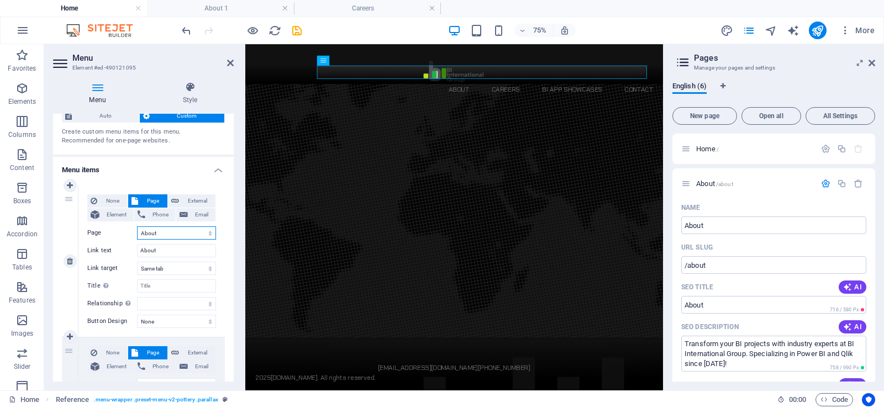
click at [137, 227] on select "Home About Careers Contact [DOMAIN_NAME] BI App showcases" at bounding box center [176, 233] width 79 height 13
select select
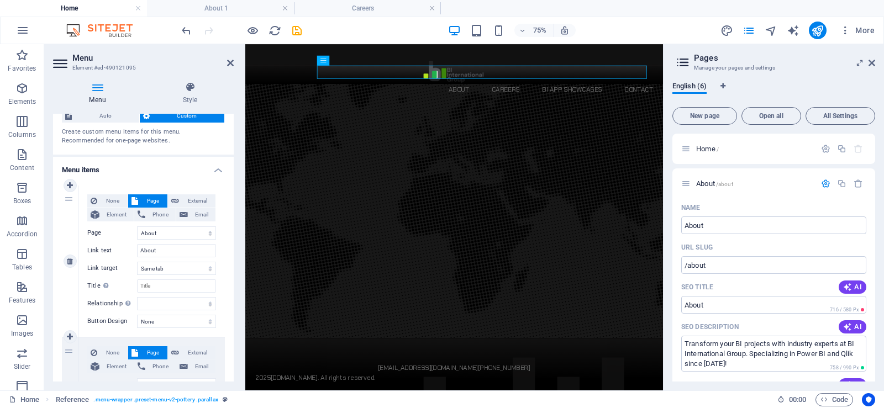
click at [220, 238] on div "None Page External Element Phone Email Page Home About Careers Contact [DOMAIN_…" at bounding box center [151, 261] width 146 height 151
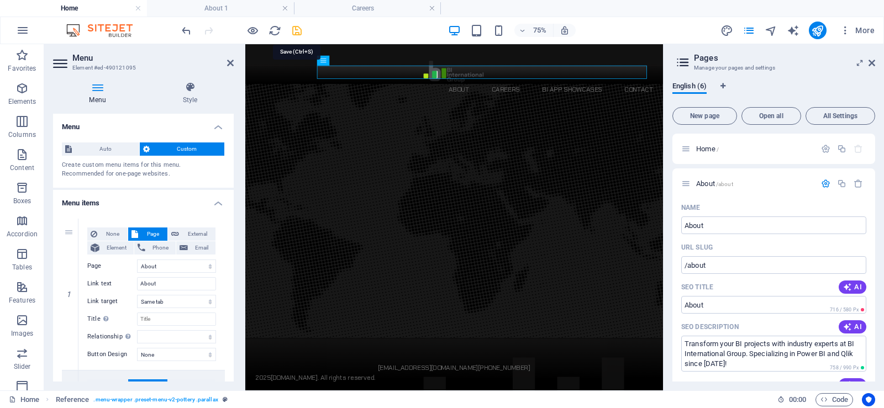
click at [300, 32] on icon "save" at bounding box center [297, 30] width 13 height 13
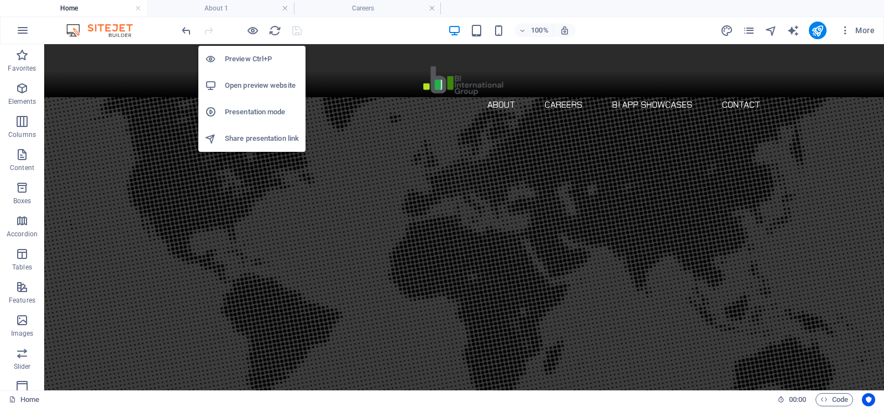
click at [256, 83] on h6 "Open preview website" at bounding box center [262, 85] width 74 height 13
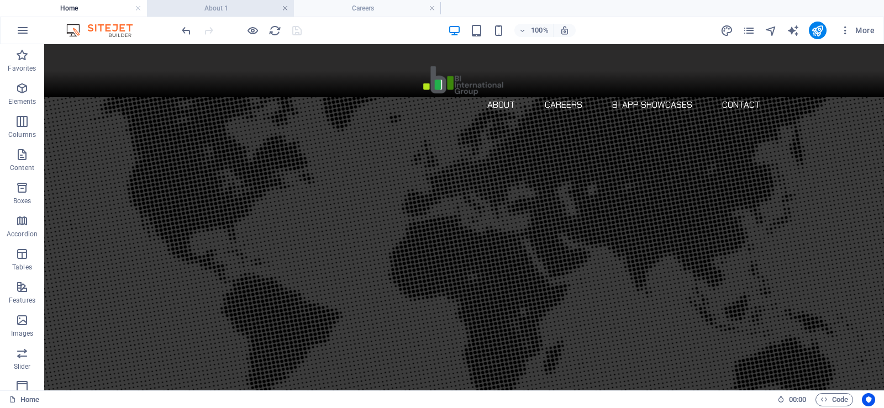
click at [285, 9] on link at bounding box center [285, 8] width 7 height 10
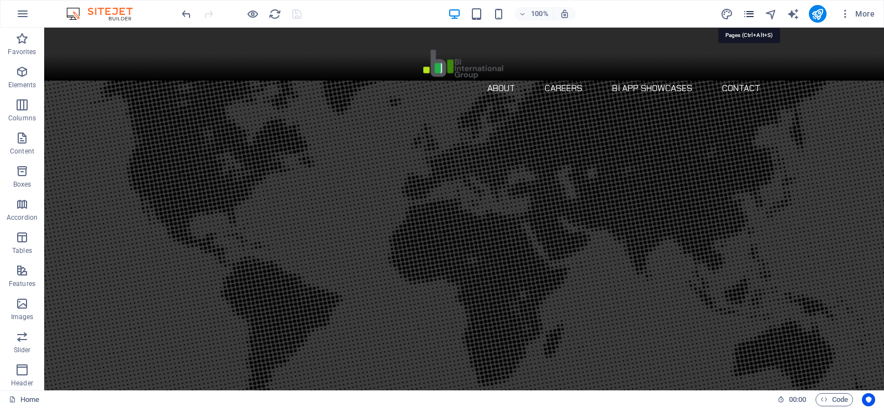
click at [750, 14] on icon "pages" at bounding box center [749, 14] width 13 height 13
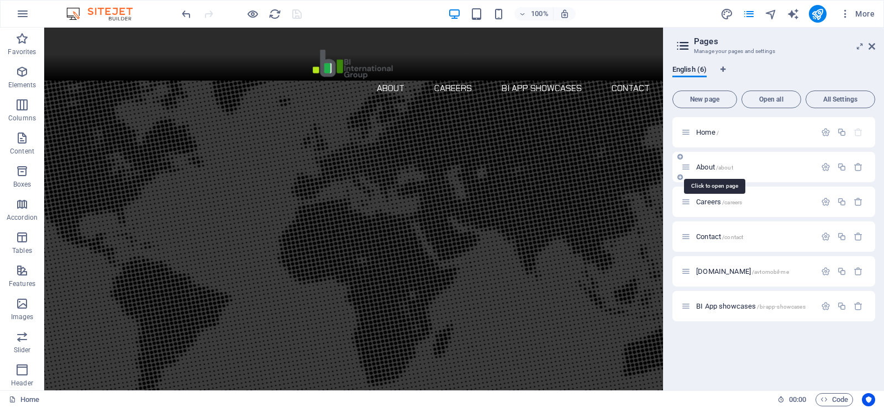
click at [707, 166] on span "About /about" at bounding box center [714, 167] width 37 height 8
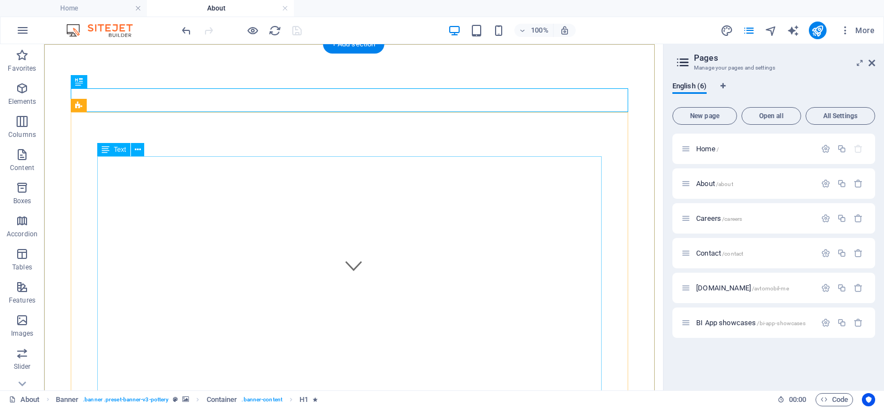
scroll to position [111, 0]
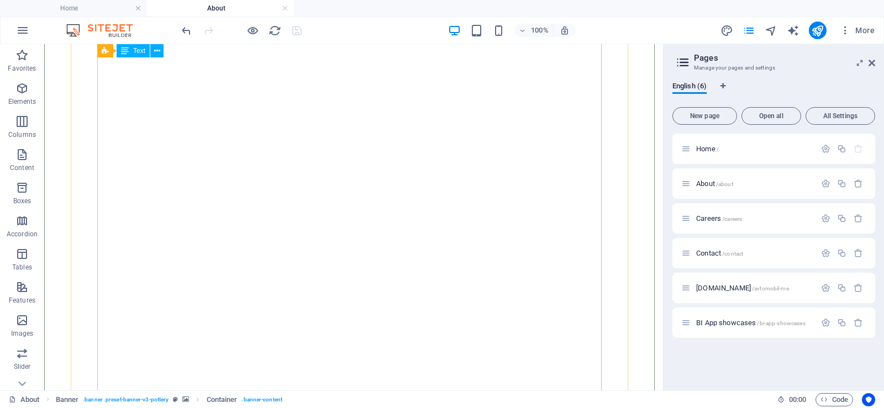
scroll to position [774, 0]
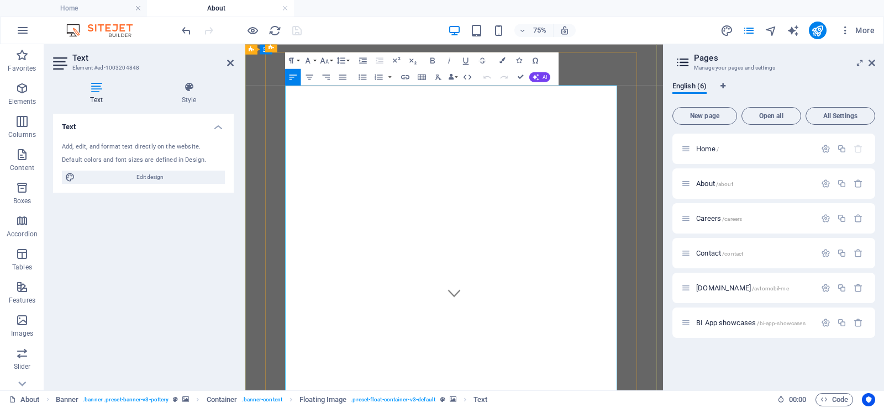
scroll to position [0, 0]
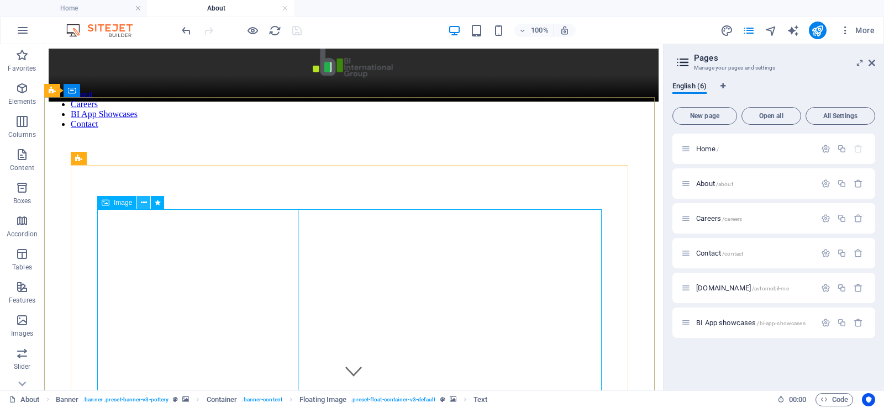
click at [142, 206] on icon at bounding box center [144, 203] width 6 height 12
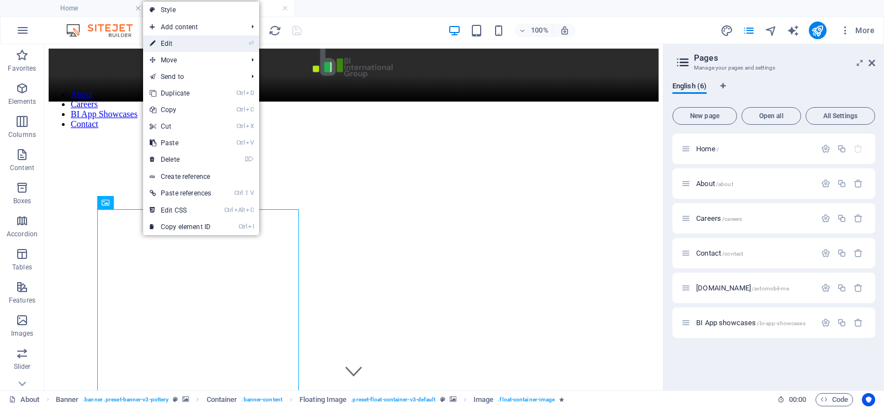
click at [195, 43] on link "⏎ Edit" at bounding box center [180, 43] width 75 height 17
select select "%"
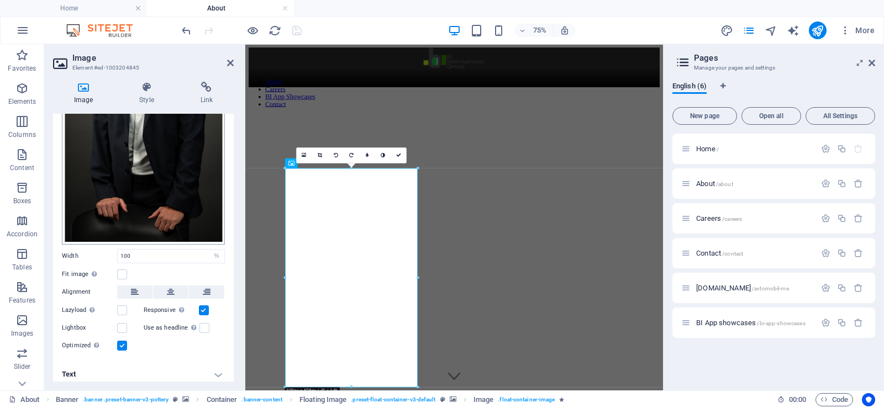
scroll to position [165, 0]
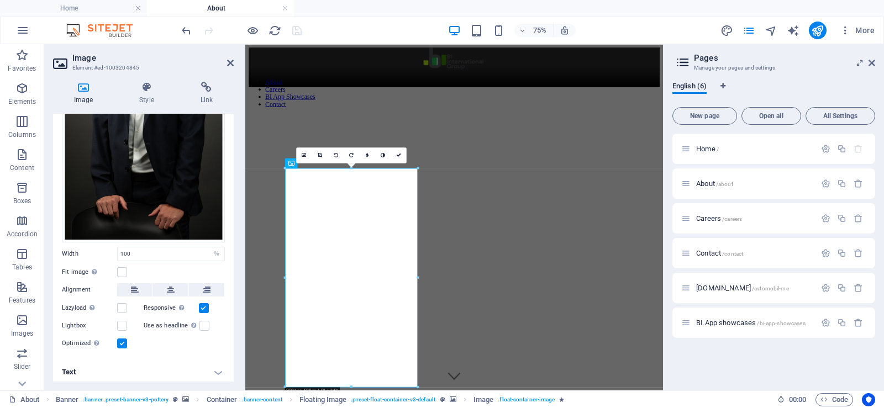
click at [162, 376] on h4 "Text" at bounding box center [143, 372] width 181 height 27
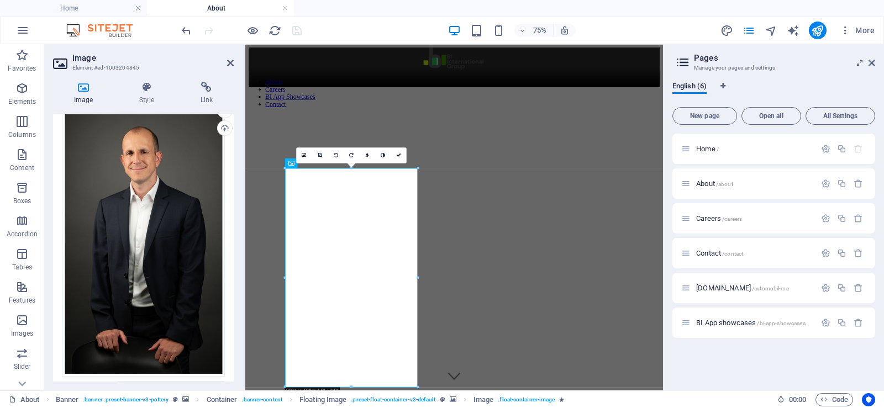
scroll to position [0, 0]
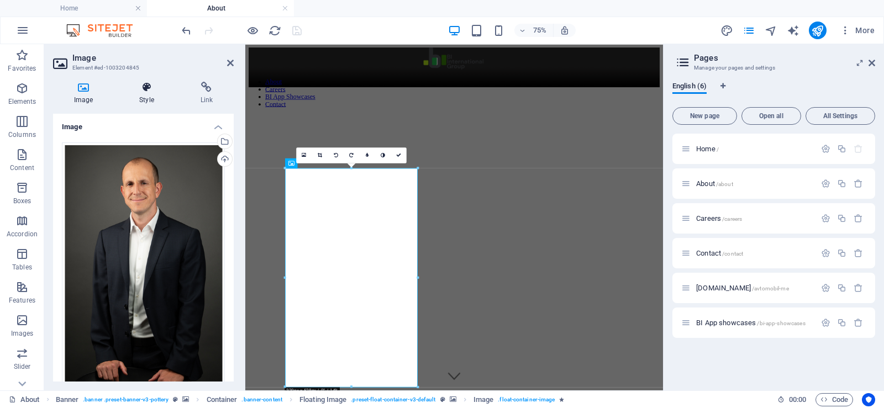
click at [144, 88] on icon at bounding box center [146, 87] width 56 height 11
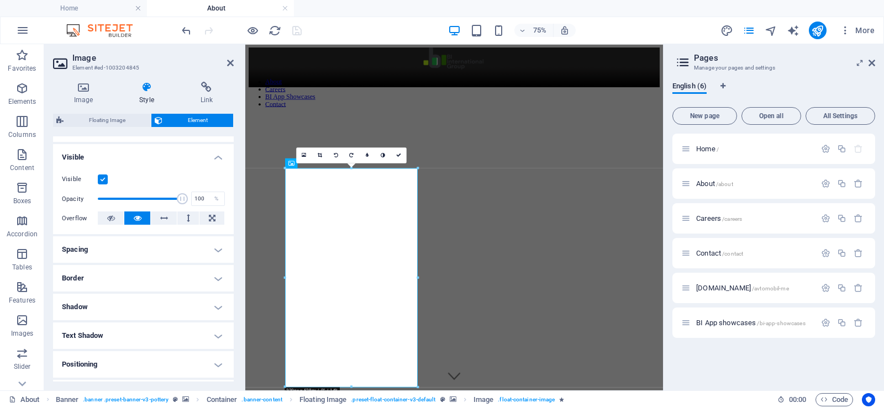
scroll to position [221, 0]
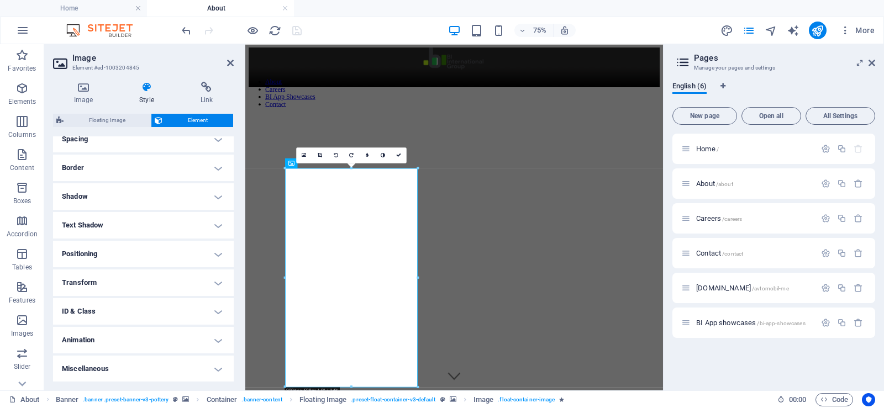
click at [137, 340] on h4 "Animation" at bounding box center [143, 340] width 181 height 27
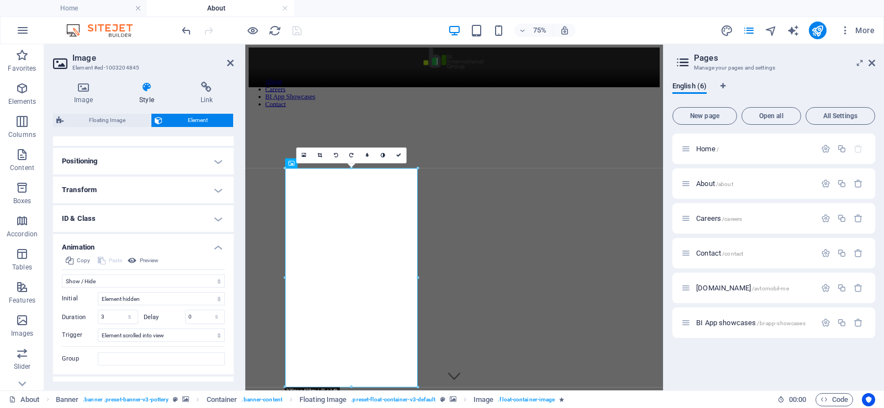
scroll to position [332, 0]
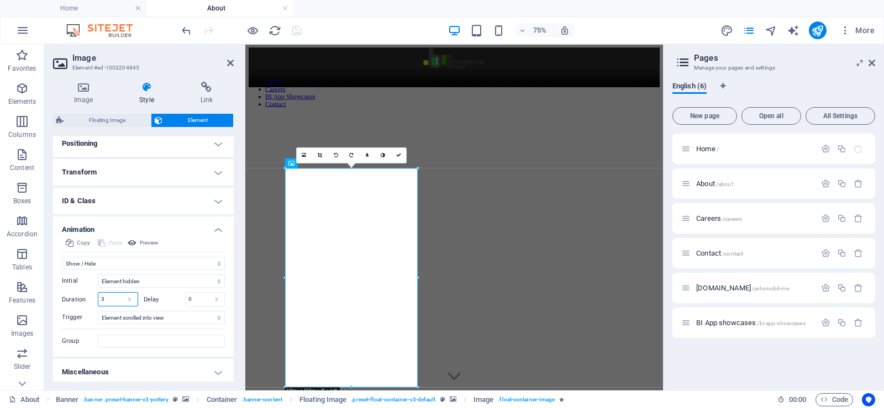
drag, startPoint x: 107, startPoint y: 298, endPoint x: 97, endPoint y: 298, distance: 9.9
click at [97, 298] on div "Duration 3 s ms" at bounding box center [100, 299] width 76 height 14
click at [166, 300] on label "Delay" at bounding box center [164, 300] width 41 height 6
drag, startPoint x: 105, startPoint y: 297, endPoint x: 88, endPoint y: 297, distance: 17.1
click at [88, 297] on div "Duration 2 s ms" at bounding box center [100, 299] width 76 height 14
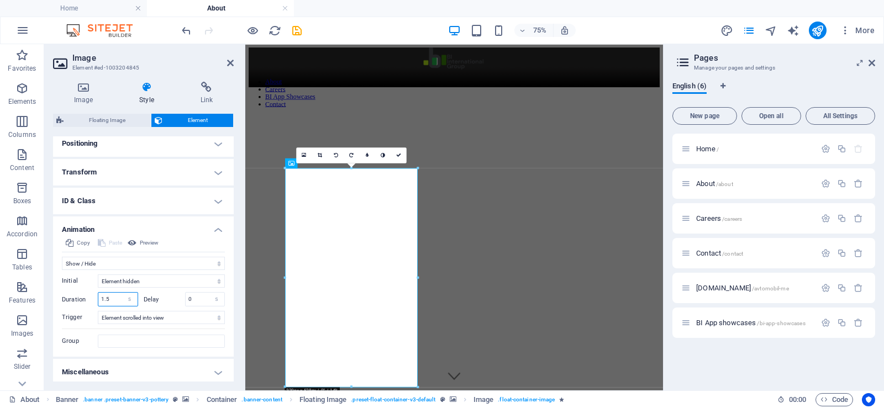
type input "1.5"
click at [169, 298] on label "Delay" at bounding box center [164, 300] width 41 height 6
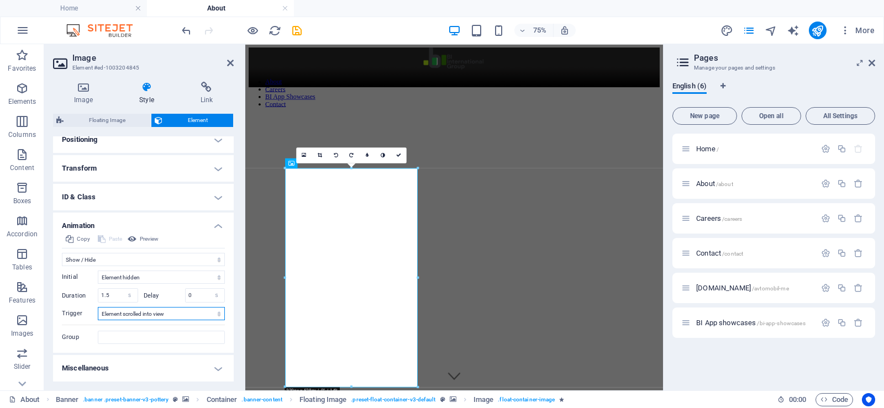
click at [169, 315] on select "No automatic trigger On page load Element scrolled into view" at bounding box center [161, 313] width 127 height 13
select select "onload"
click at [98, 307] on select "No automatic trigger On page load Element scrolled into view" at bounding box center [161, 313] width 127 height 13
click at [171, 290] on div "Delay 0 s ms" at bounding box center [185, 295] width 82 height 14
click at [150, 338] on input "Group" at bounding box center [161, 337] width 127 height 13
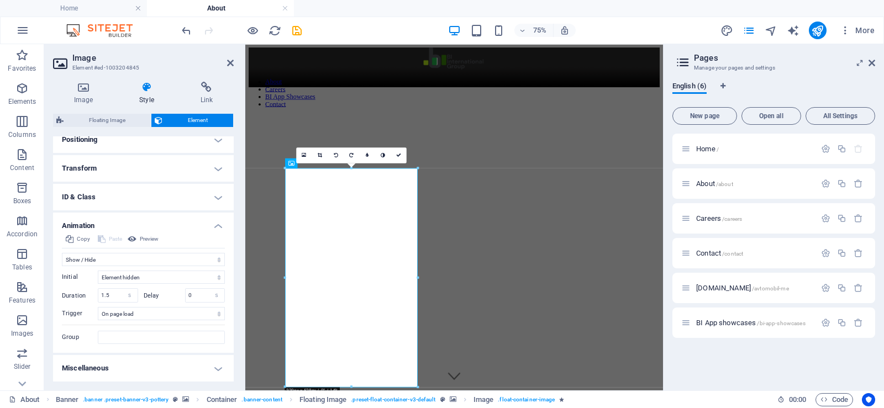
click at [168, 291] on div "Delay 0 s ms" at bounding box center [185, 295] width 82 height 14
click at [142, 238] on span "Preview" at bounding box center [149, 239] width 19 height 13
click at [170, 292] on div "Delay 0 s ms" at bounding box center [185, 295] width 82 height 14
click at [296, 29] on icon "save" at bounding box center [297, 30] width 13 height 13
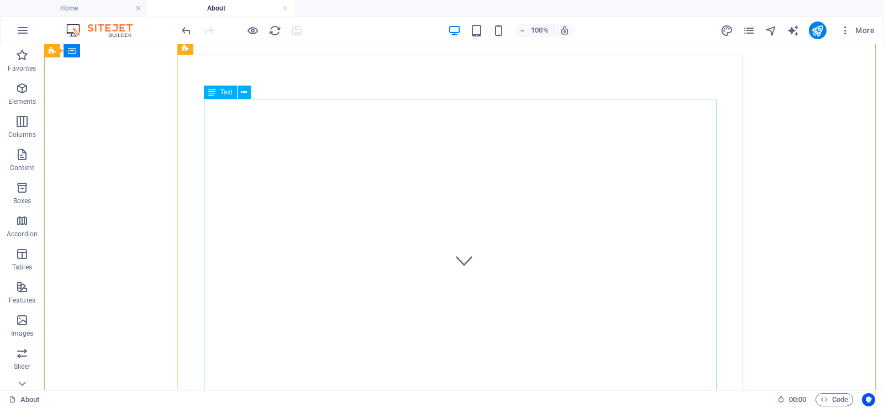
scroll to position [0, 0]
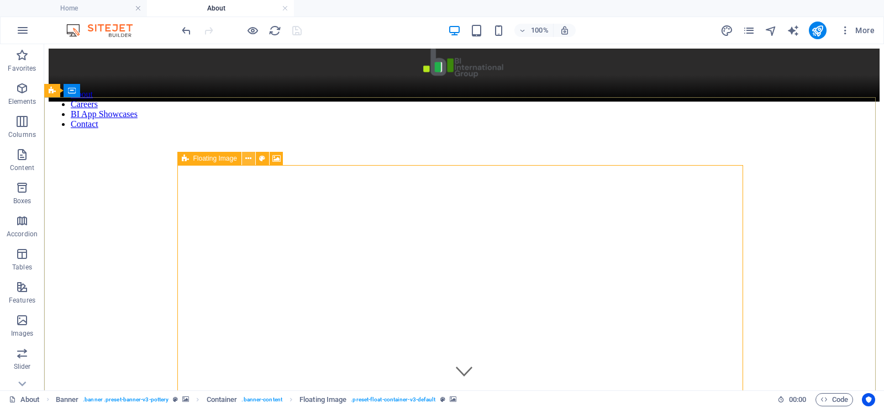
click at [249, 157] on icon at bounding box center [248, 159] width 6 height 12
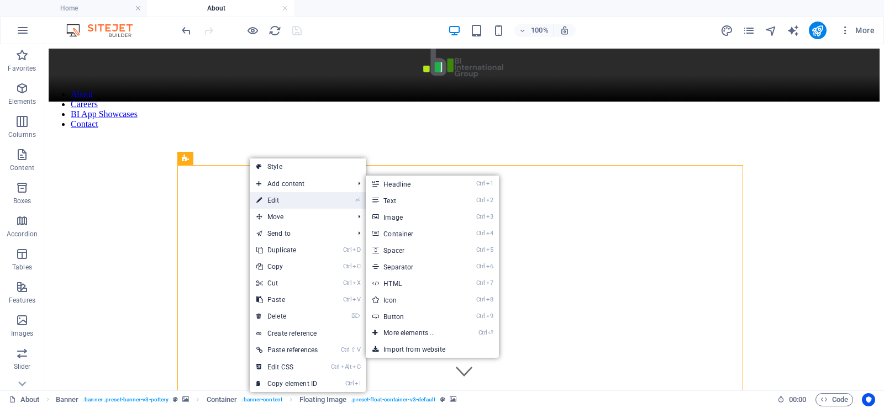
click at [275, 203] on link "⏎ Edit" at bounding box center [287, 200] width 75 height 17
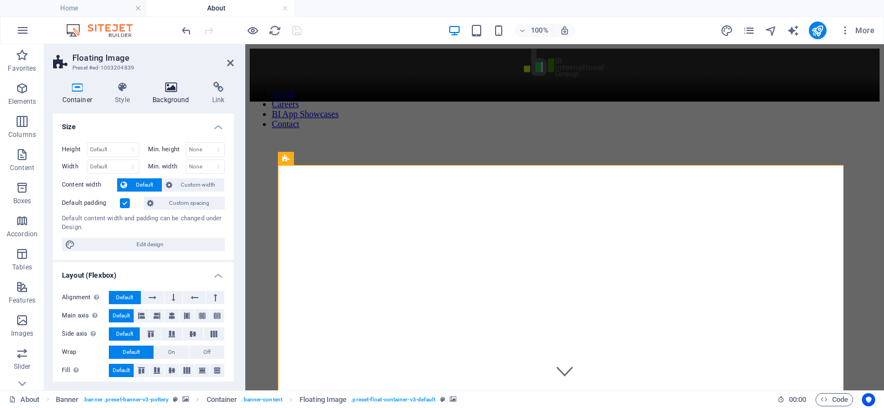
click at [165, 98] on h4 "Background" at bounding box center [174, 93] width 60 height 23
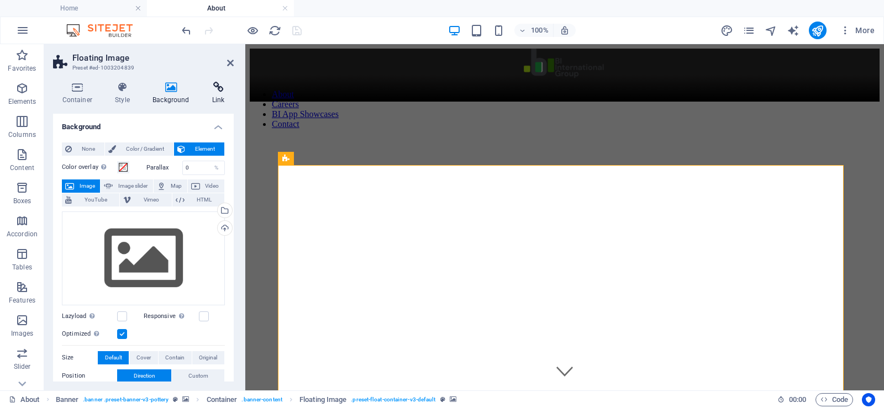
click at [216, 98] on h4 "Link" at bounding box center [218, 93] width 31 height 23
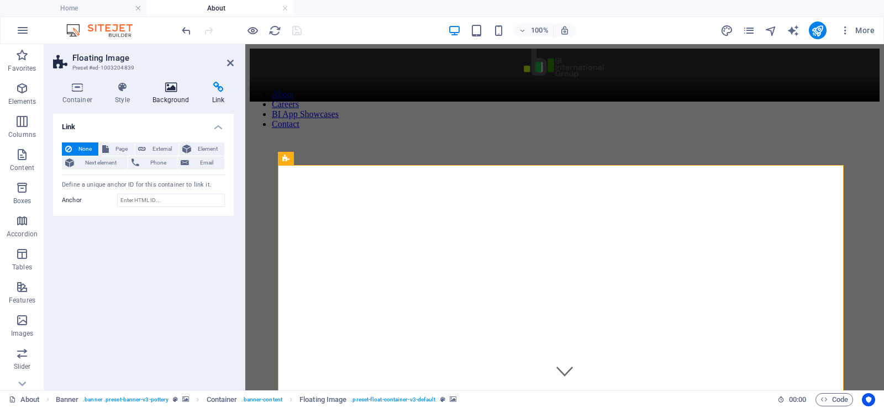
click at [168, 91] on icon at bounding box center [171, 87] width 55 height 11
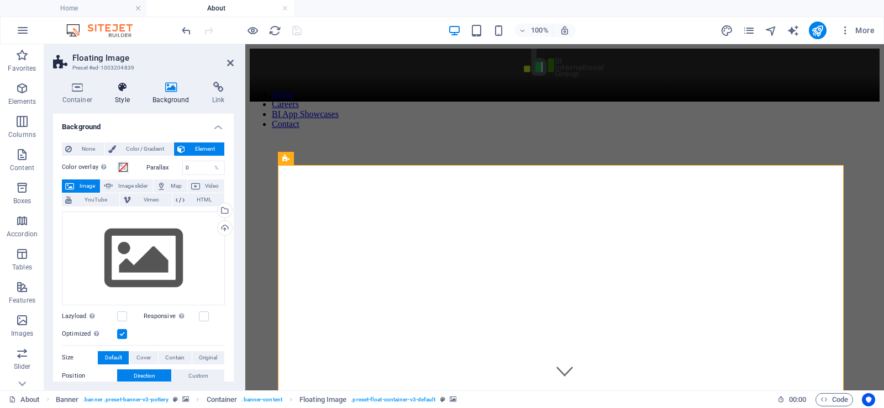
click at [123, 91] on icon at bounding box center [122, 87] width 33 height 11
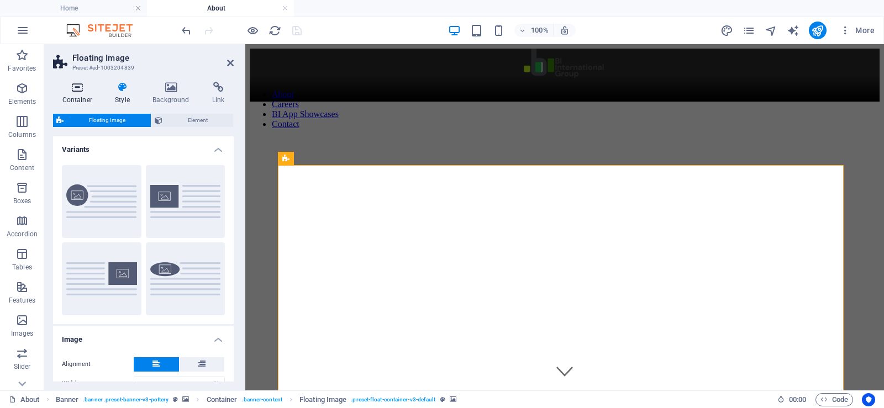
click at [75, 90] on icon at bounding box center [77, 87] width 49 height 11
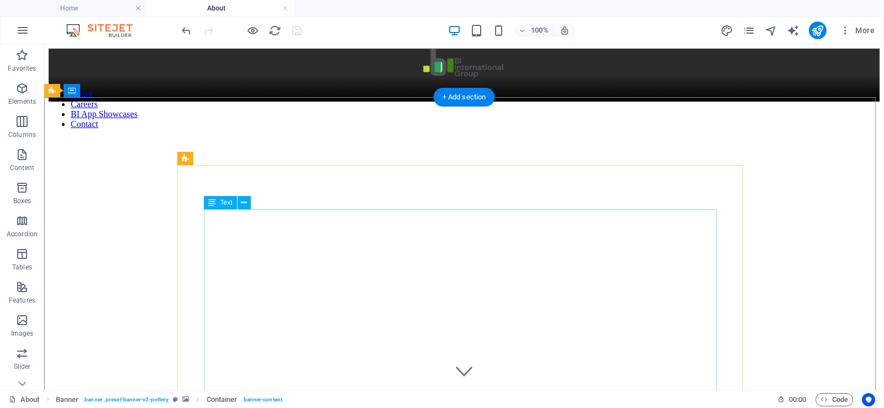
click at [243, 206] on icon at bounding box center [244, 203] width 6 height 12
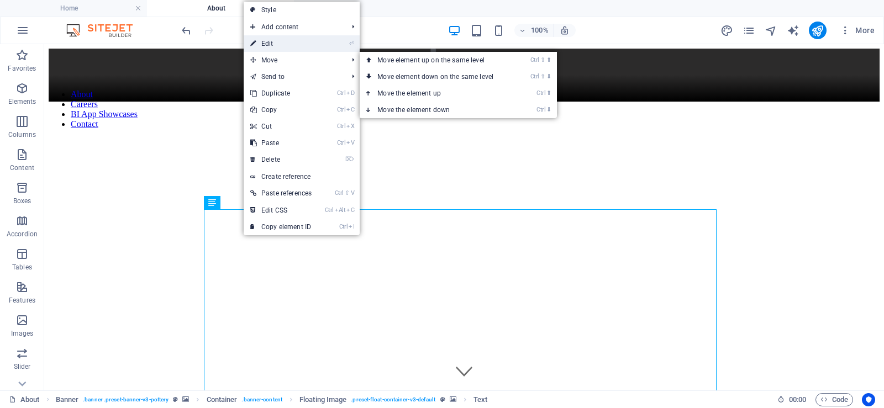
click at [282, 44] on link "⏎ Edit" at bounding box center [281, 43] width 75 height 17
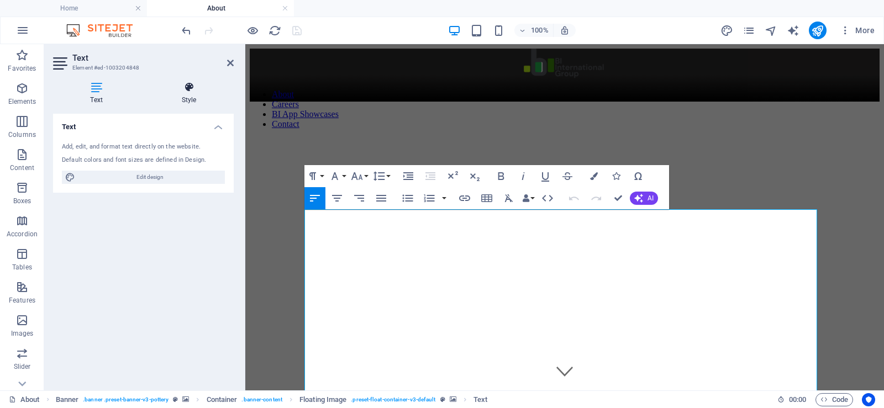
click at [196, 93] on h4 "Style" at bounding box center [189, 93] width 90 height 23
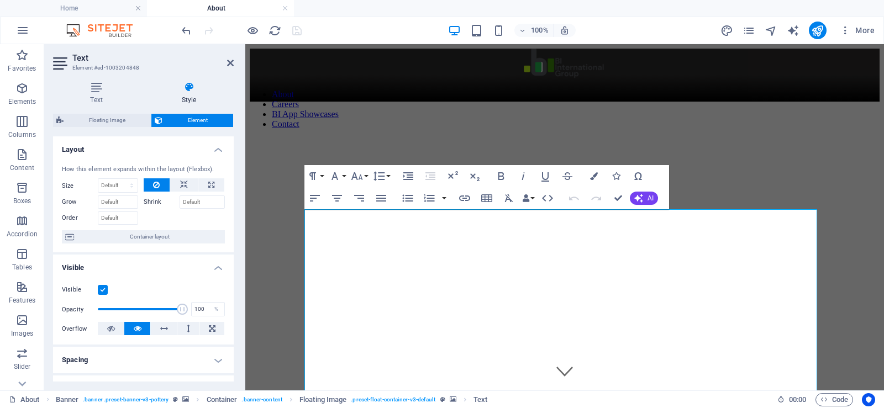
scroll to position [111, 0]
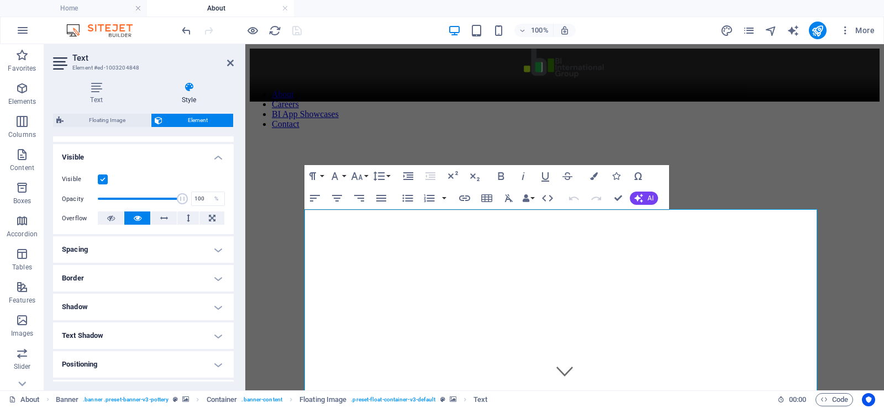
click at [146, 308] on h4 "Shadow" at bounding box center [143, 307] width 181 height 27
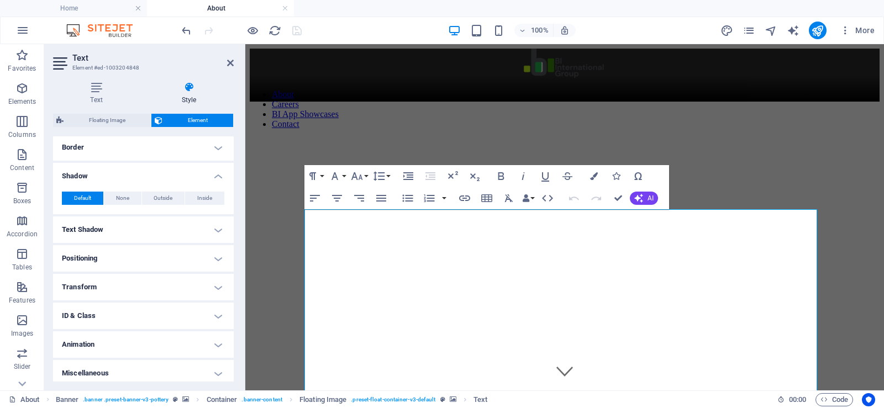
scroll to position [246, 0]
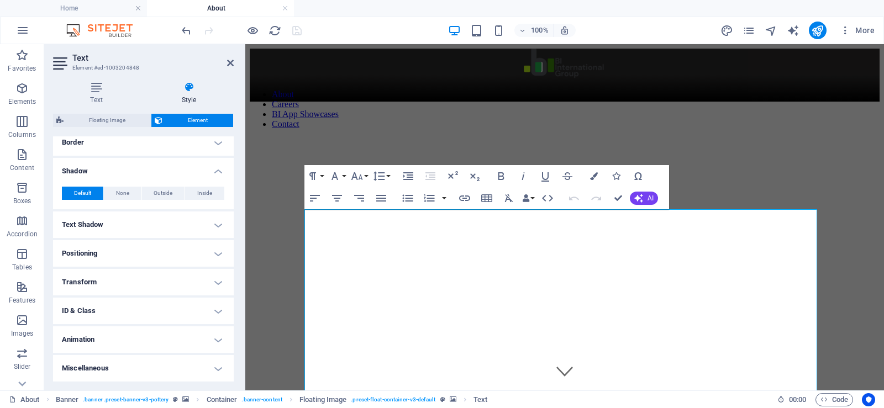
click at [143, 369] on h4 "Miscellaneous" at bounding box center [143, 368] width 181 height 27
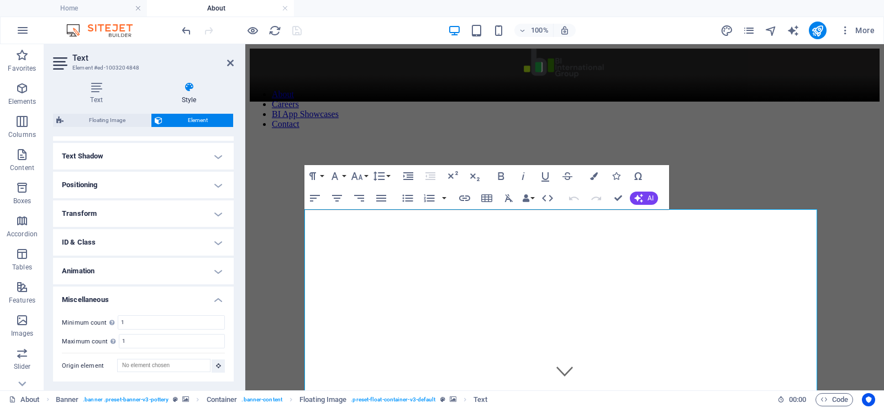
click at [137, 270] on h4 "Animation" at bounding box center [143, 271] width 181 height 27
click at [133, 242] on h4 "ID & Class" at bounding box center [143, 242] width 181 height 27
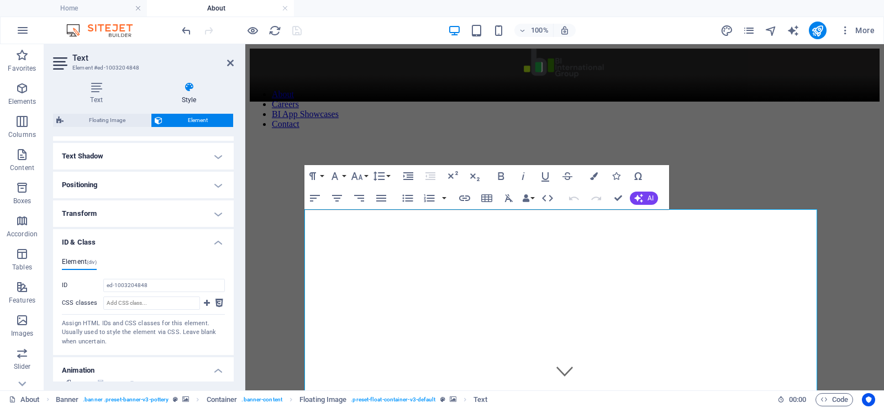
click at [141, 214] on h4 "Transform" at bounding box center [143, 214] width 181 height 27
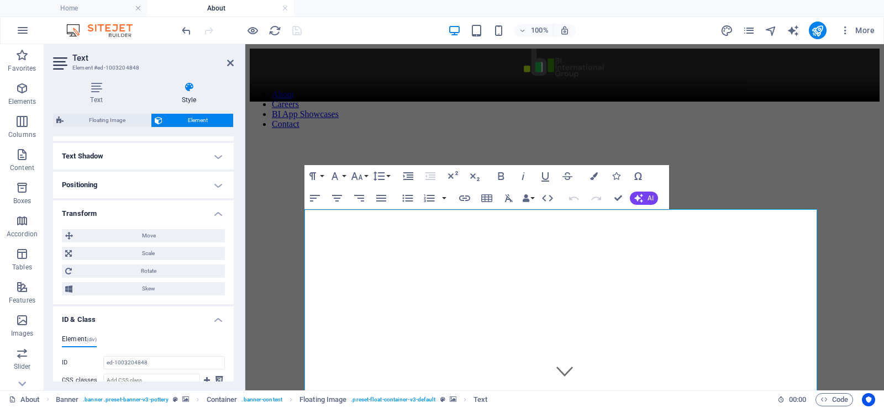
click at [143, 183] on h4 "Positioning" at bounding box center [143, 185] width 181 height 27
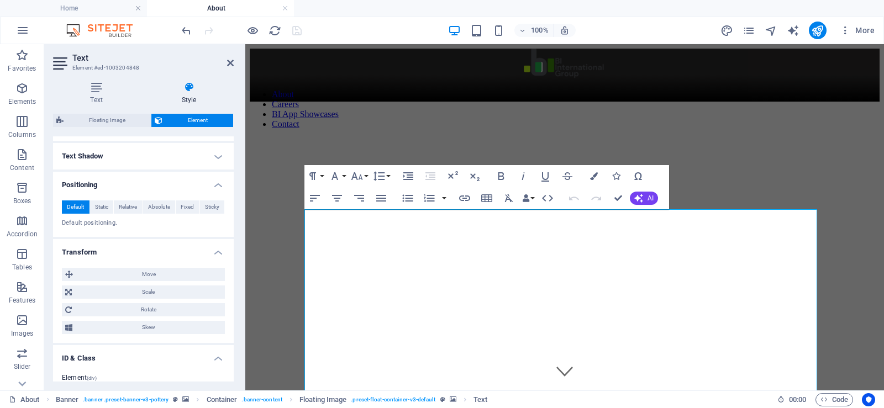
click at [144, 157] on h4 "Text Shadow" at bounding box center [143, 156] width 181 height 27
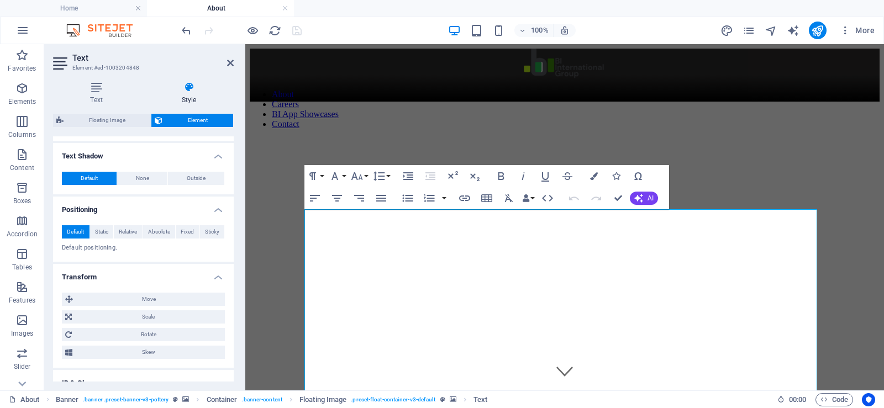
scroll to position [204, 0]
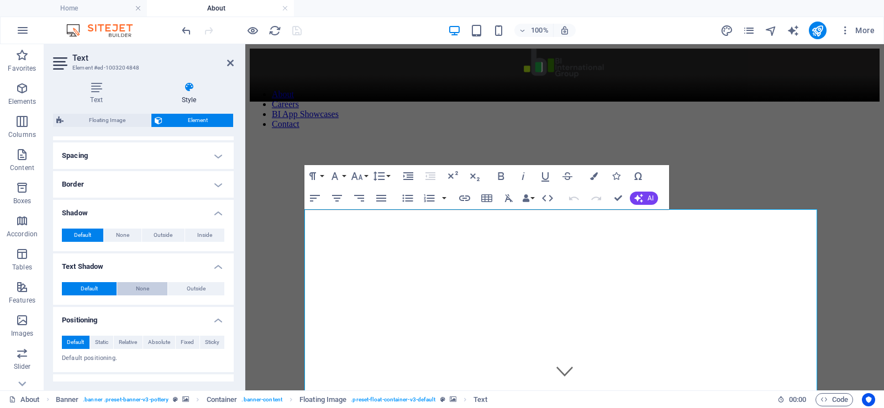
click at [140, 285] on span "None" at bounding box center [142, 288] width 13 height 13
click at [124, 236] on span "None" at bounding box center [122, 235] width 13 height 13
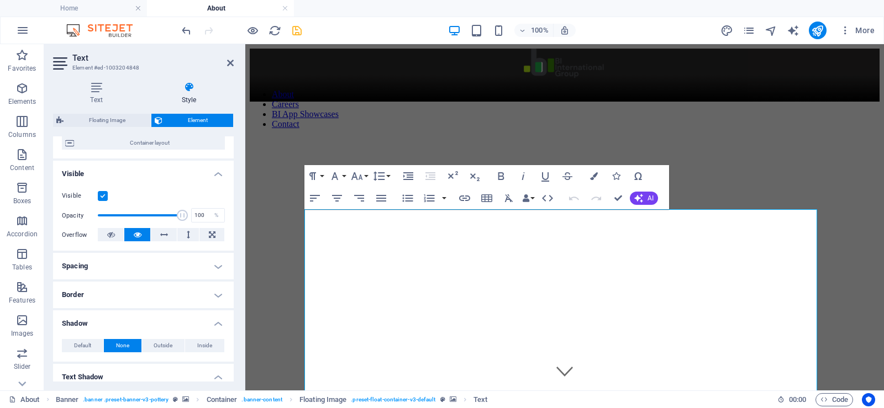
scroll to position [0, 0]
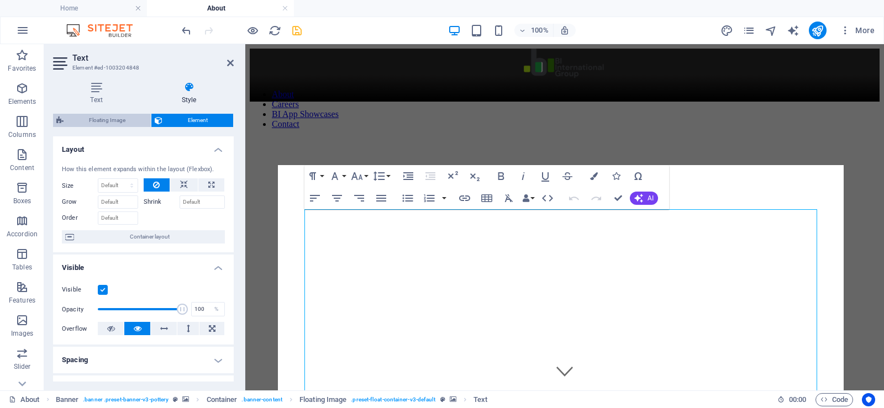
click at [130, 124] on span "Floating Image" at bounding box center [107, 120] width 81 height 13
select select "%"
select select "rem"
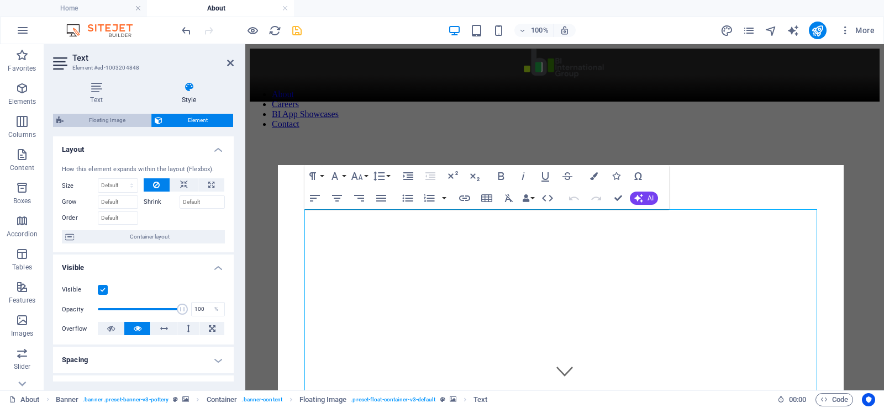
select select "rem"
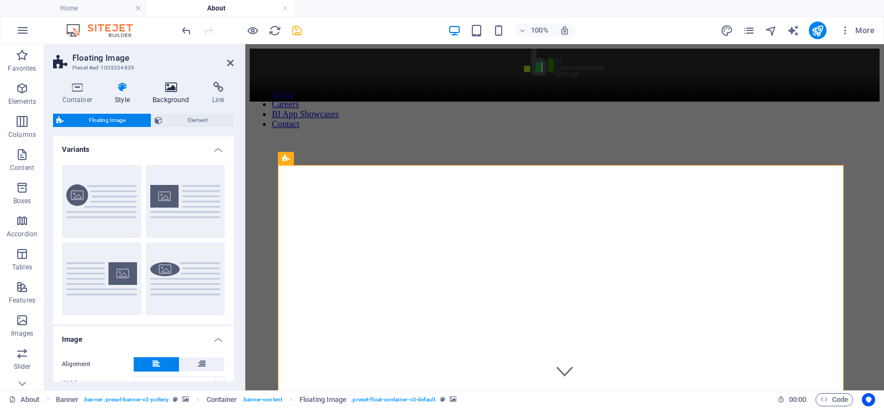
click at [170, 87] on icon at bounding box center [171, 87] width 55 height 11
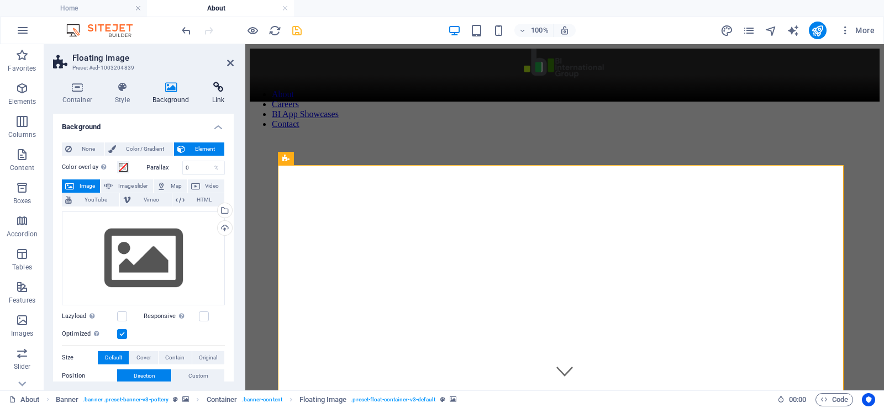
click at [218, 86] on icon at bounding box center [218, 87] width 31 height 11
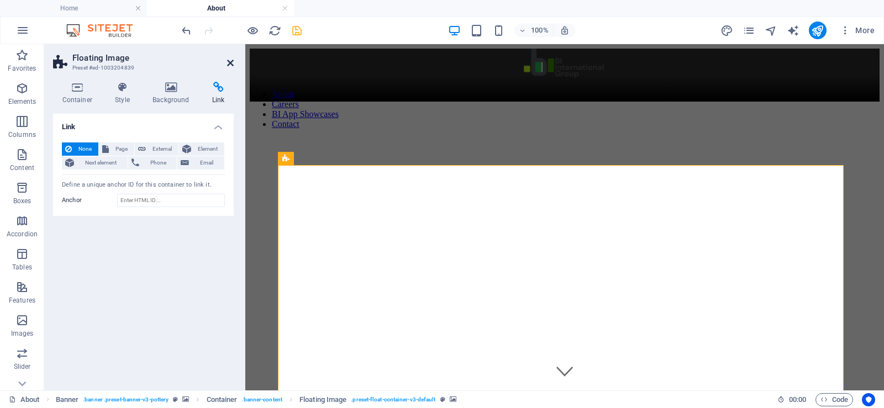
click at [228, 62] on icon at bounding box center [230, 63] width 7 height 9
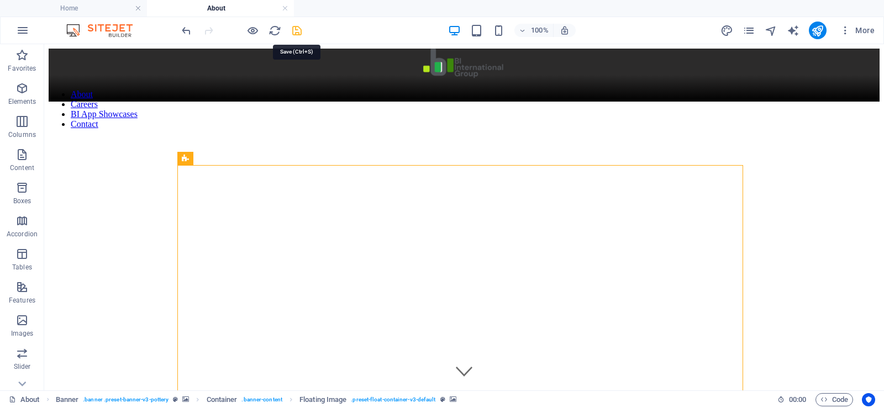
click at [295, 32] on icon "save" at bounding box center [297, 30] width 13 height 13
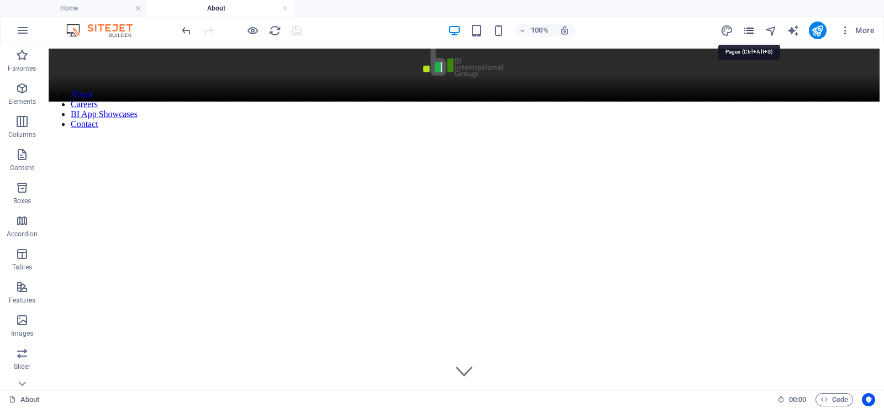
click at [750, 33] on icon "pages" at bounding box center [749, 30] width 13 height 13
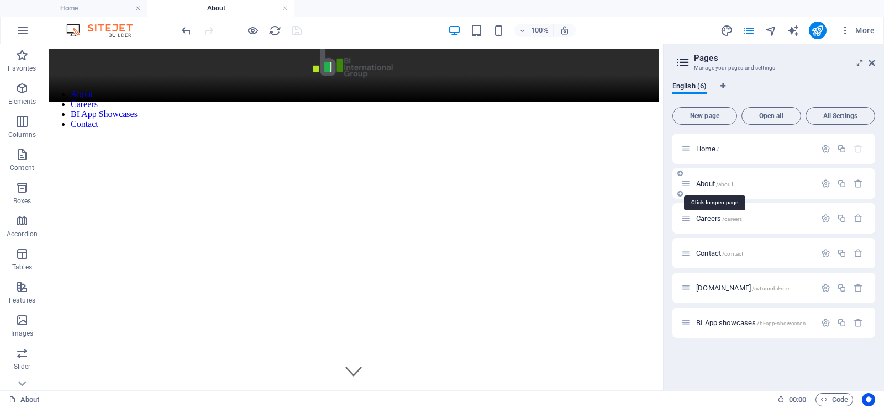
drag, startPoint x: 696, startPoint y: 182, endPoint x: 686, endPoint y: 181, distance: 10.5
click at [686, 181] on icon at bounding box center [685, 183] width 9 height 9
click at [843, 182] on icon "button" at bounding box center [841, 183] width 9 height 9
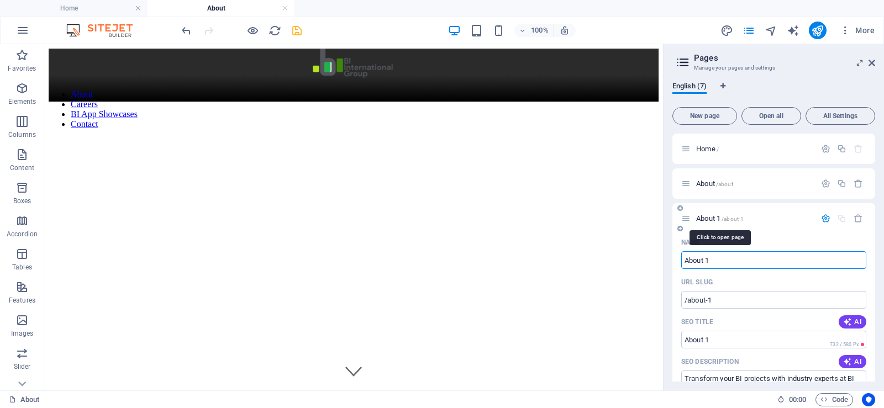
click at [695, 222] on div "About 1 /about-1" at bounding box center [754, 218] width 123 height 7
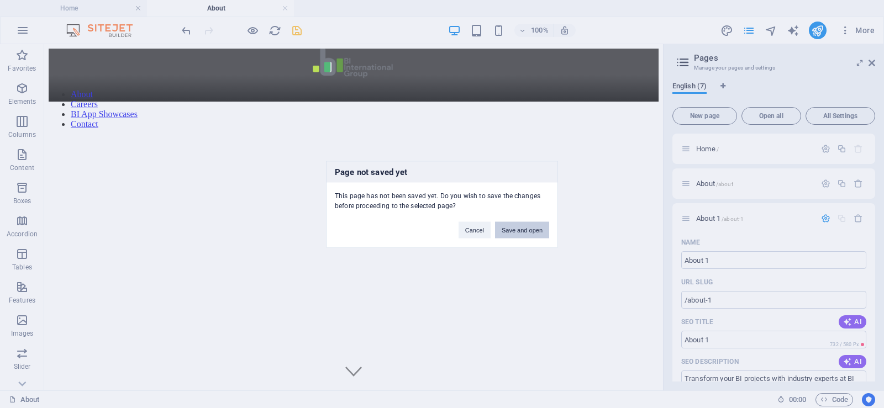
click at [521, 234] on button "Save and open" at bounding box center [522, 230] width 54 height 17
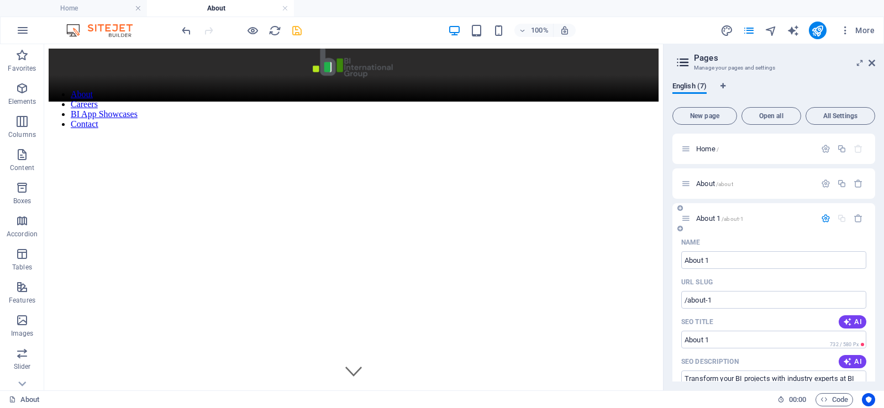
click at [709, 222] on span "About 1 /about-1" at bounding box center [720, 218] width 48 height 8
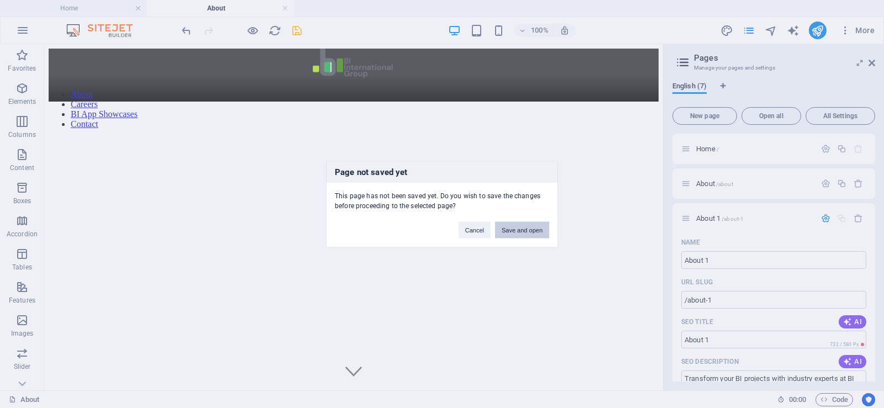
click at [517, 224] on button "Save and open" at bounding box center [522, 230] width 54 height 17
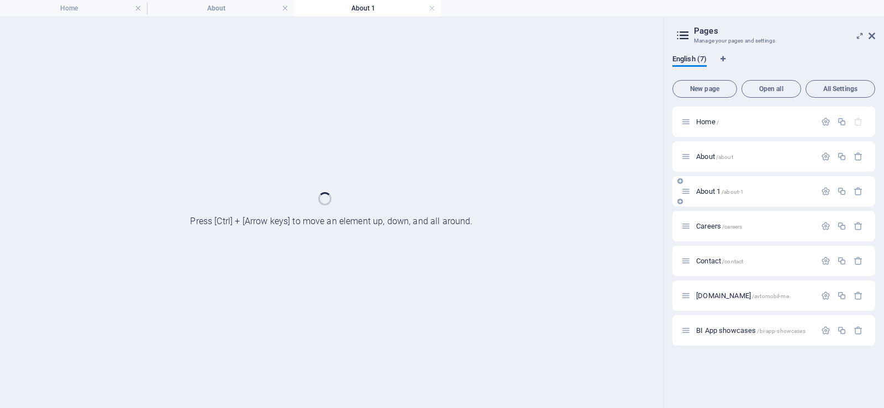
click at [708, 193] on span "About 1 /about-1" at bounding box center [720, 191] width 48 height 8
click at [707, 153] on span "About /about" at bounding box center [714, 157] width 37 height 8
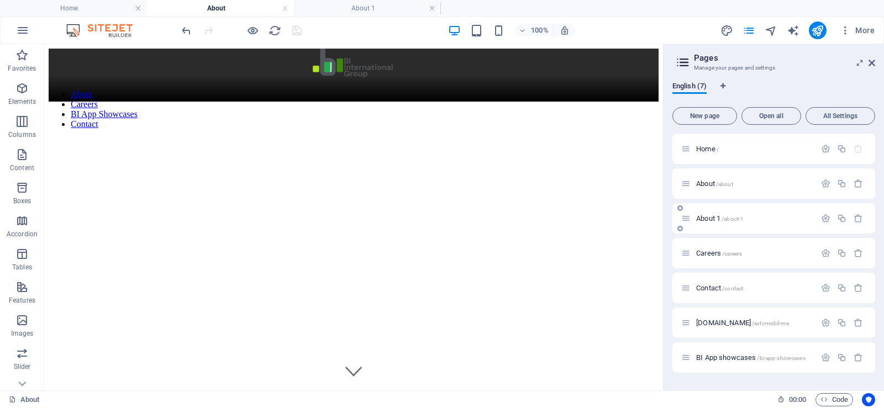
click at [717, 214] on div "About 1 /about-1" at bounding box center [748, 218] width 134 height 13
click at [714, 219] on span "About 1 /about-1" at bounding box center [720, 218] width 48 height 8
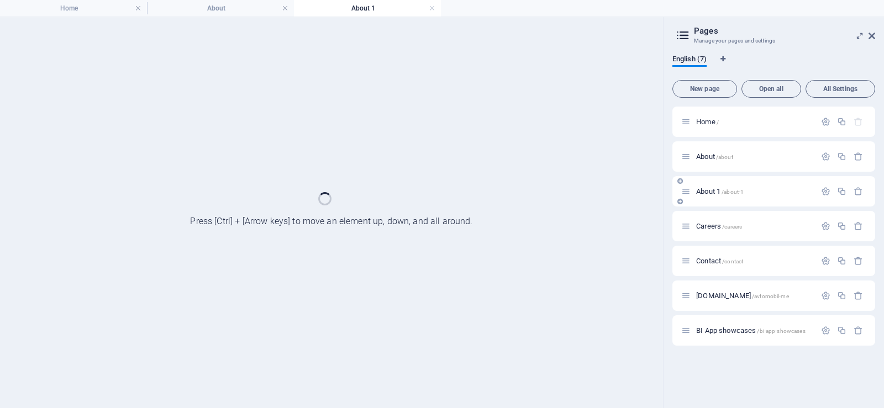
click at [726, 191] on span "/about-1" at bounding box center [733, 192] width 22 height 6
click at [861, 191] on icon "button" at bounding box center [858, 191] width 9 height 9
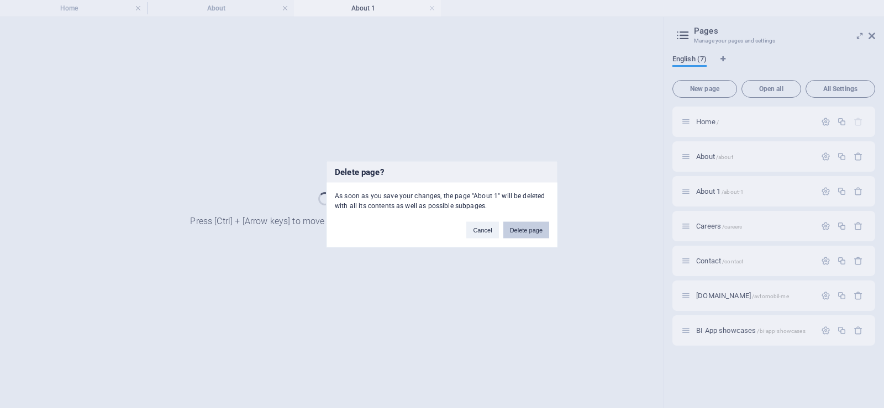
click at [532, 228] on button "Delete page" at bounding box center [526, 230] width 46 height 17
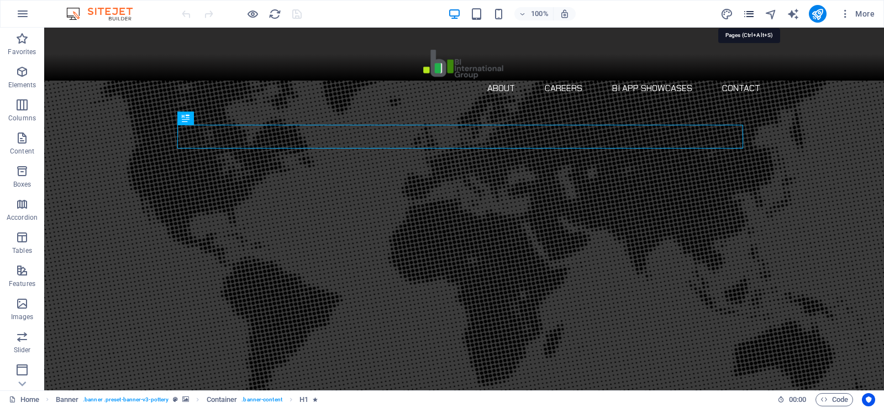
click at [751, 14] on icon "pages" at bounding box center [749, 14] width 13 height 13
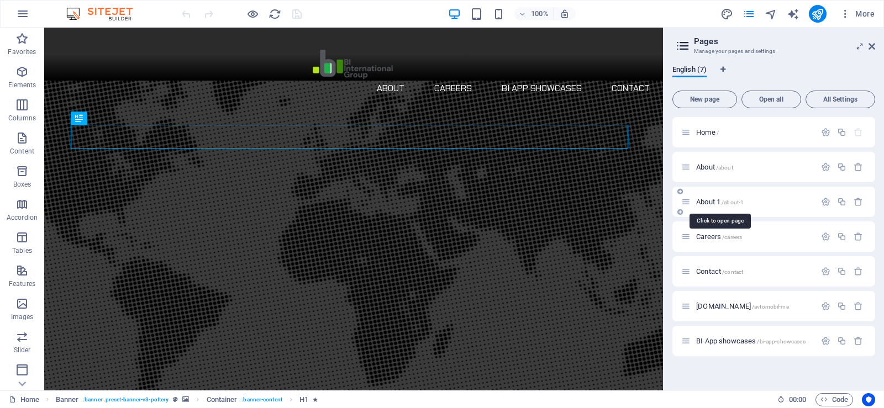
click at [713, 203] on span "About 1 /about-1" at bounding box center [720, 202] width 48 height 8
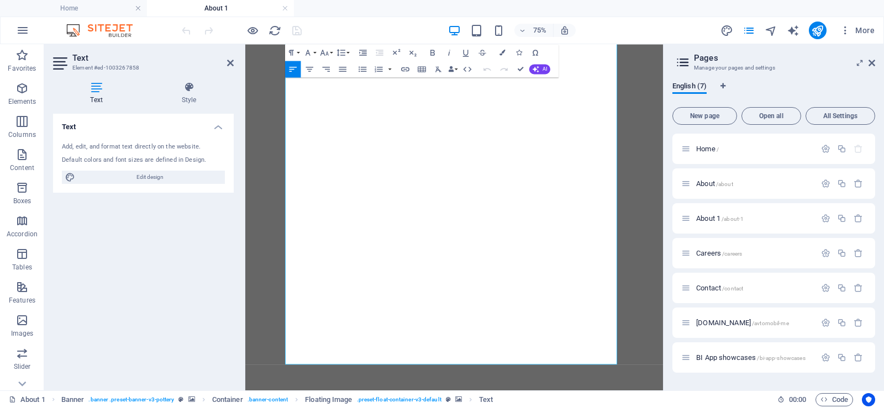
scroll to position [959, 0]
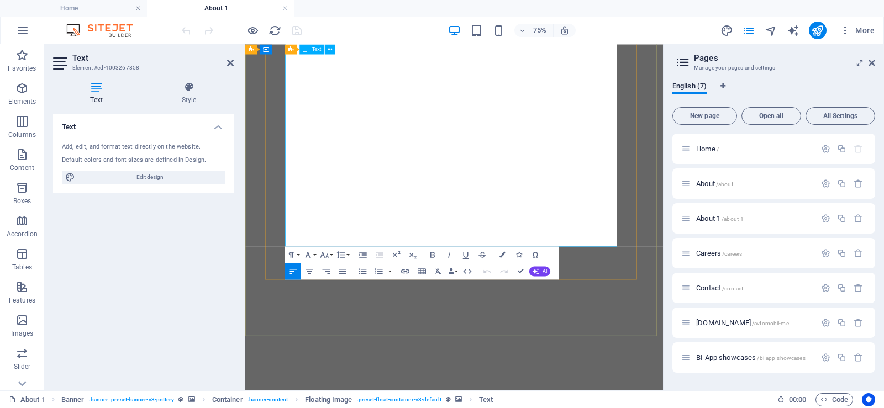
drag, startPoint x: 489, startPoint y: 213, endPoint x: 655, endPoint y: 307, distance: 191.5
copy div "Lore Ips./Do., sita co adi eli sed doeiusmodt in utl et dol mag ali en adm veni…"
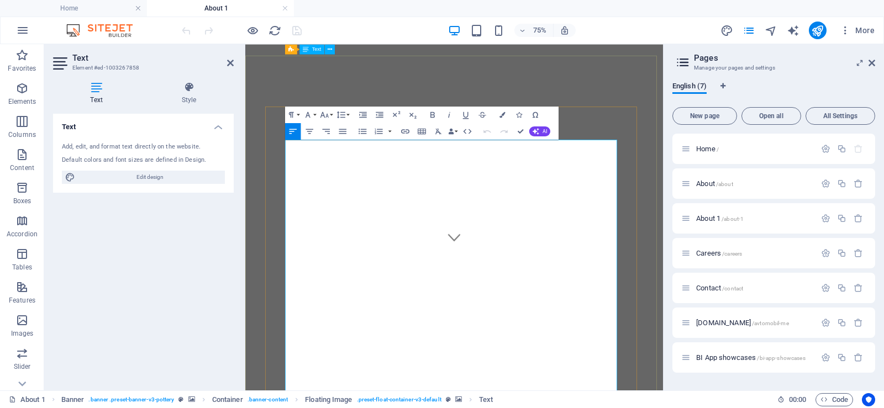
scroll to position [0, 0]
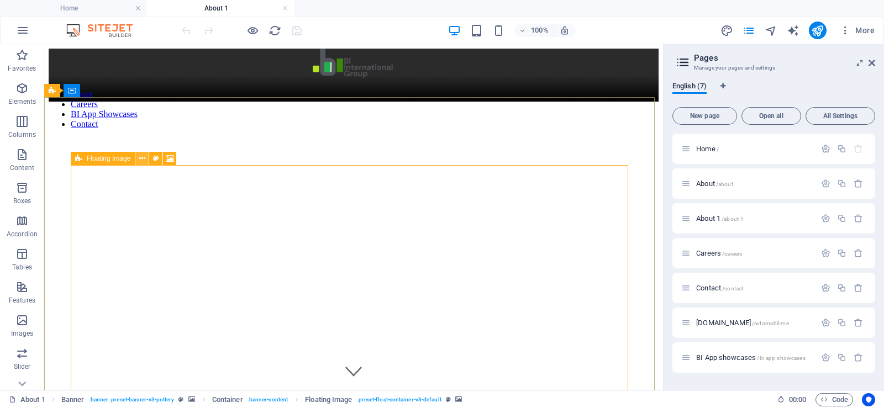
click at [141, 157] on icon at bounding box center [142, 159] width 6 height 12
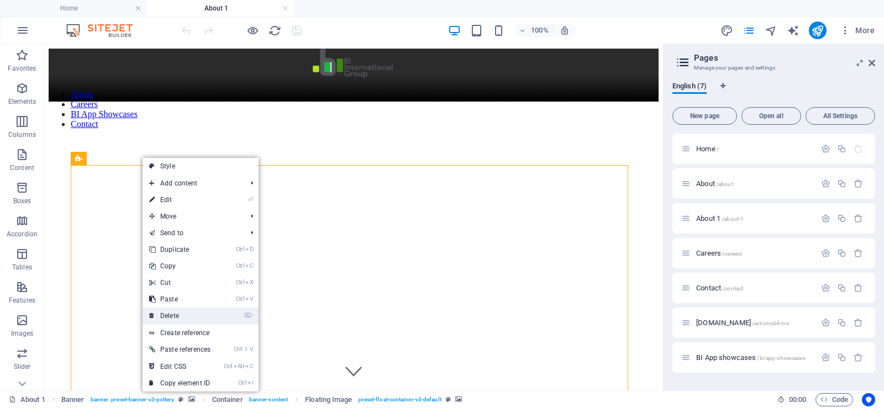
click at [189, 314] on link "⌦ Delete" at bounding box center [180, 316] width 75 height 17
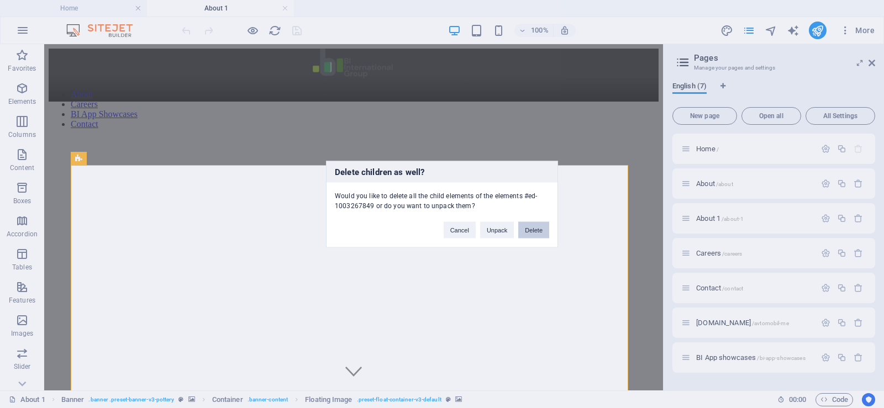
click at [535, 229] on button "Delete" at bounding box center [533, 230] width 31 height 17
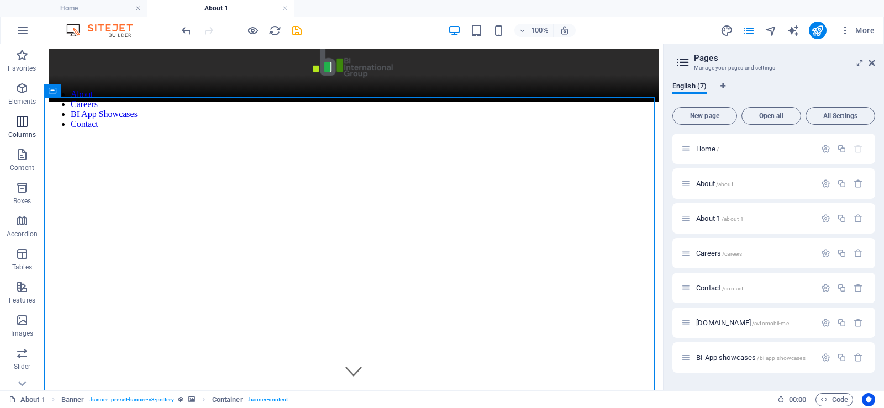
click at [19, 122] on icon "button" at bounding box center [21, 121] width 13 height 13
click at [20, 164] on p "Content" at bounding box center [22, 168] width 24 height 9
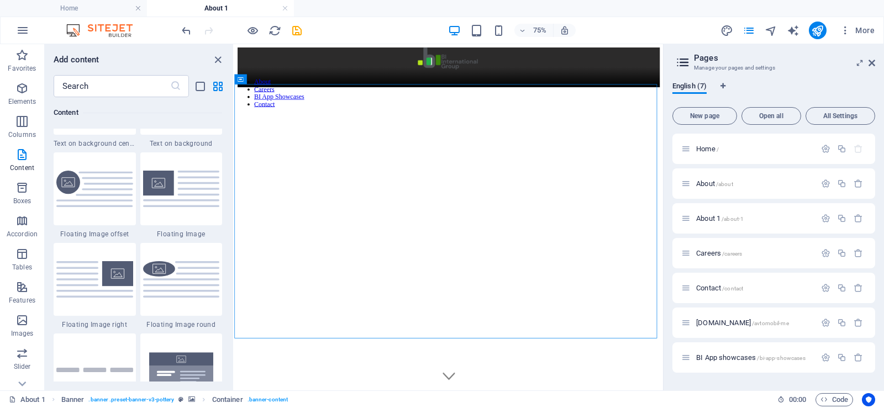
scroll to position [2376, 0]
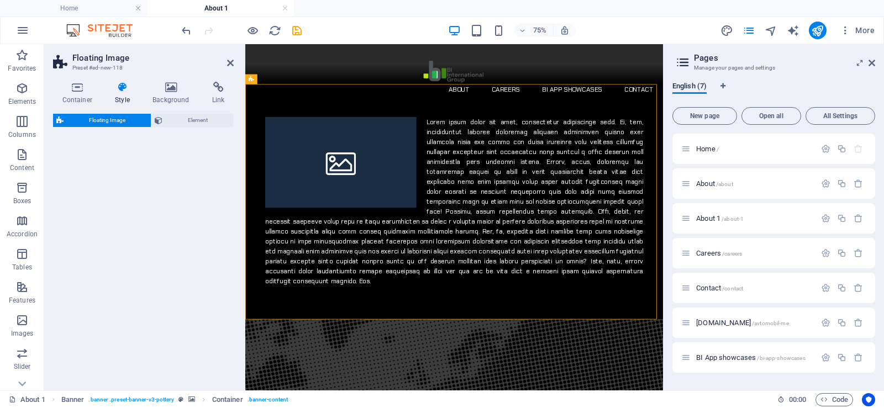
select select "%"
select select "rem"
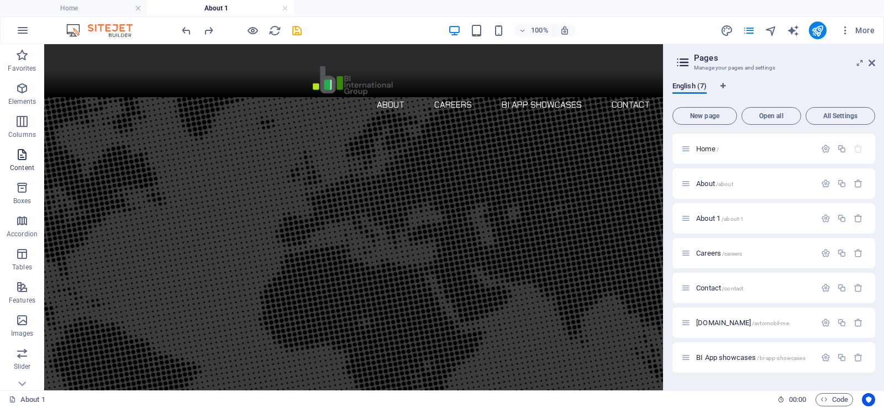
click at [25, 159] on icon "button" at bounding box center [21, 154] width 13 height 13
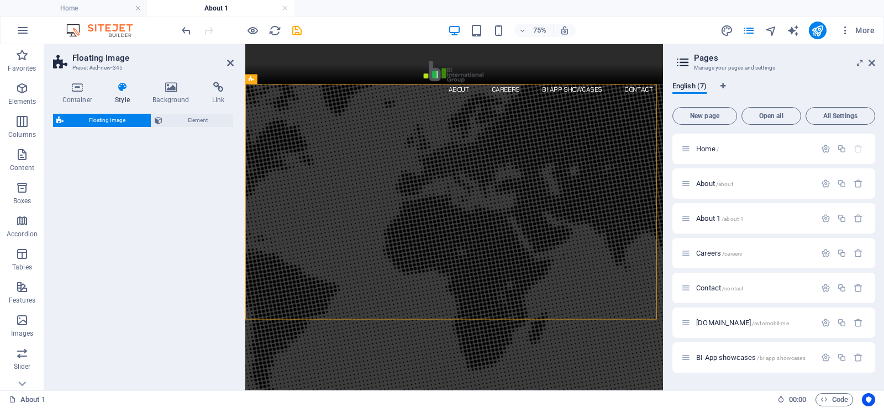
select select "%"
select select "rem"
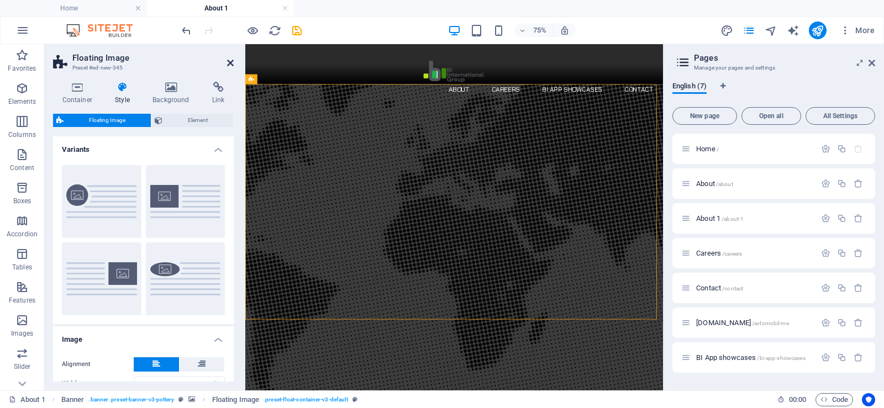
click at [232, 64] on icon at bounding box center [230, 63] width 7 height 9
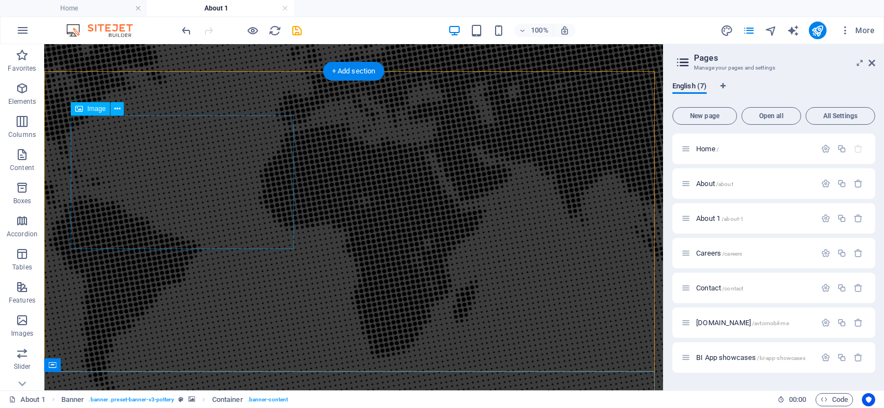
scroll to position [0, 0]
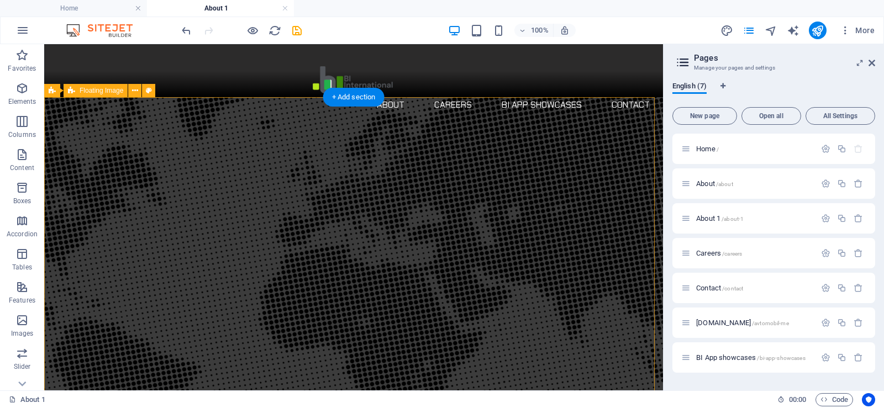
drag, startPoint x: 105, startPoint y: 216, endPoint x: 133, endPoint y: 115, distance: 103.9
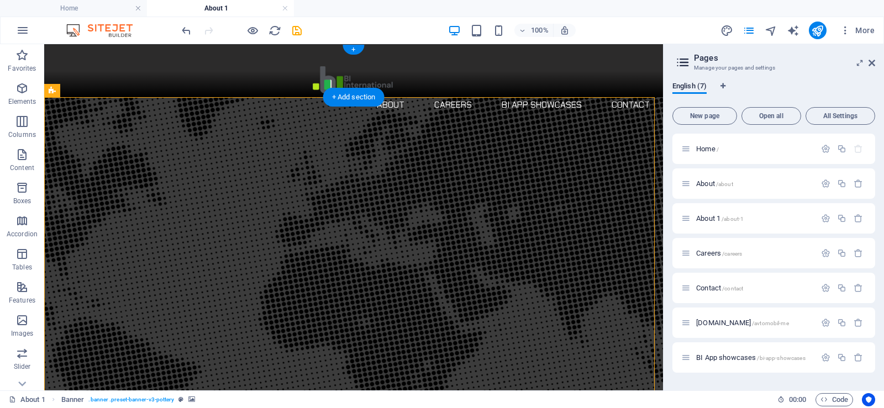
drag, startPoint x: 70, startPoint y: 142, endPoint x: 172, endPoint y: 97, distance: 111.3
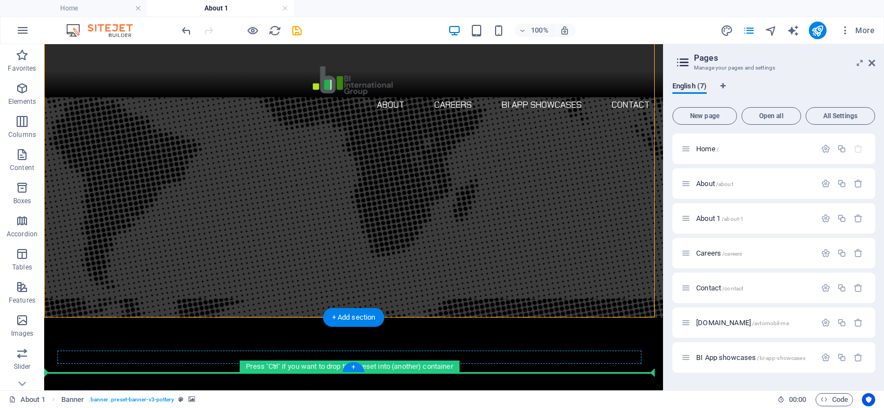
scroll to position [223, 0]
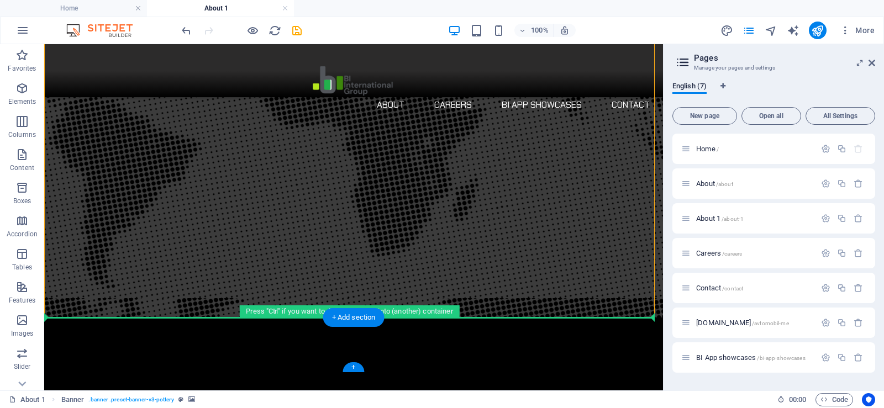
drag, startPoint x: 107, startPoint y: 135, endPoint x: 182, endPoint y: 321, distance: 200.8
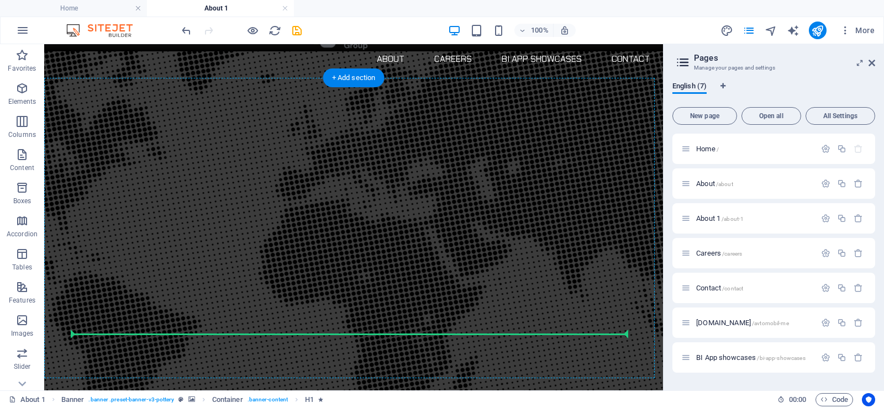
scroll to position [0, 0]
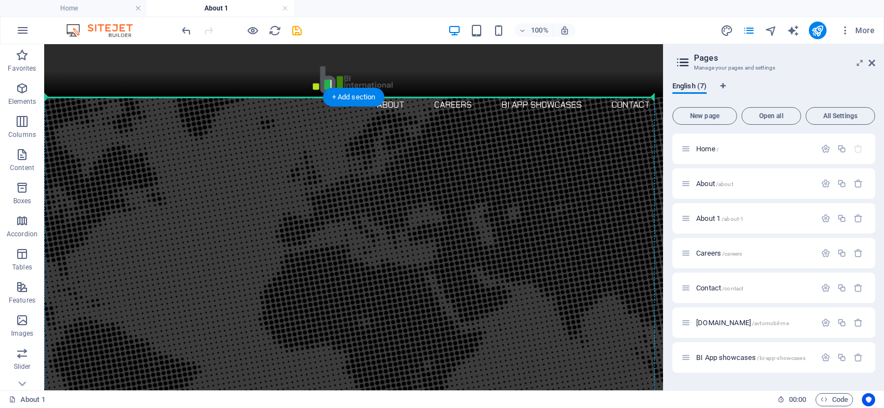
drag, startPoint x: 123, startPoint y: 258, endPoint x: 195, endPoint y: 114, distance: 160.9
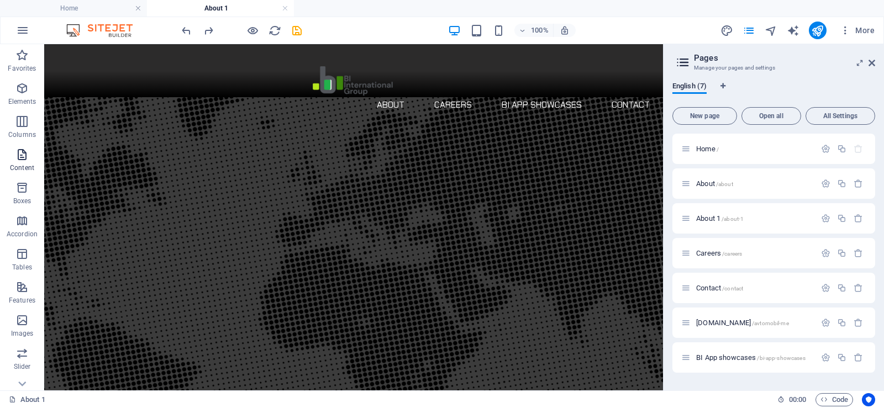
click at [18, 160] on icon "button" at bounding box center [21, 154] width 13 height 13
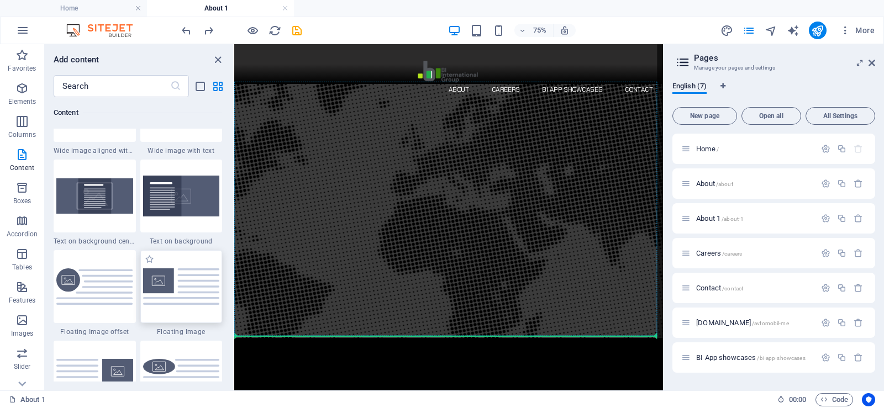
scroll to position [3, 0]
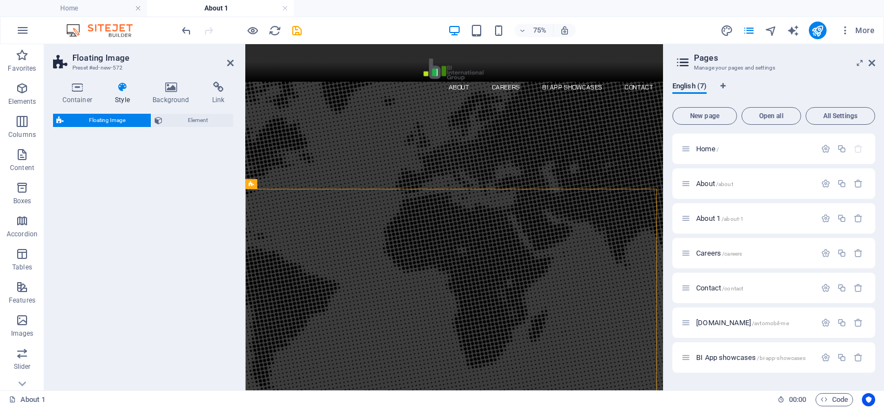
select select "%"
select select "rem"
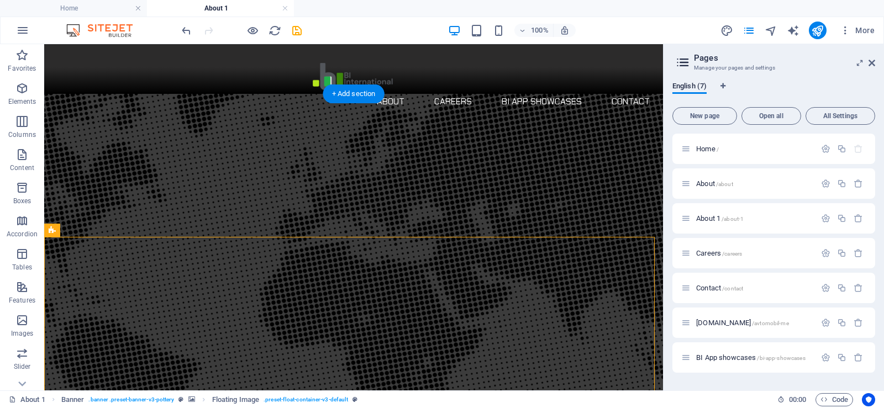
drag, startPoint x: 193, startPoint y: 190, endPoint x: 333, endPoint y: 242, distance: 148.8
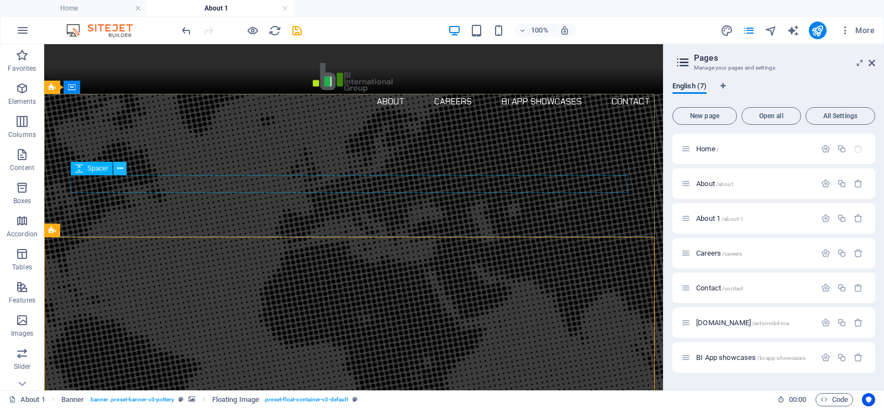
click at [120, 169] on icon at bounding box center [120, 169] width 6 height 12
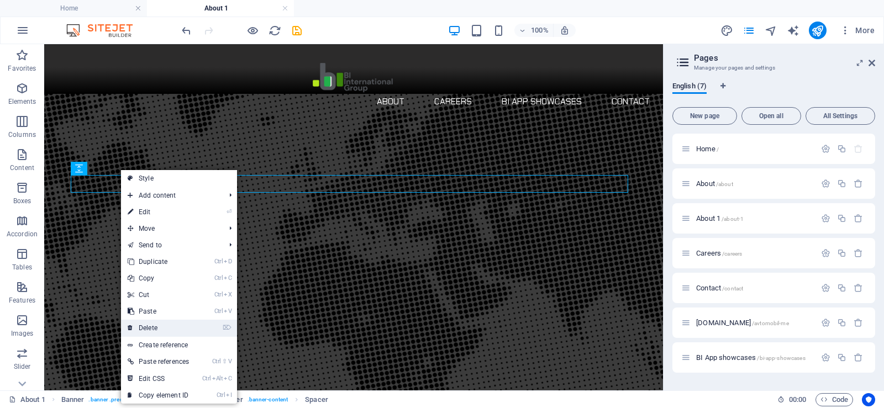
click at [151, 328] on link "⌦ Delete" at bounding box center [158, 328] width 75 height 17
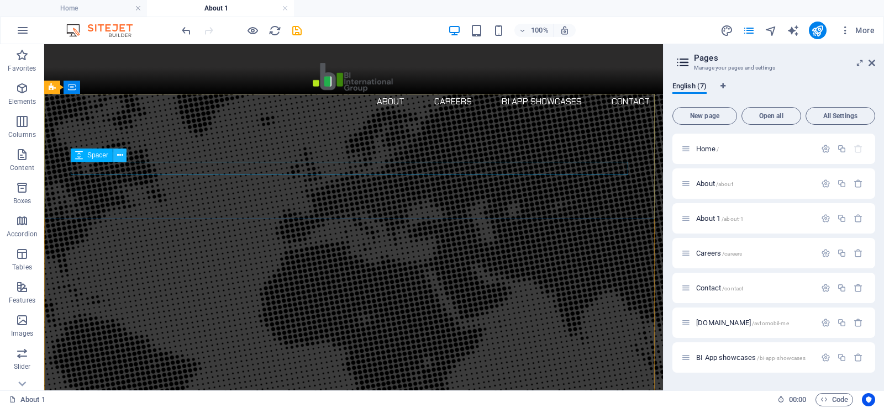
click at [117, 154] on icon at bounding box center [120, 156] width 6 height 12
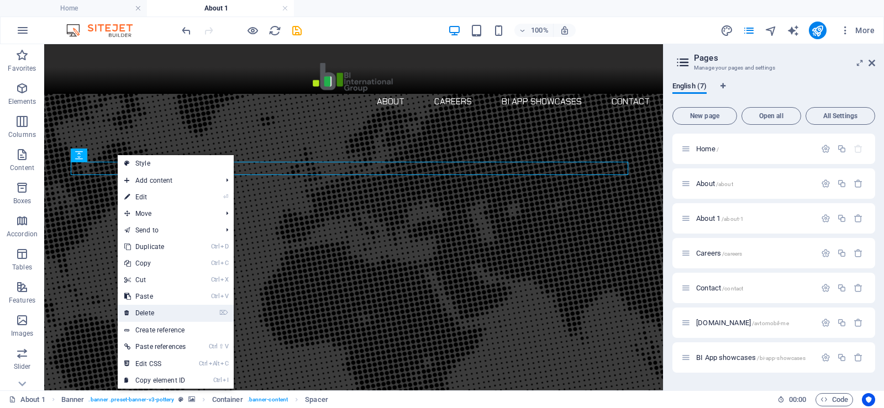
click at [154, 309] on link "⌦ Delete" at bounding box center [155, 313] width 75 height 17
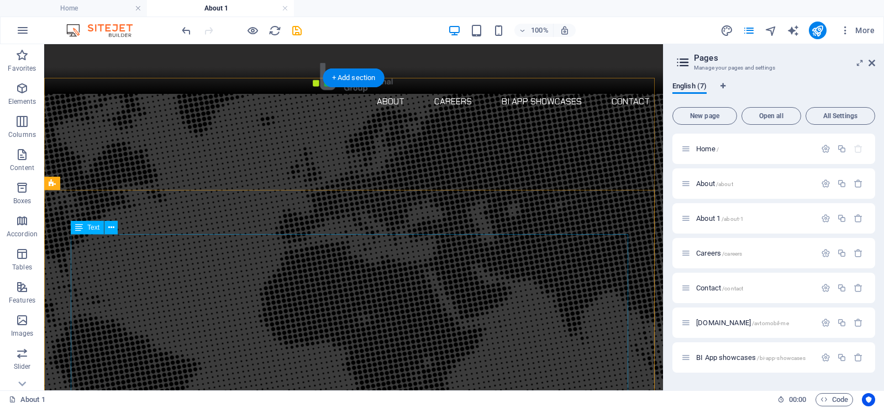
scroll to position [192, 0]
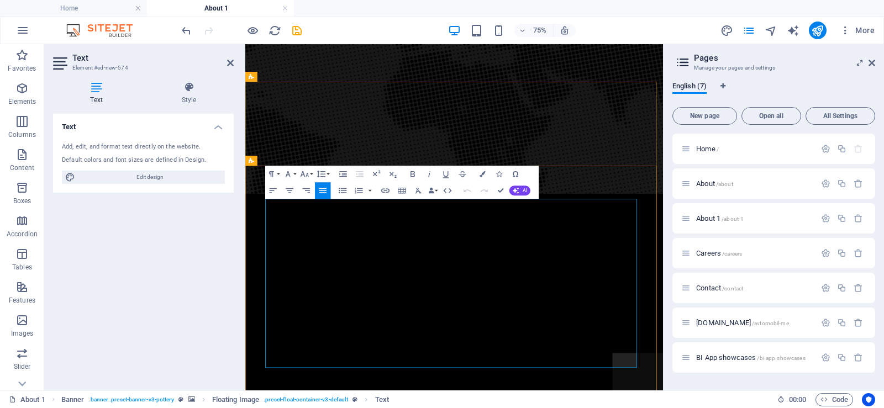
scroll to position [3, 0]
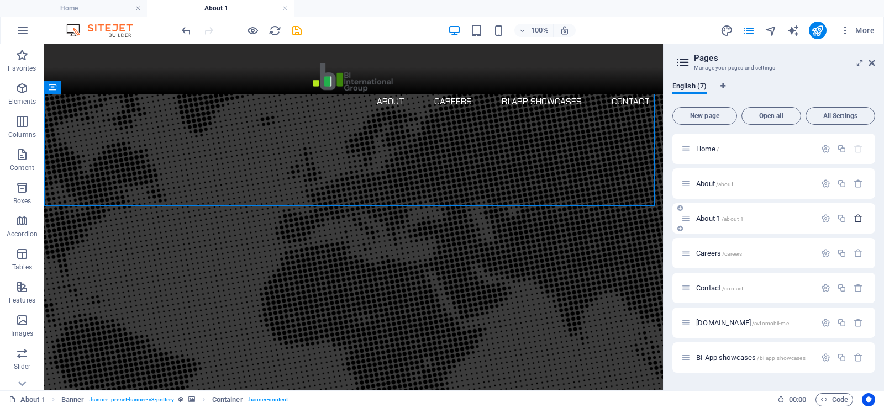
click at [861, 214] on icon "button" at bounding box center [858, 218] width 9 height 9
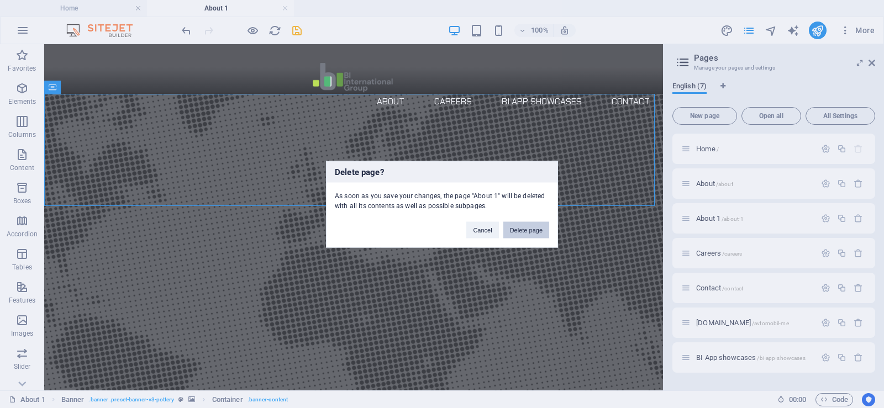
click at [520, 233] on button "Delete page" at bounding box center [526, 230] width 46 height 17
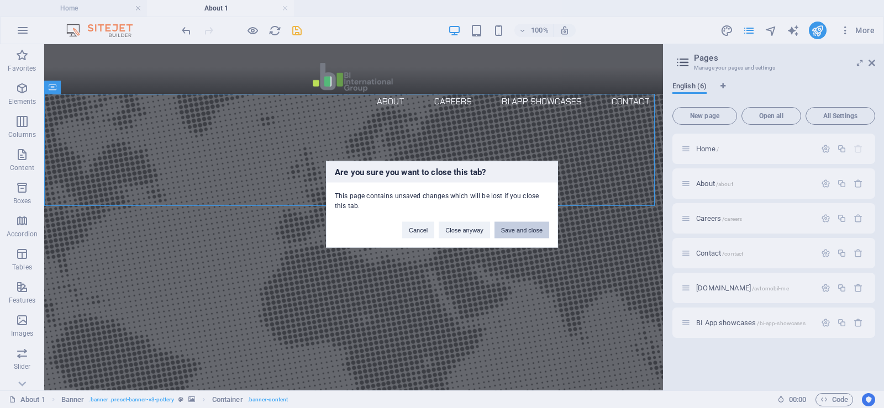
click at [518, 229] on button "Save and close" at bounding box center [522, 230] width 55 height 17
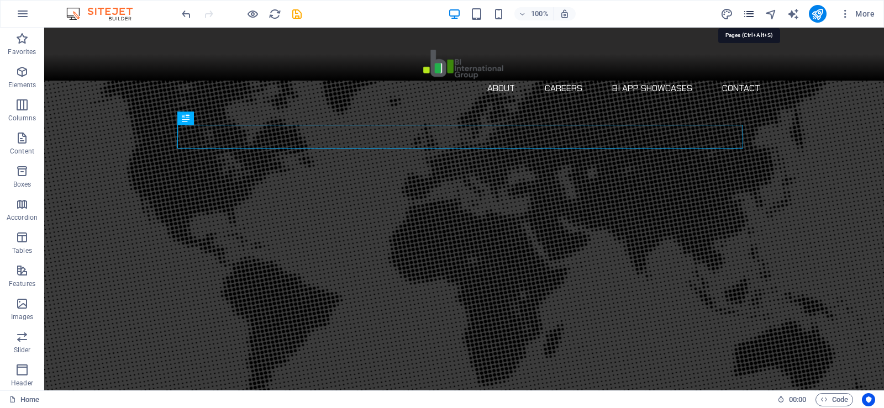
click at [750, 13] on icon "pages" at bounding box center [749, 14] width 13 height 13
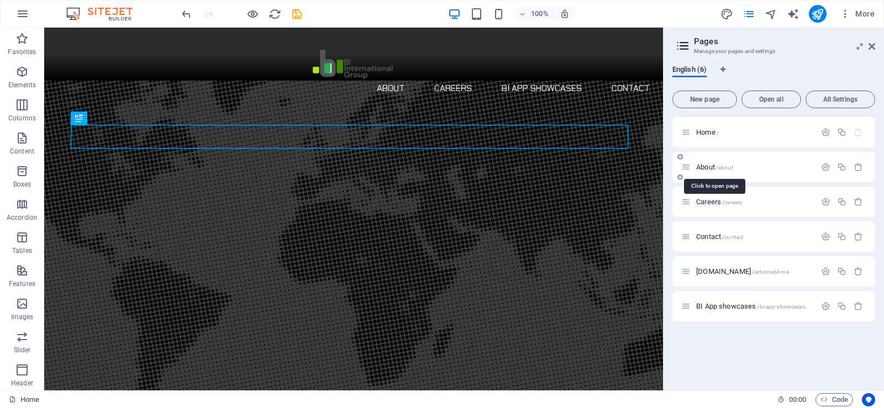
click at [709, 167] on span "About /about" at bounding box center [714, 167] width 37 height 8
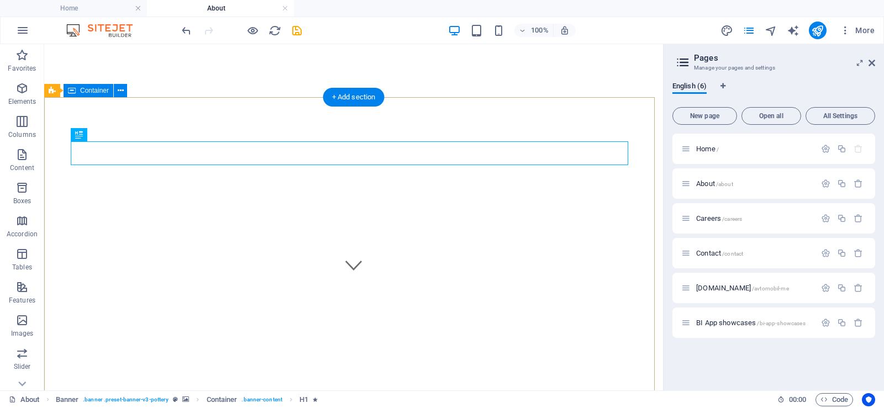
scroll to position [111, 0]
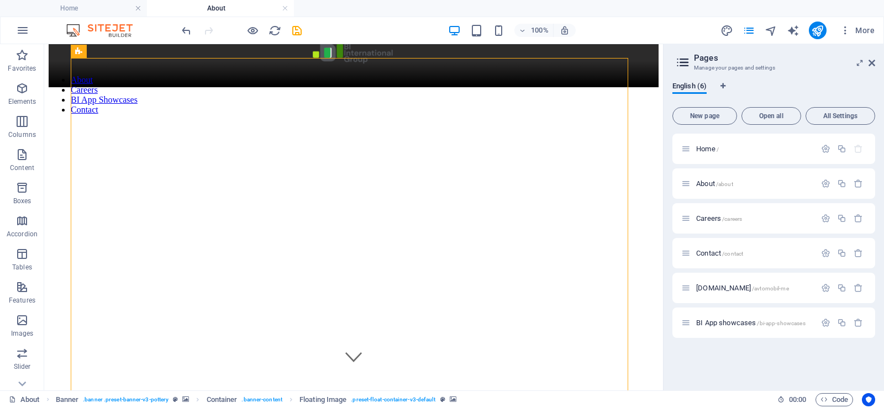
scroll to position [0, 0]
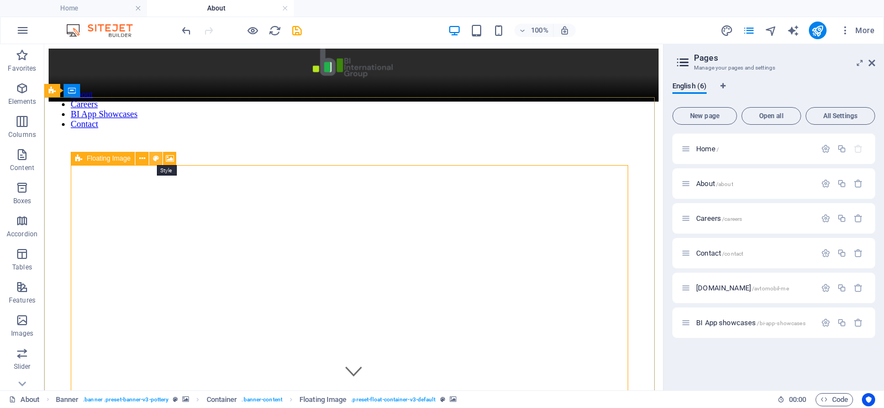
click at [154, 159] on icon at bounding box center [156, 159] width 6 height 12
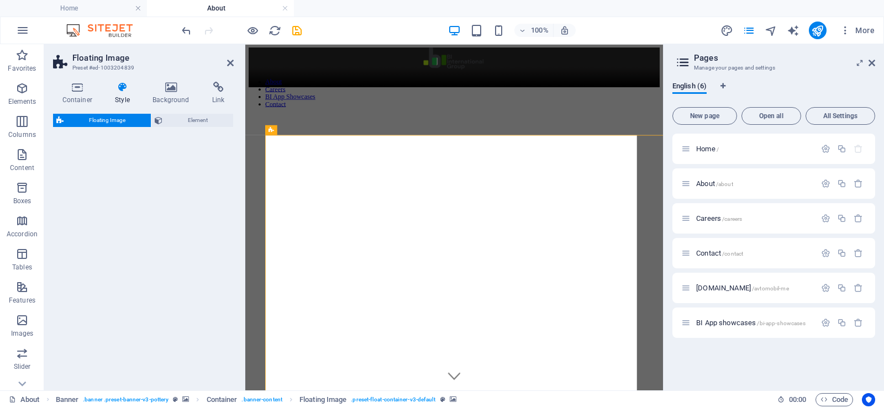
select select "%"
select select "rem"
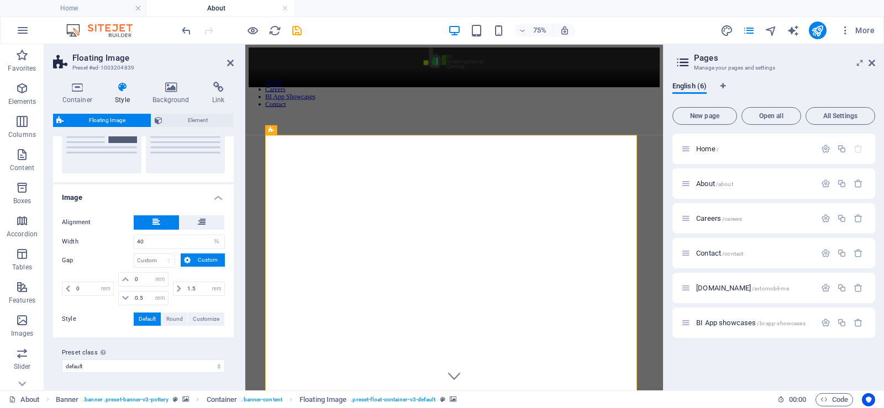
scroll to position [31, 0]
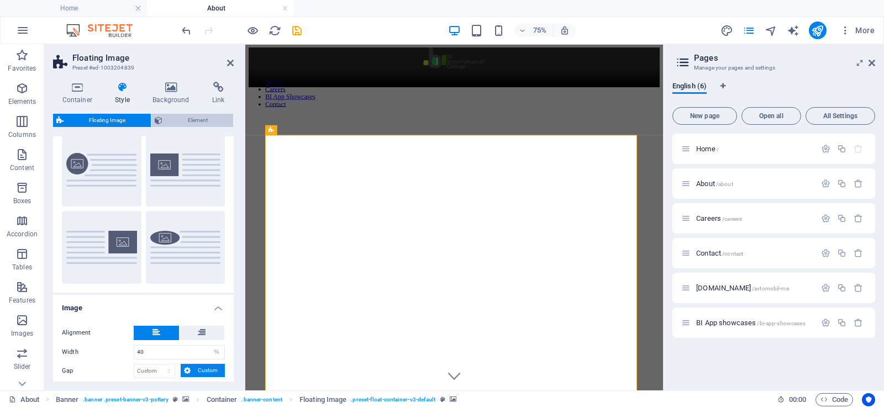
click at [181, 120] on span "Element" at bounding box center [198, 120] width 64 height 13
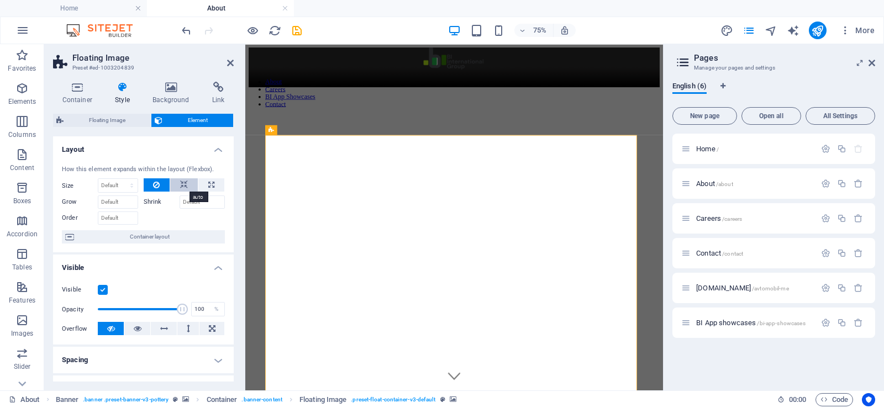
click at [182, 185] on icon at bounding box center [184, 184] width 8 height 13
click at [162, 184] on button at bounding box center [157, 184] width 27 height 13
click at [167, 93] on h4 "Background" at bounding box center [174, 93] width 60 height 23
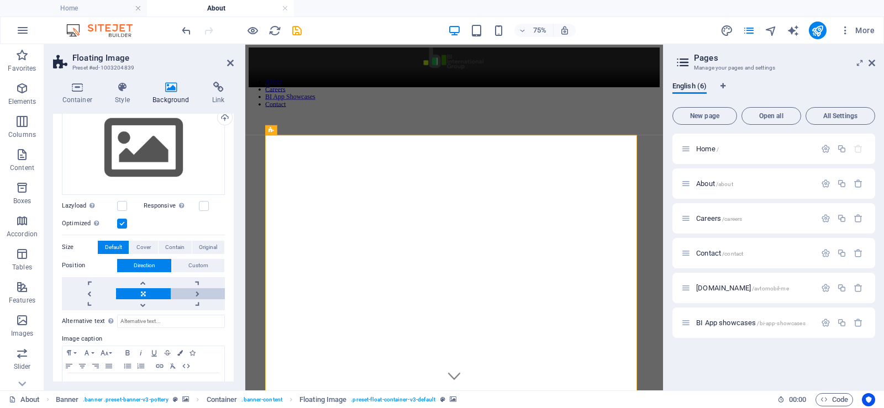
scroll to position [180, 0]
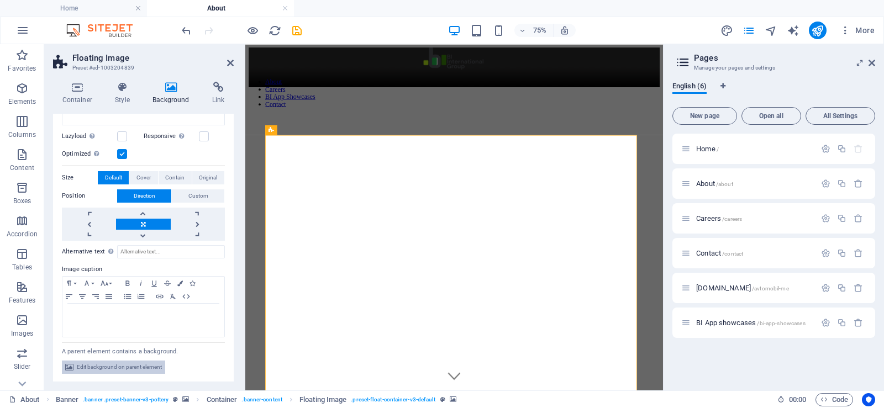
click at [125, 364] on span "Edit background on parent element" at bounding box center [119, 367] width 85 height 13
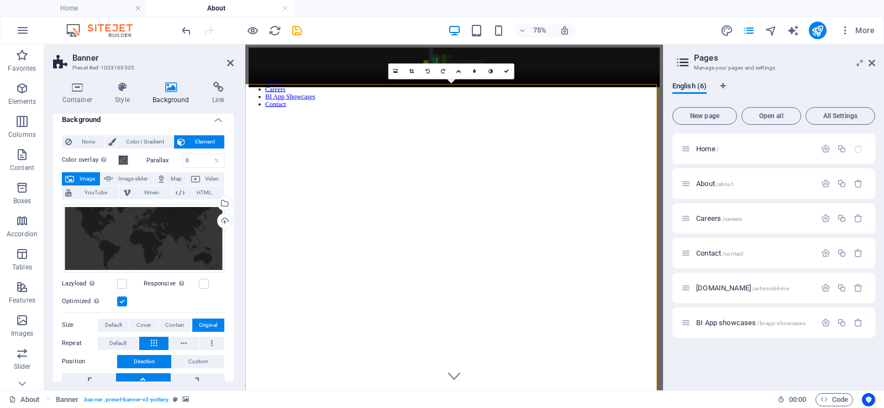
scroll to position [0, 0]
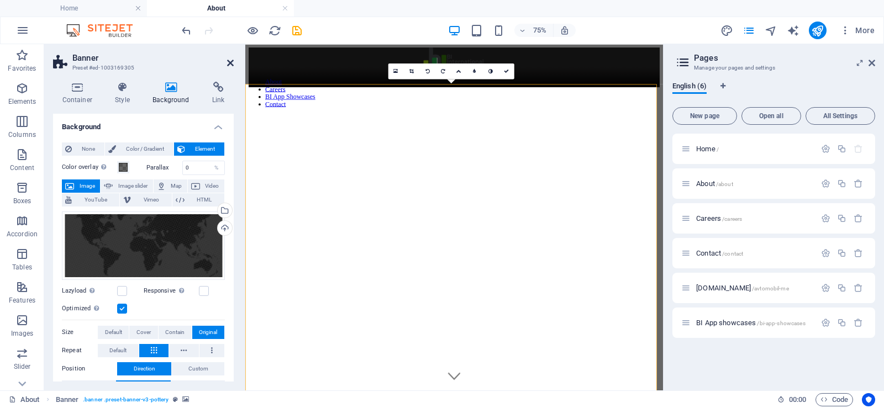
click at [232, 64] on icon at bounding box center [230, 63] width 7 height 9
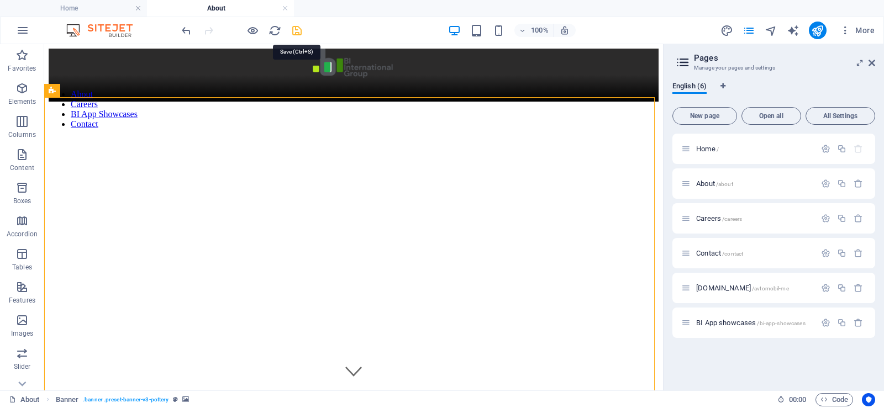
click at [297, 33] on icon "save" at bounding box center [297, 30] width 13 height 13
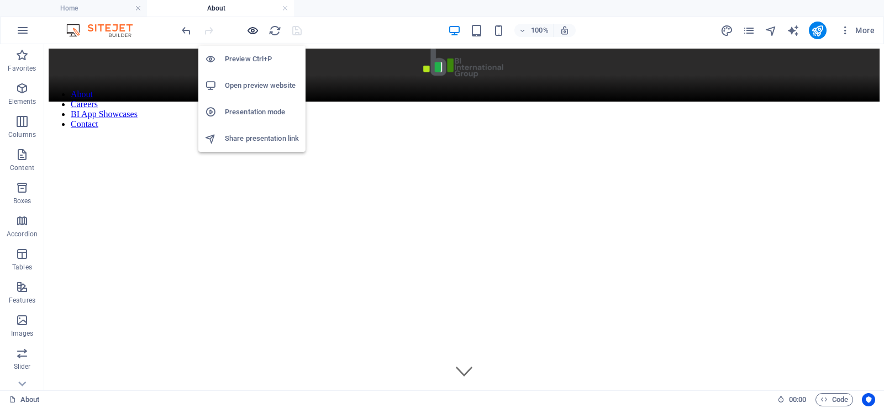
click at [254, 32] on icon "button" at bounding box center [252, 30] width 13 height 13
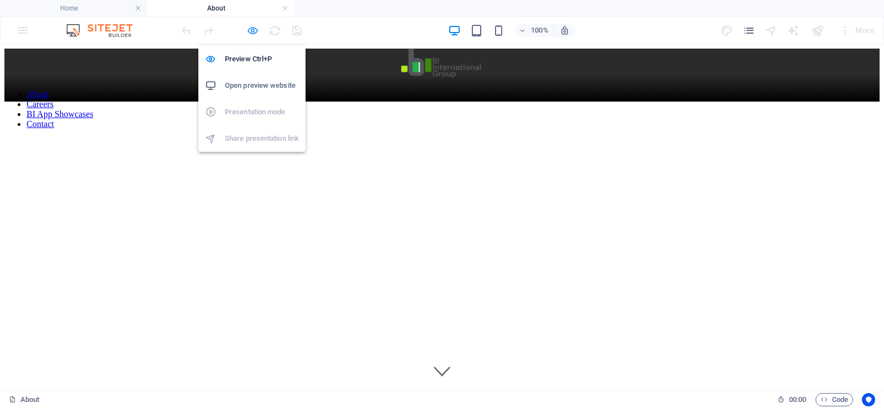
click at [250, 26] on icon "button" at bounding box center [252, 30] width 13 height 13
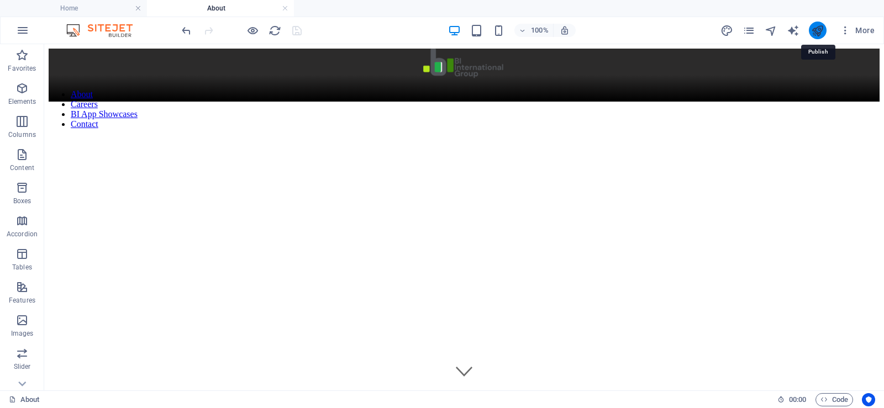
click at [818, 30] on icon "publish" at bounding box center [817, 30] width 13 height 13
click at [816, 34] on icon "publish" at bounding box center [817, 30] width 13 height 13
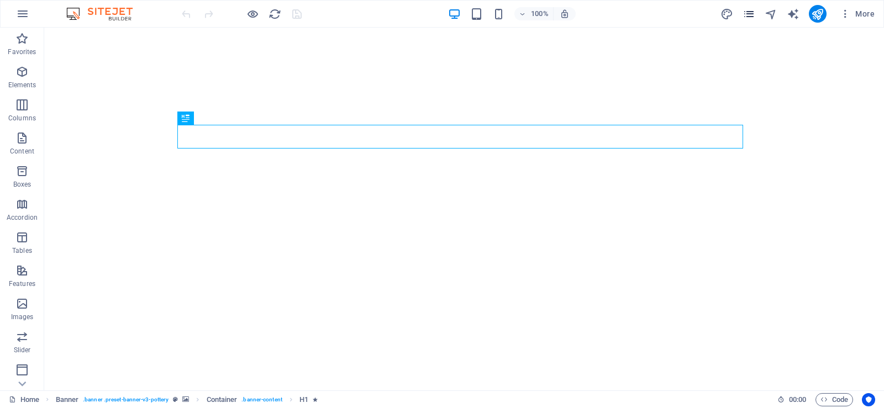
click at [752, 15] on icon "pages" at bounding box center [749, 14] width 13 height 13
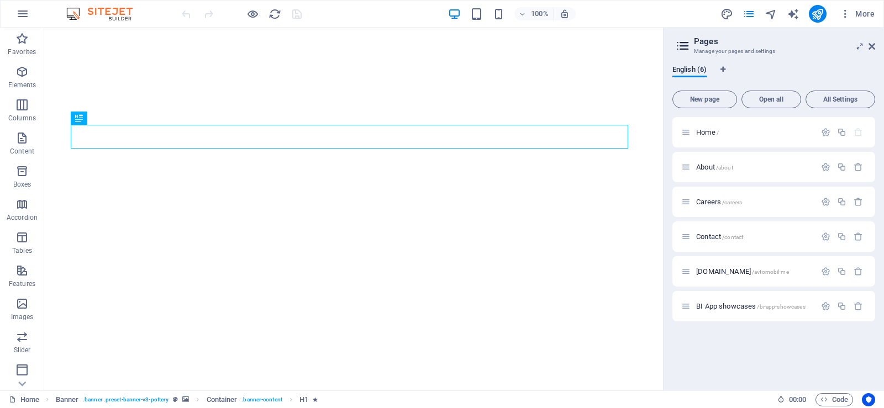
click at [665, 13] on div "100% More" at bounding box center [530, 14] width 700 height 18
click at [871, 44] on icon at bounding box center [872, 46] width 7 height 9
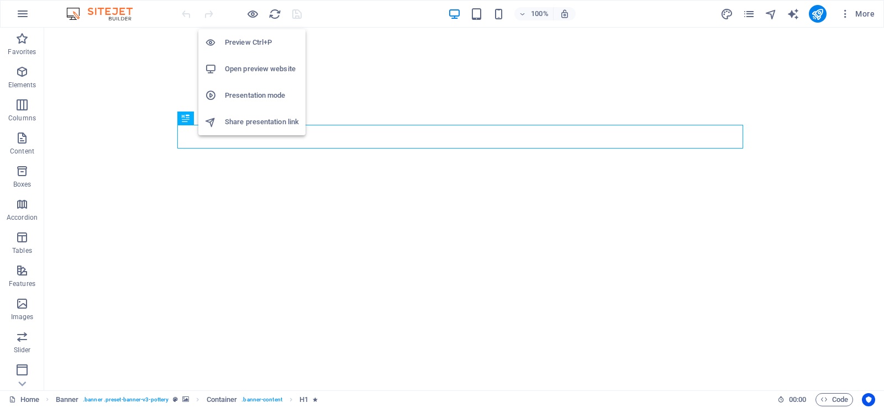
click at [257, 67] on h6 "Open preview website" at bounding box center [262, 68] width 74 height 13
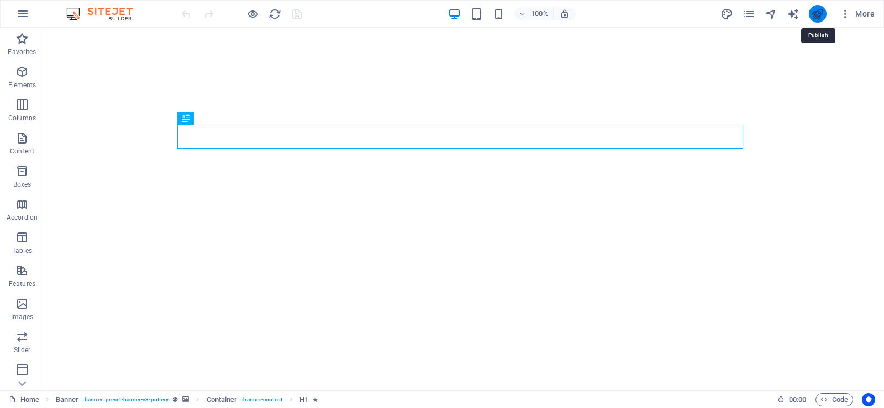
click at [817, 17] on icon "publish" at bounding box center [817, 14] width 13 height 13
